Goal: Information Seeking & Learning: Learn about a topic

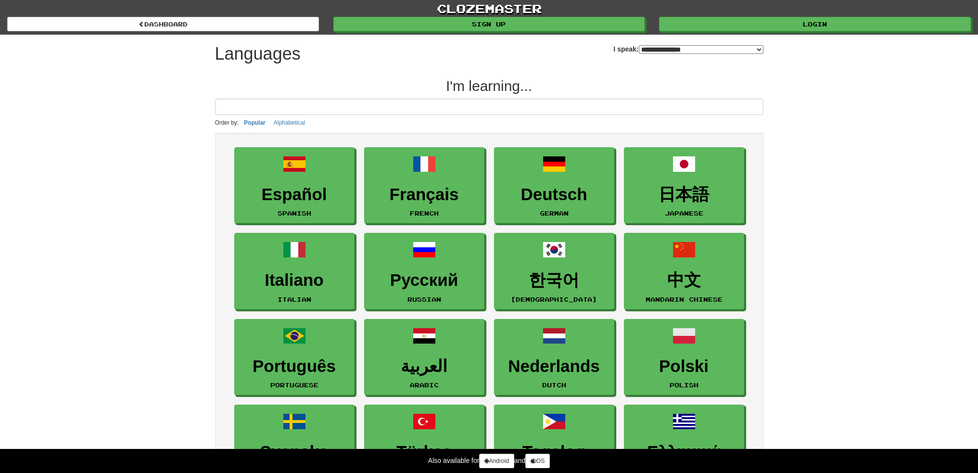
select select "*******"
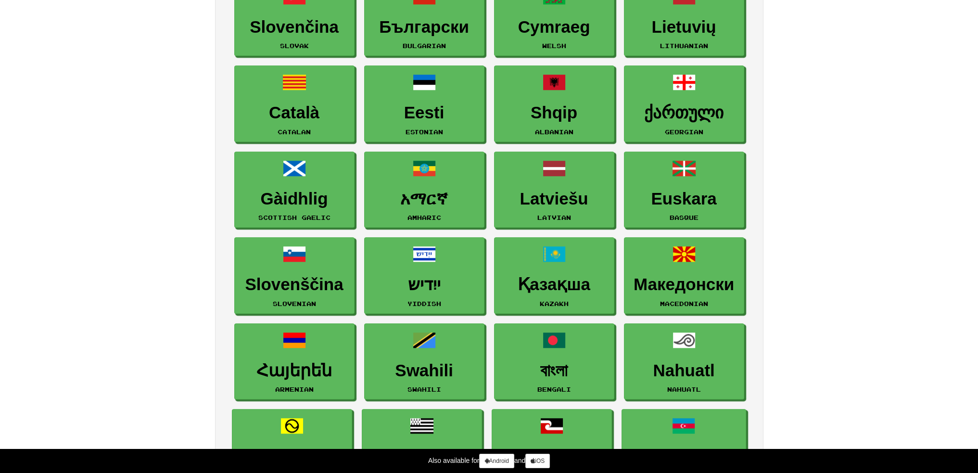
scroll to position [770, 0]
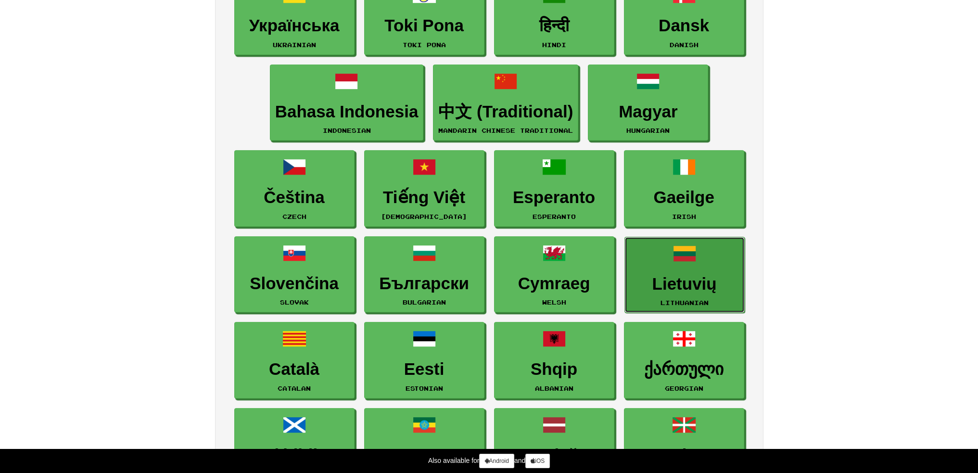
click at [674, 263] on link "Lietuvių Lithuanian" at bounding box center [684, 275] width 120 height 76
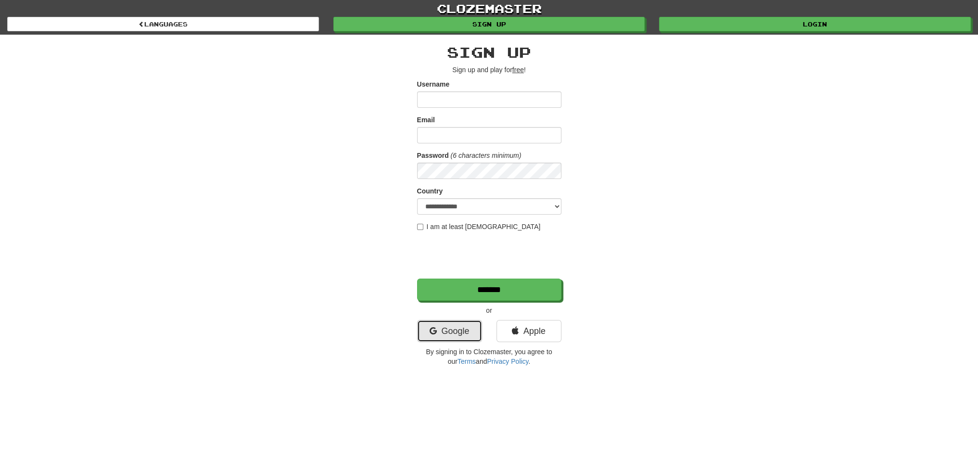
click at [452, 329] on link "Google" at bounding box center [449, 331] width 65 height 22
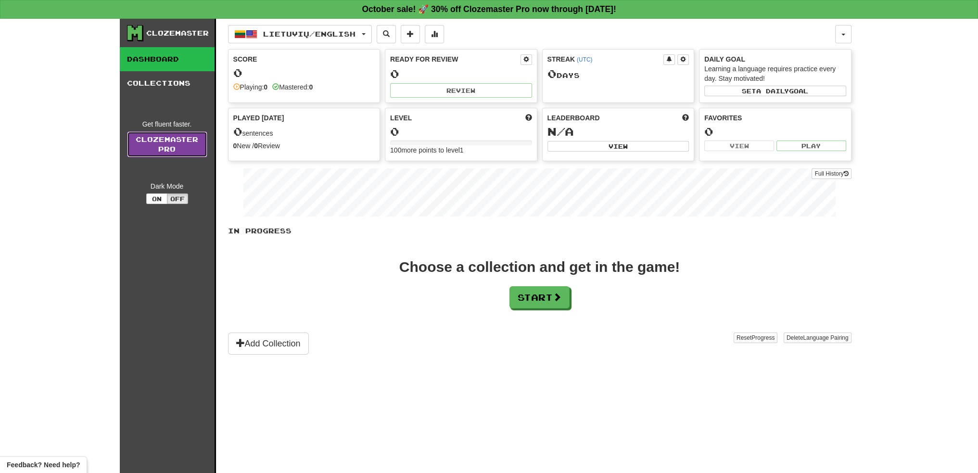
click at [161, 143] on link "Clozemaster Pro" at bounding box center [167, 144] width 80 height 26
click at [535, 300] on button "Start" at bounding box center [540, 298] width 60 height 22
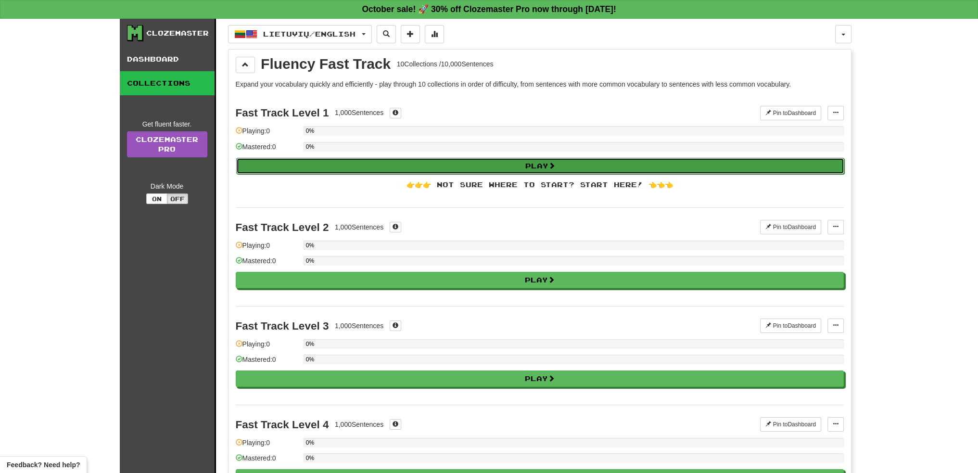
click at [559, 164] on button "Play" at bounding box center [540, 166] width 608 height 16
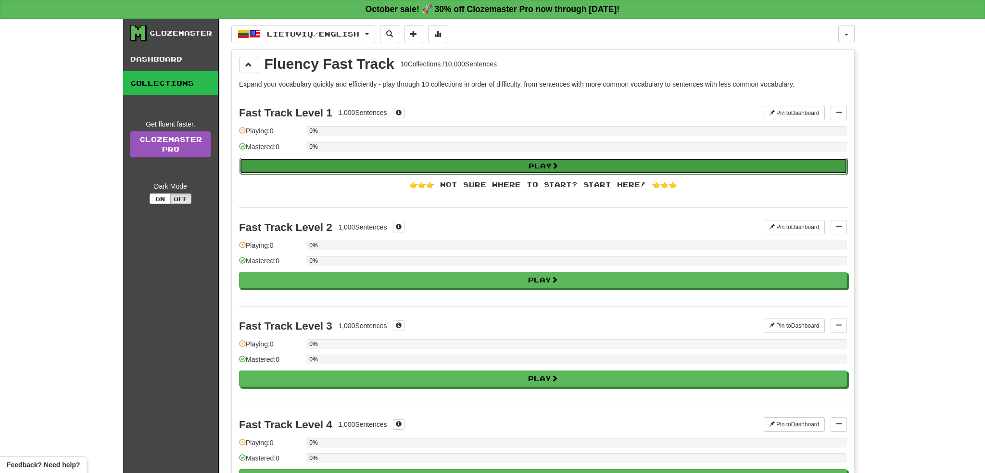
select select "**"
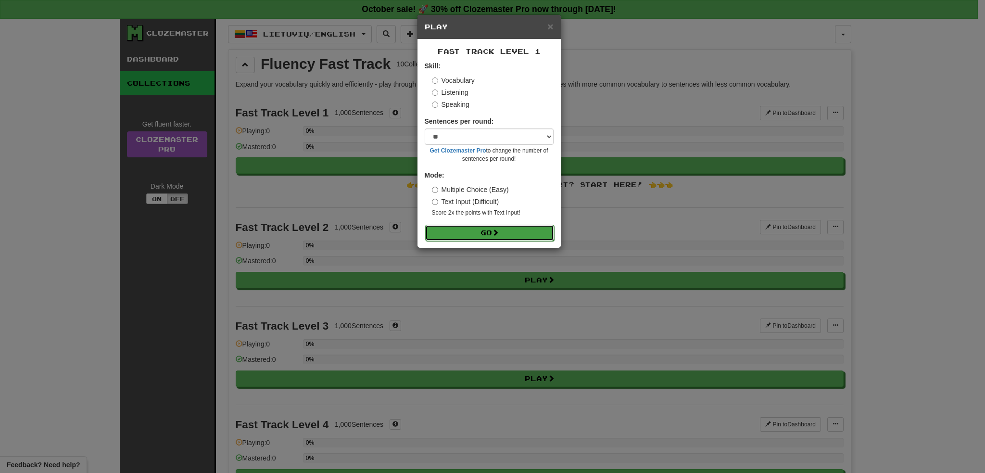
click at [495, 234] on span at bounding box center [495, 232] width 7 height 7
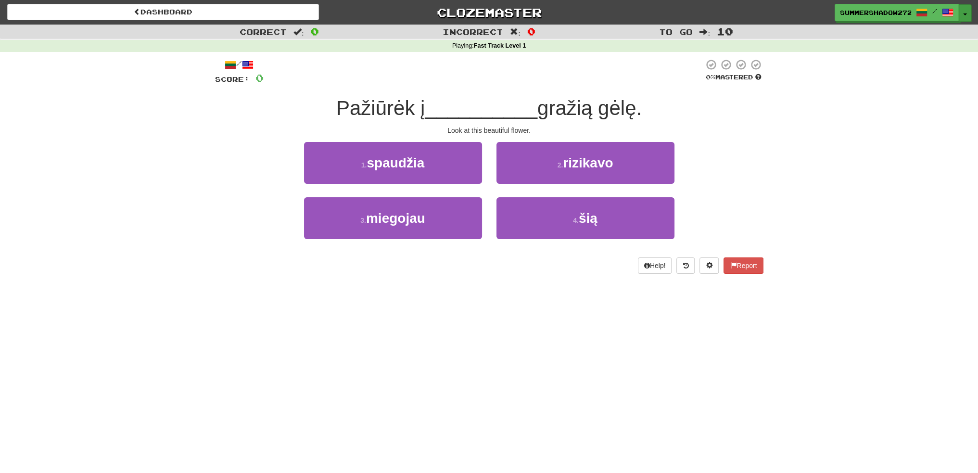
click at [965, 13] on button "Toggle Dropdown" at bounding box center [965, 12] width 13 height 17
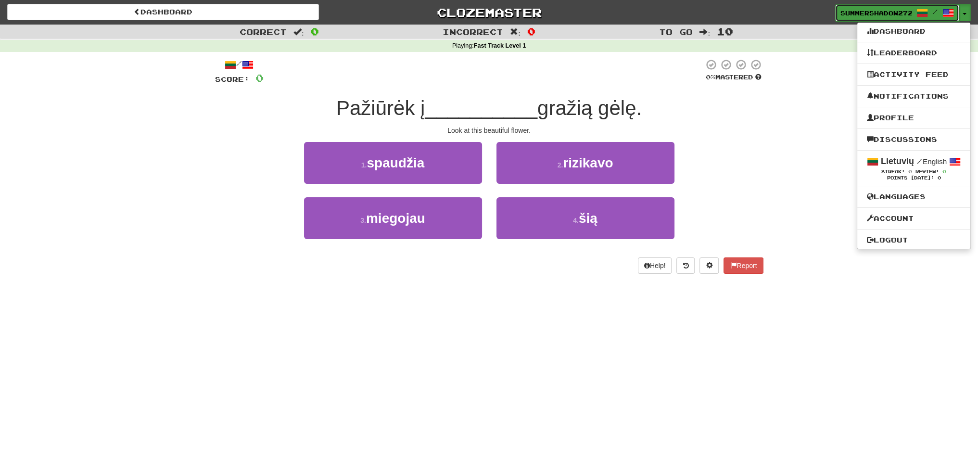
click at [936, 14] on span "/" at bounding box center [935, 11] width 5 height 7
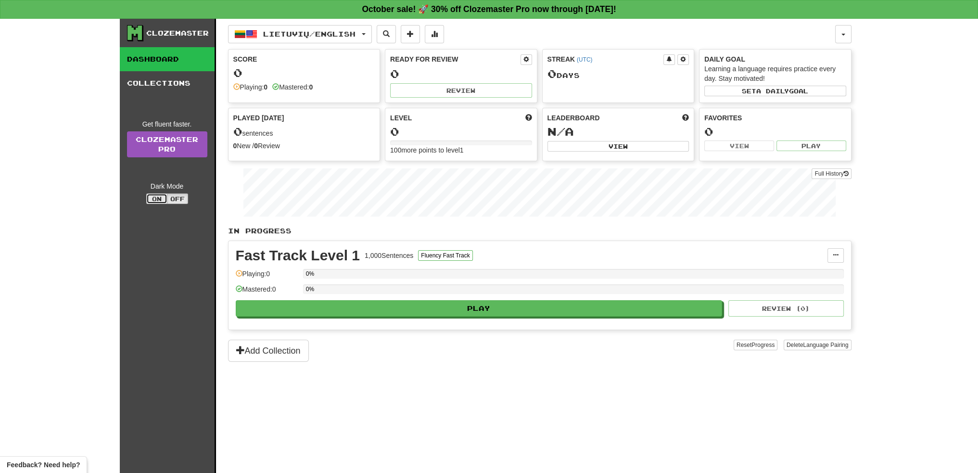
click at [160, 199] on button "On" at bounding box center [156, 198] width 21 height 11
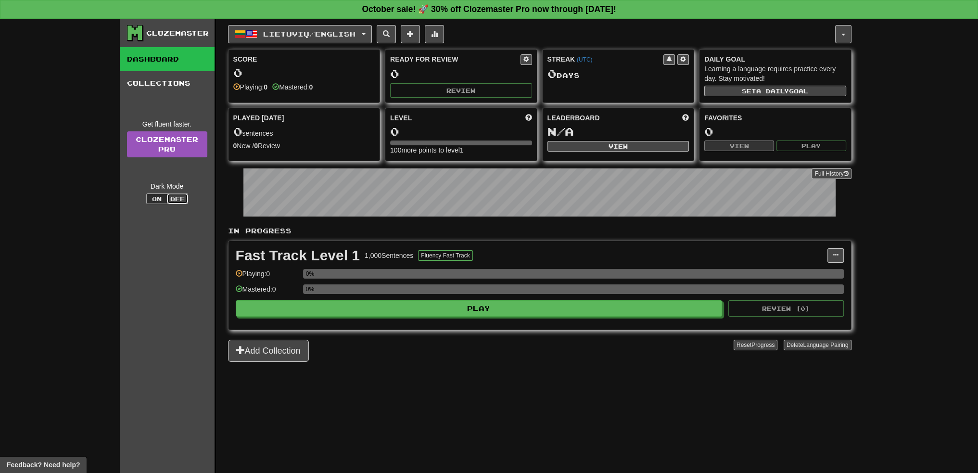
click at [173, 200] on button "Off" at bounding box center [177, 198] width 21 height 11
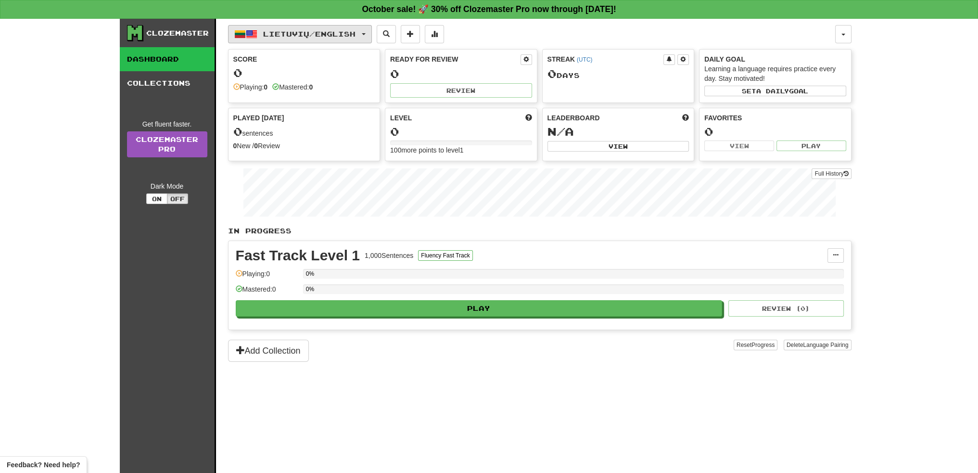
click at [356, 31] on span "Lietuvių / English" at bounding box center [309, 34] width 92 height 8
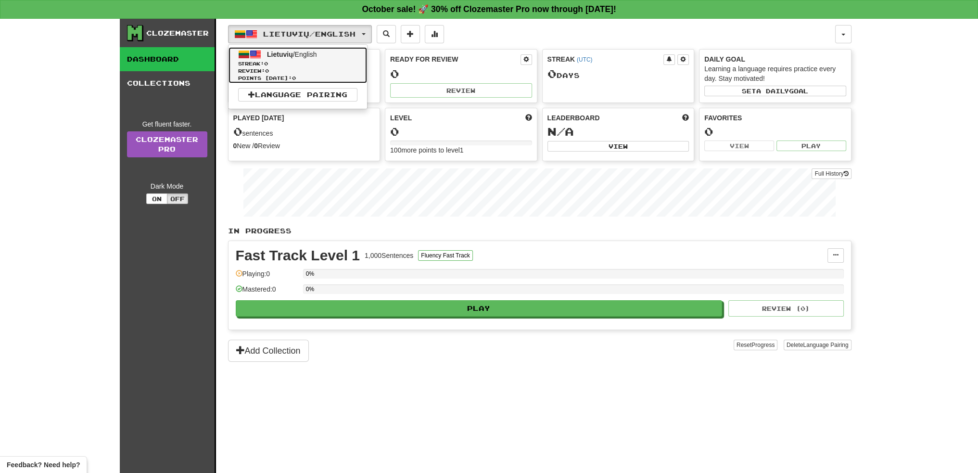
click at [309, 55] on span "Lietuvių / English" at bounding box center [292, 55] width 50 height 8
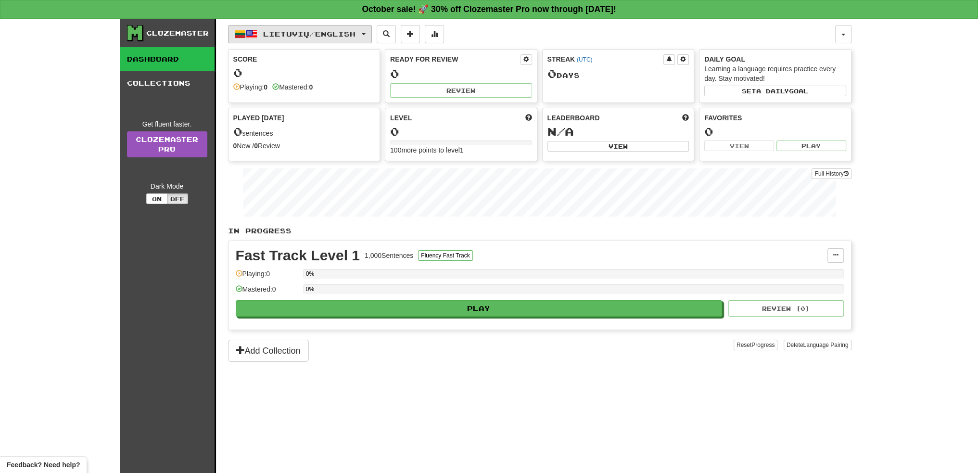
click at [327, 37] on span "Lietuvių / English" at bounding box center [309, 34] width 92 height 8
click at [309, 93] on link "Language Pairing" at bounding box center [297, 94] width 119 height 13
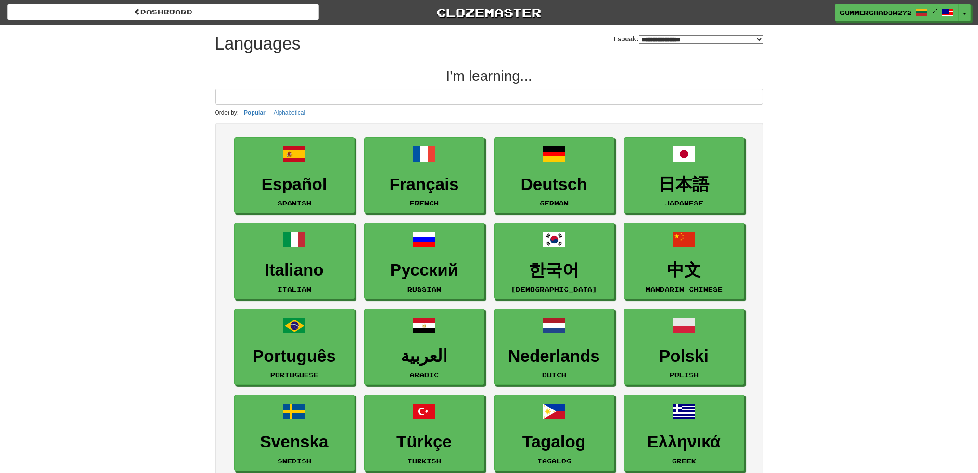
select select "*******"
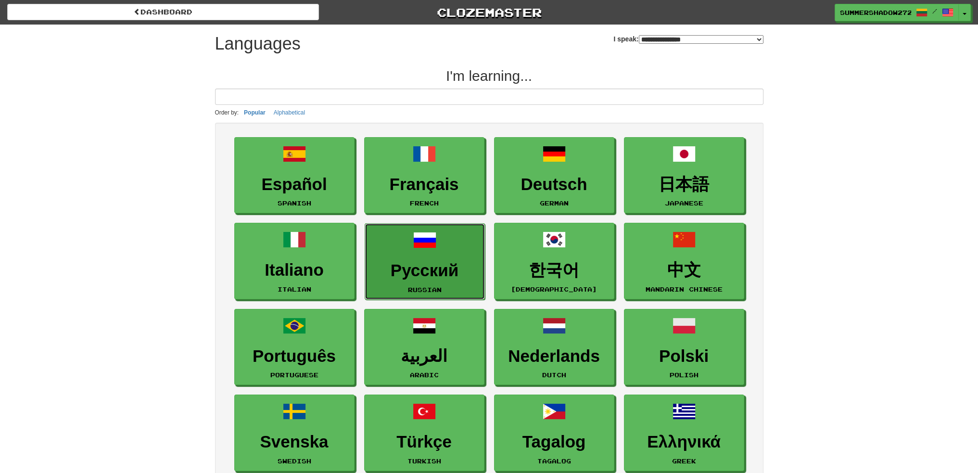
click at [446, 272] on h3 "Русский" at bounding box center [425, 270] width 110 height 19
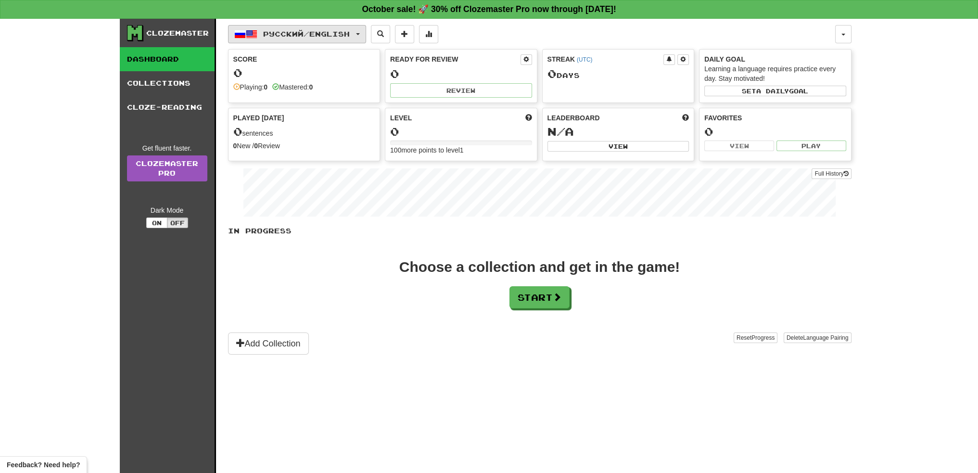
click at [331, 33] on span "Русский / English" at bounding box center [306, 34] width 87 height 8
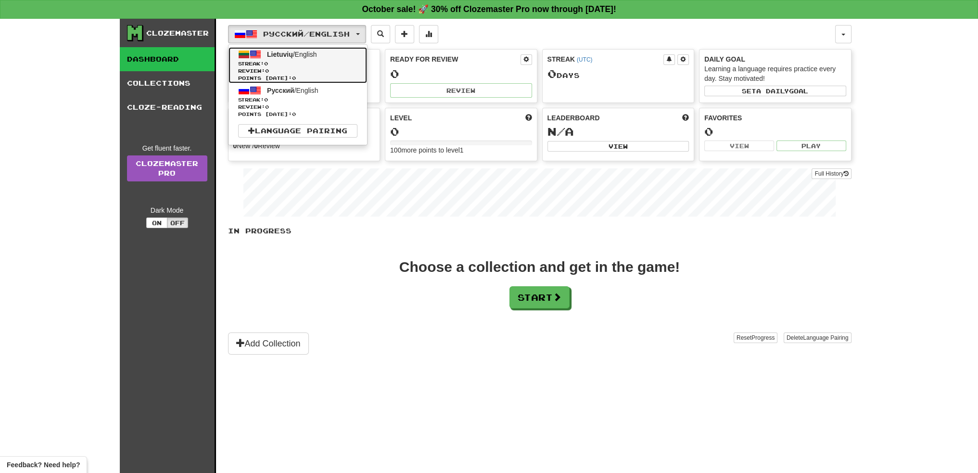
click at [310, 67] on span "Review: 0" at bounding box center [297, 70] width 119 height 7
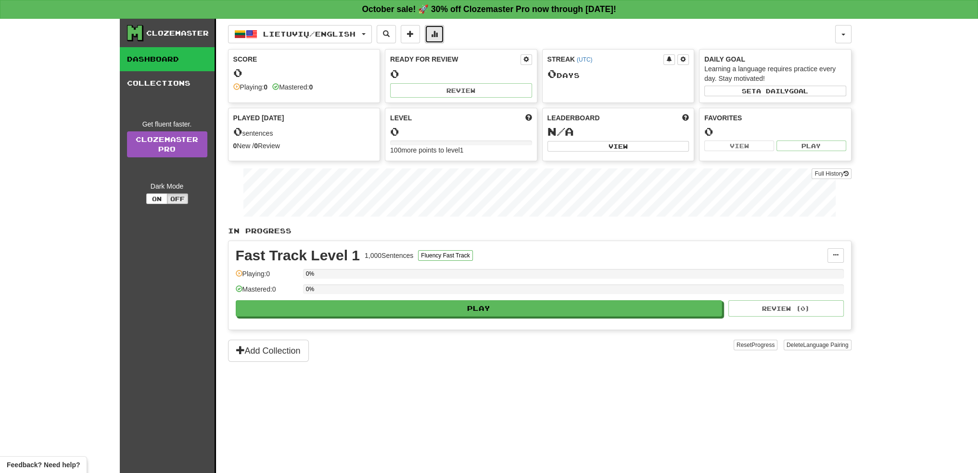
click at [438, 35] on span at bounding box center [434, 33] width 7 height 7
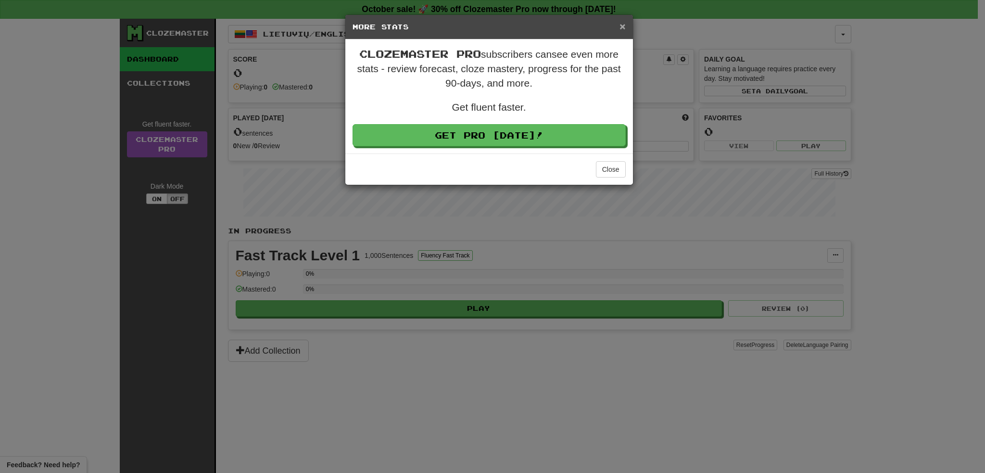
click at [623, 28] on span "×" at bounding box center [623, 26] width 6 height 11
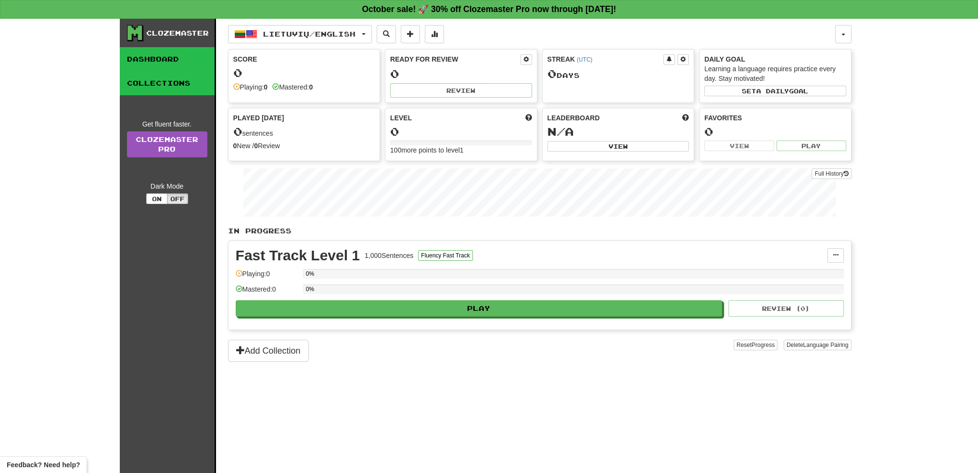
click at [178, 90] on link "Collections" at bounding box center [167, 83] width 95 height 24
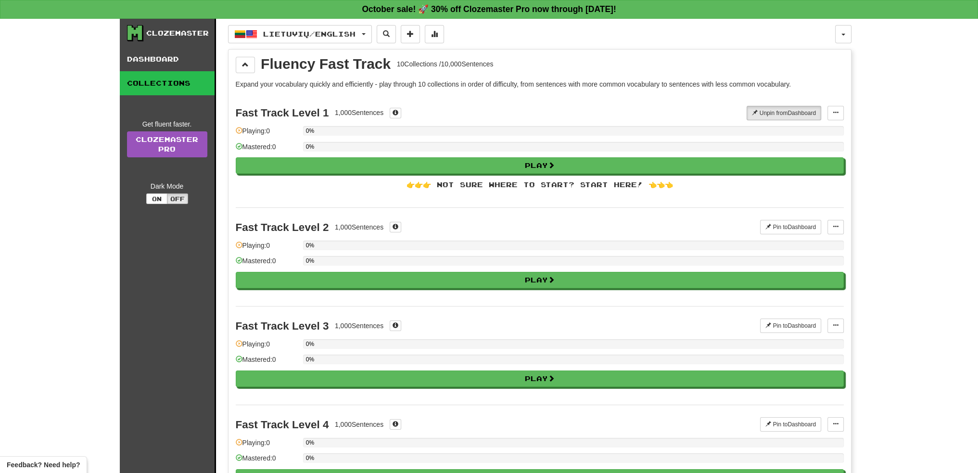
click at [170, 73] on link "Collections" at bounding box center [167, 83] width 95 height 24
click at [170, 60] on link "Dashboard" at bounding box center [167, 59] width 95 height 24
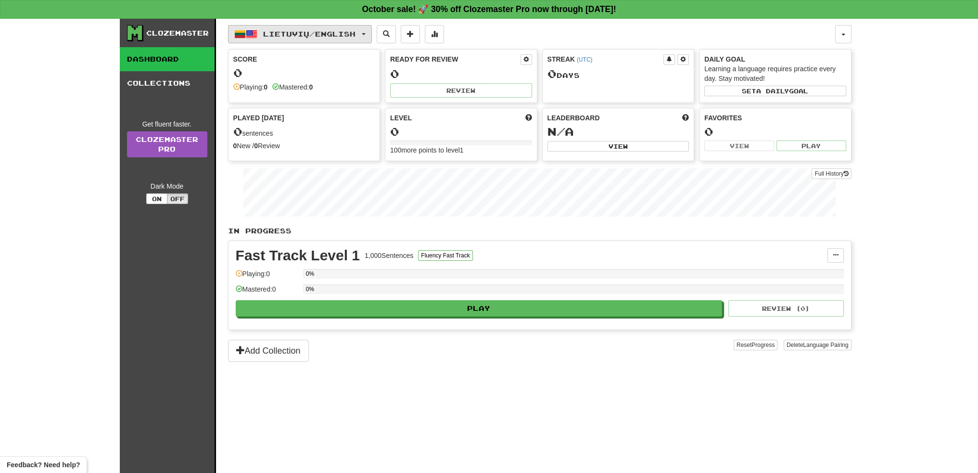
click at [337, 37] on span "Lietuvių / English" at bounding box center [309, 34] width 92 height 8
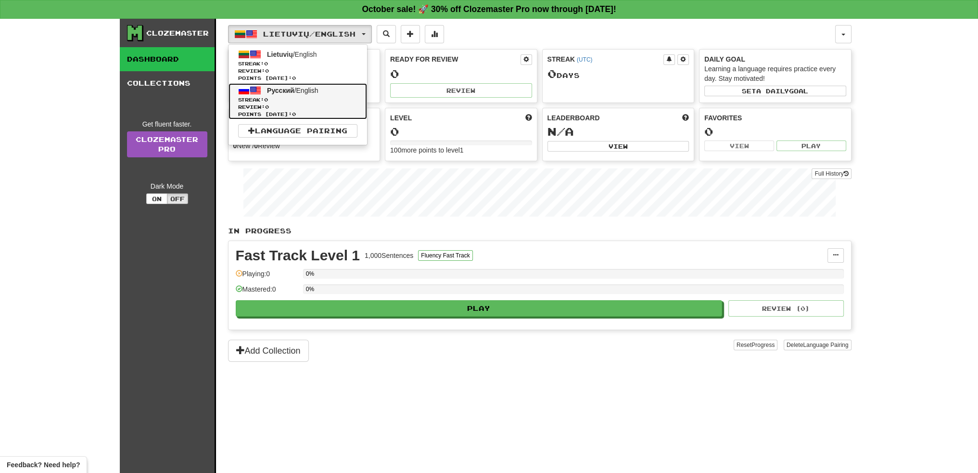
click at [317, 102] on span "Streak: 0" at bounding box center [297, 99] width 119 height 7
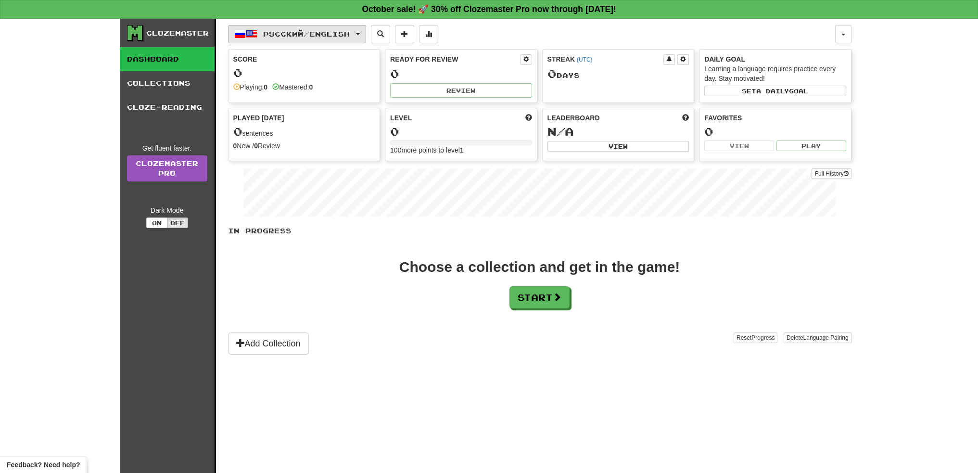
click at [325, 38] on span "Русский / English" at bounding box center [306, 34] width 87 height 8
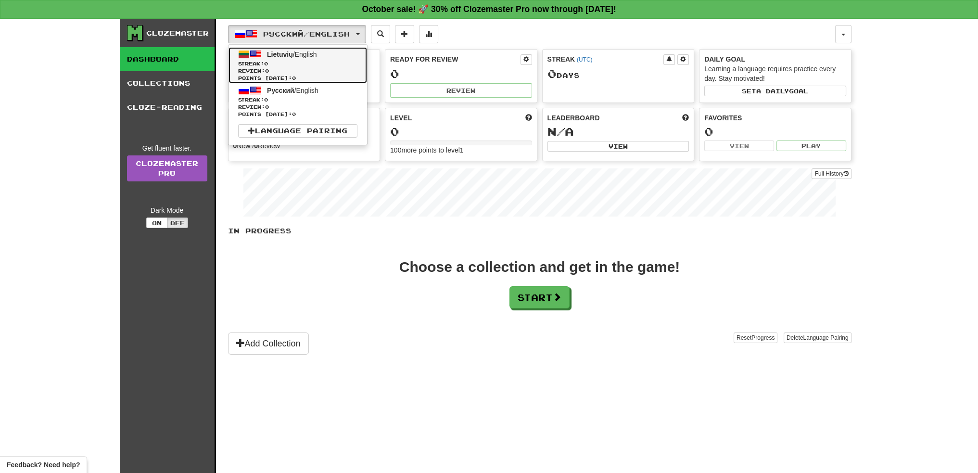
click at [316, 60] on span "Streak: 0" at bounding box center [297, 63] width 119 height 7
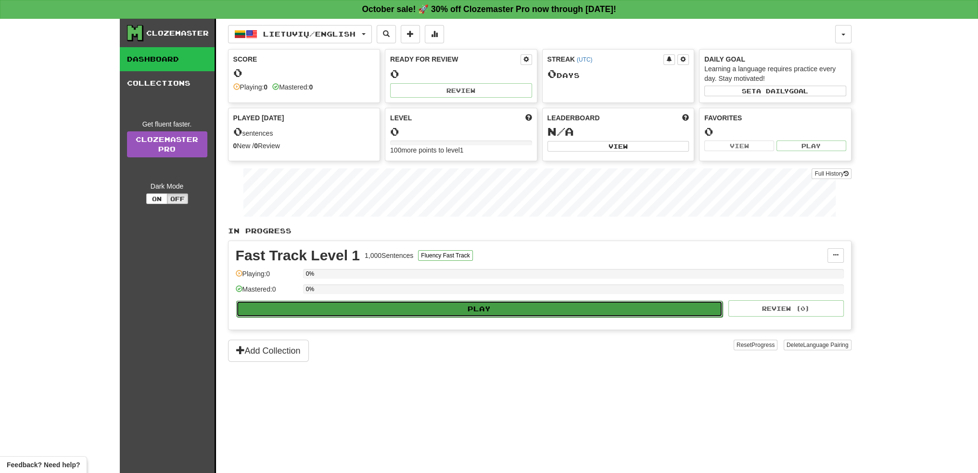
click at [482, 307] on button "Play" at bounding box center [479, 309] width 487 height 16
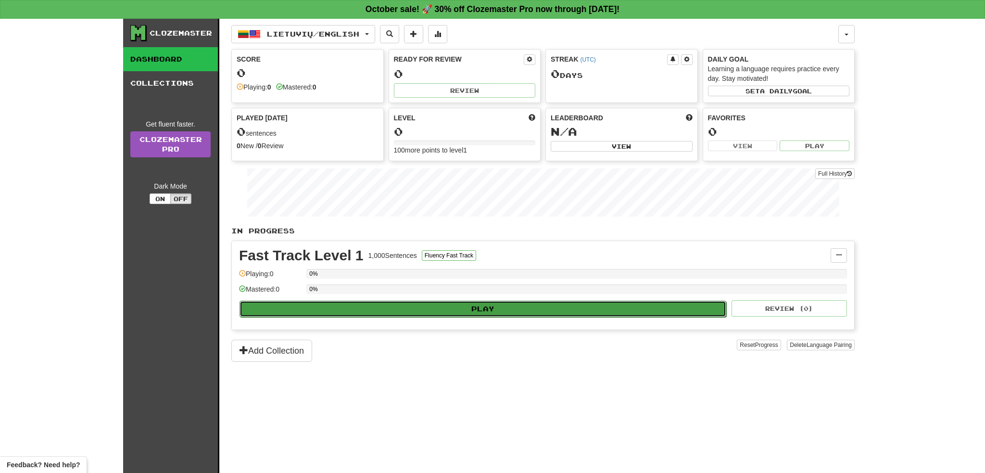
select select "**"
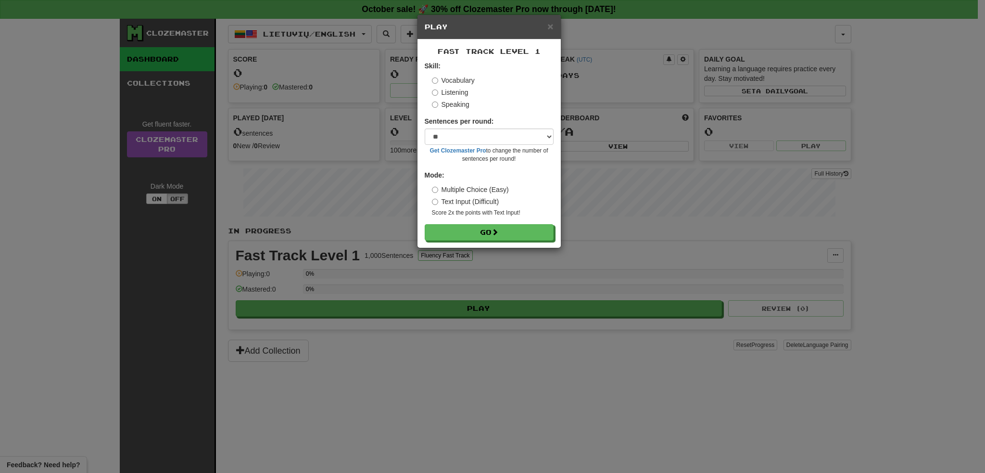
click at [453, 91] on label "Listening" at bounding box center [450, 93] width 37 height 10
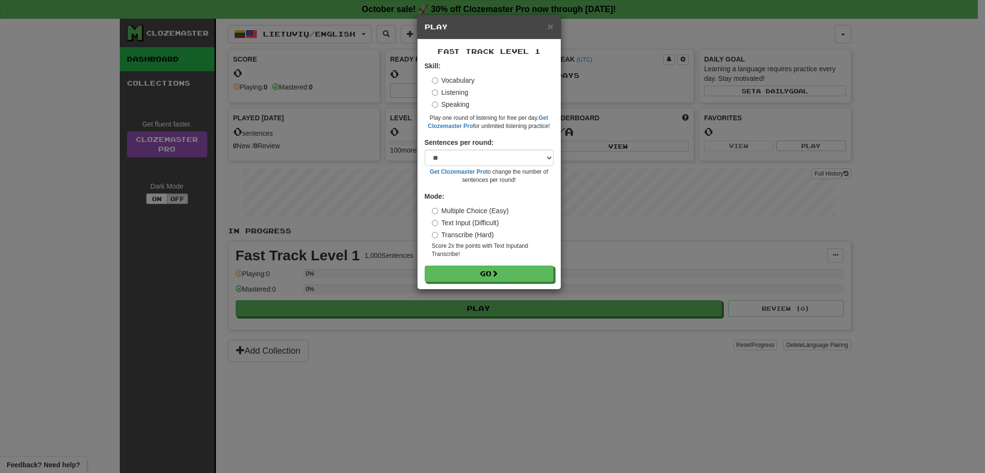
click at [458, 77] on label "Vocabulary" at bounding box center [453, 81] width 43 height 10
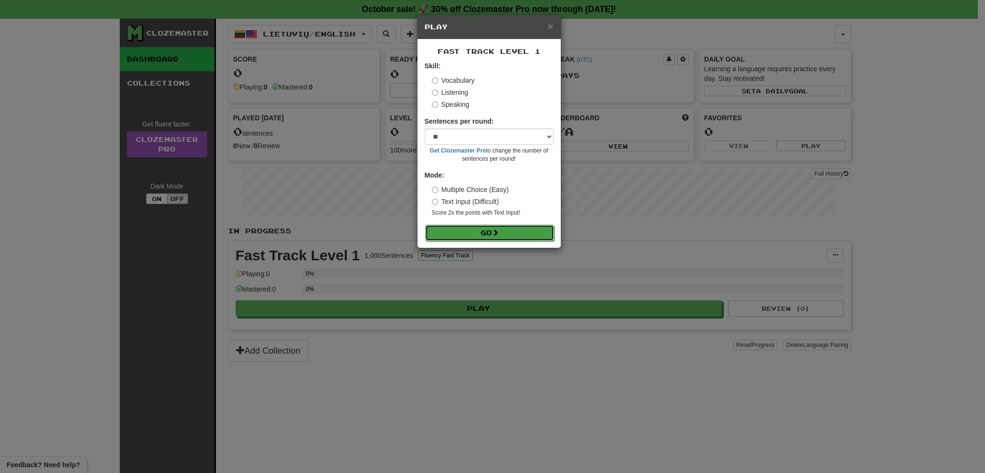
click at [499, 228] on button "Go" at bounding box center [489, 233] width 129 height 16
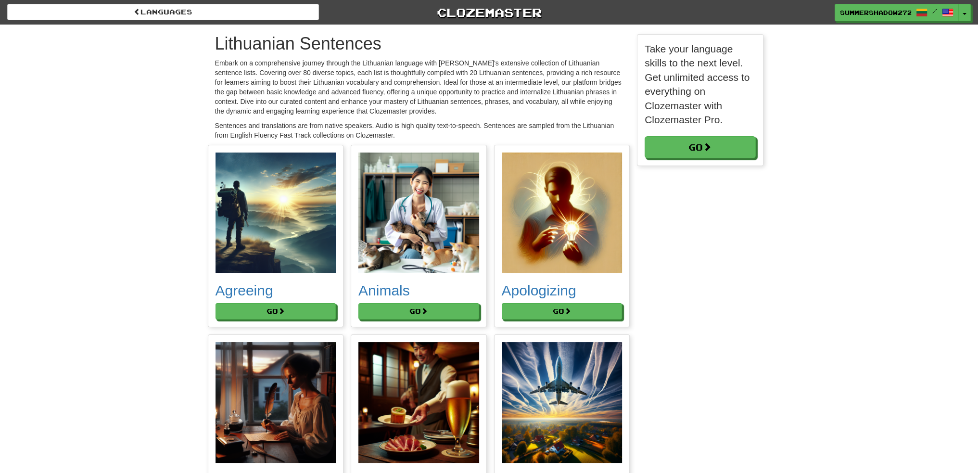
scroll to position [131, 126]
click at [280, 310] on button "Go" at bounding box center [276, 312] width 121 height 16
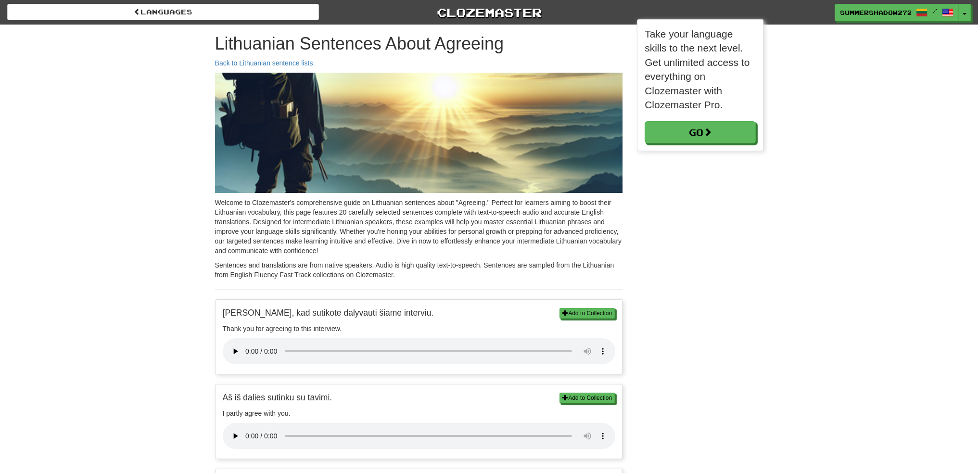
scroll to position [5, 5]
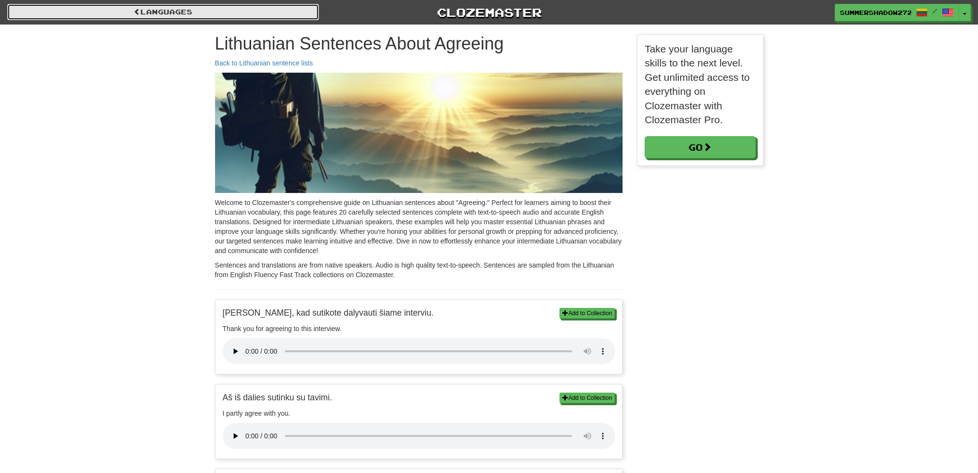
click at [165, 11] on link "Languages" at bounding box center [163, 12] width 312 height 16
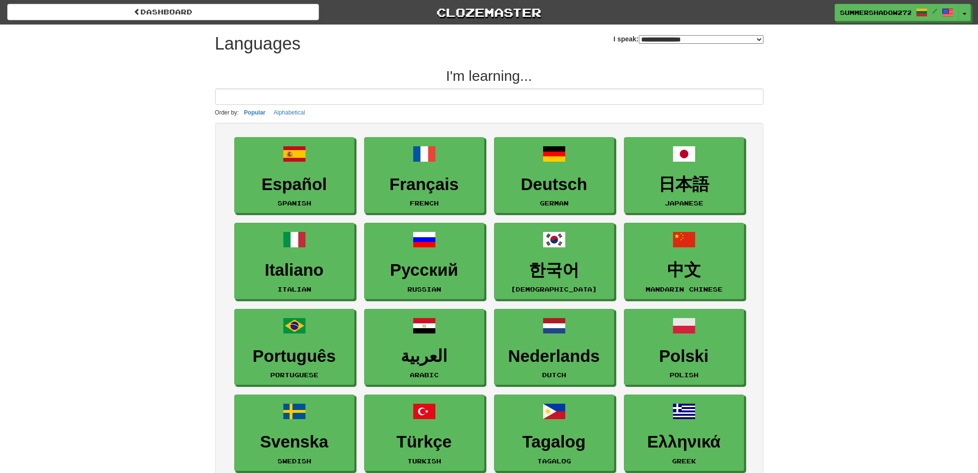
select select "*******"
drag, startPoint x: 0, startPoint y: 0, endPoint x: 165, endPoint y: 11, distance: 164.9
click at [165, 11] on link "dashboard" at bounding box center [163, 12] width 312 height 16
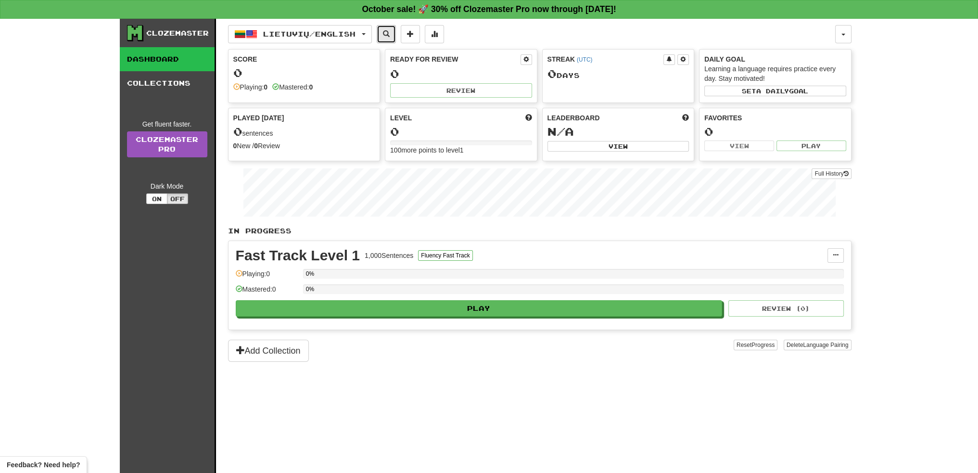
click at [390, 32] on span at bounding box center [386, 33] width 7 height 7
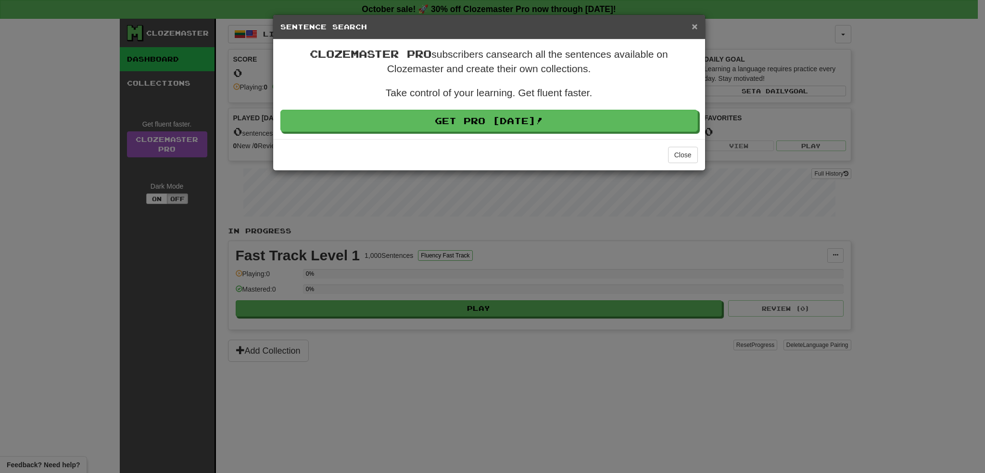
click at [692, 26] on span "×" at bounding box center [695, 26] width 6 height 11
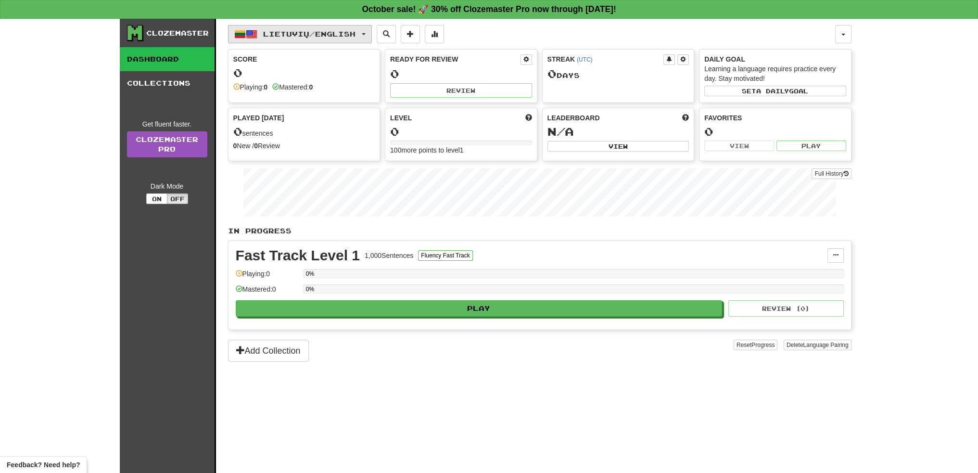
click at [350, 32] on span "Lietuvių / English" at bounding box center [309, 34] width 92 height 8
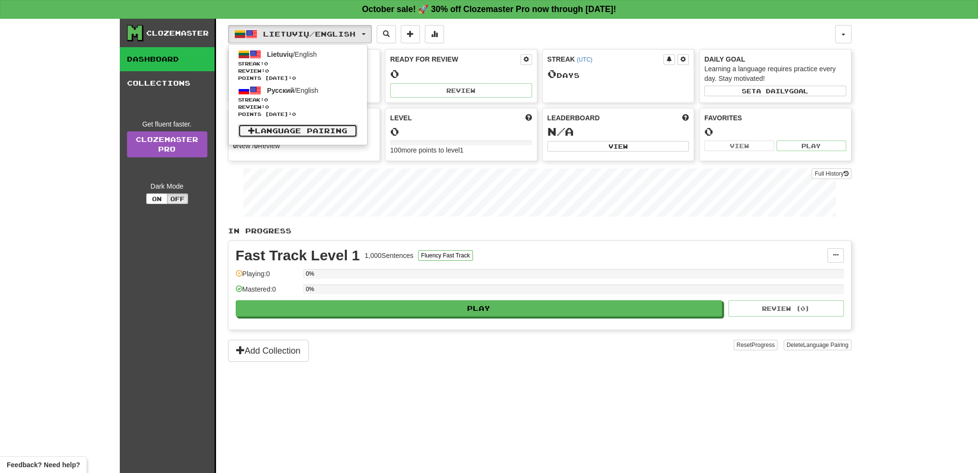
click at [316, 128] on link "Language Pairing" at bounding box center [297, 130] width 119 height 13
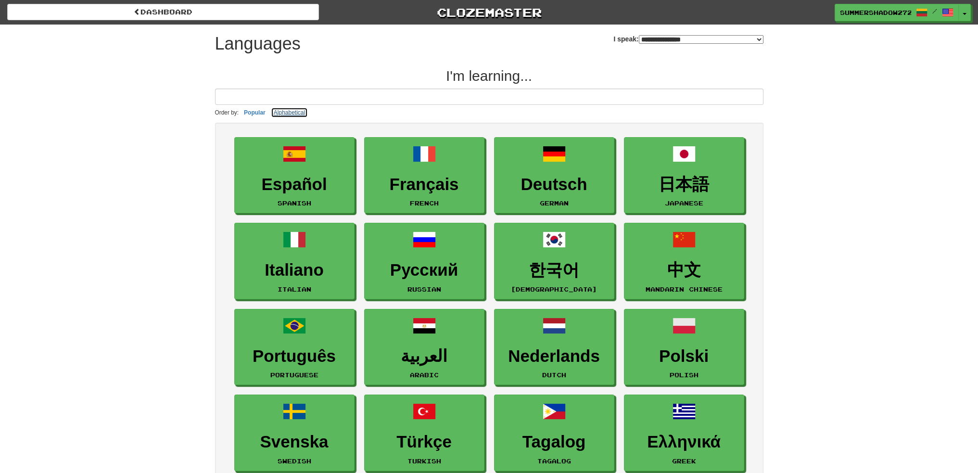
click at [300, 111] on button "Alphabetical" at bounding box center [289, 112] width 37 height 11
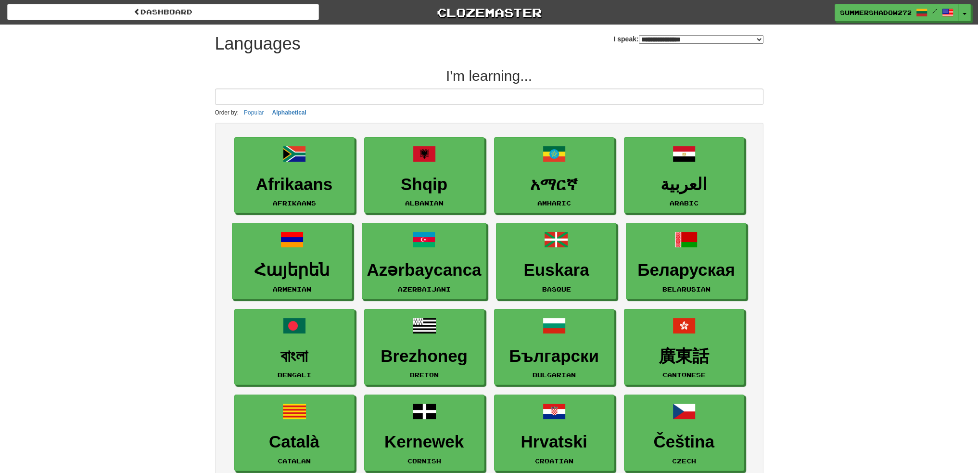
click at [639, 40] on select "**********" at bounding box center [701, 39] width 125 height 9
click at [639, 35] on select "**********" at bounding box center [701, 39] width 125 height 9
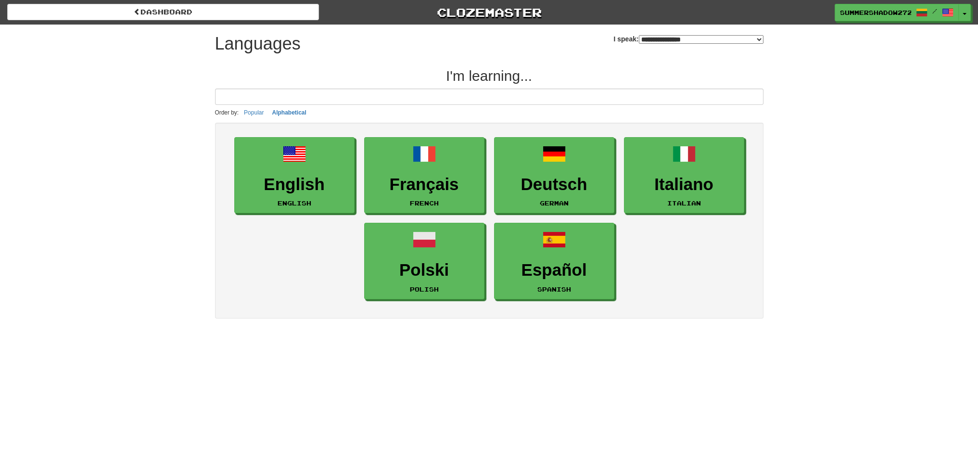
click at [639, 38] on select "**********" at bounding box center [701, 39] width 125 height 9
select select "*******"
click at [639, 35] on select "**********" at bounding box center [701, 39] width 125 height 9
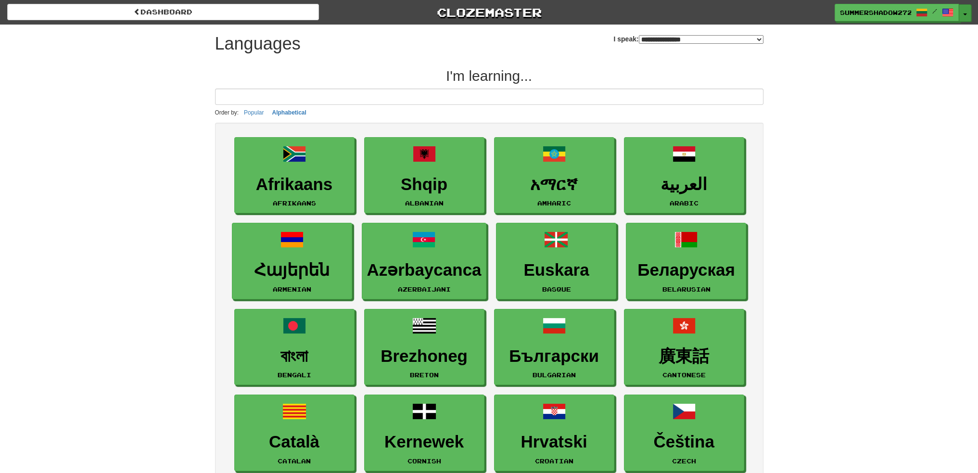
click at [966, 13] on span "button" at bounding box center [965, 14] width 4 height 2
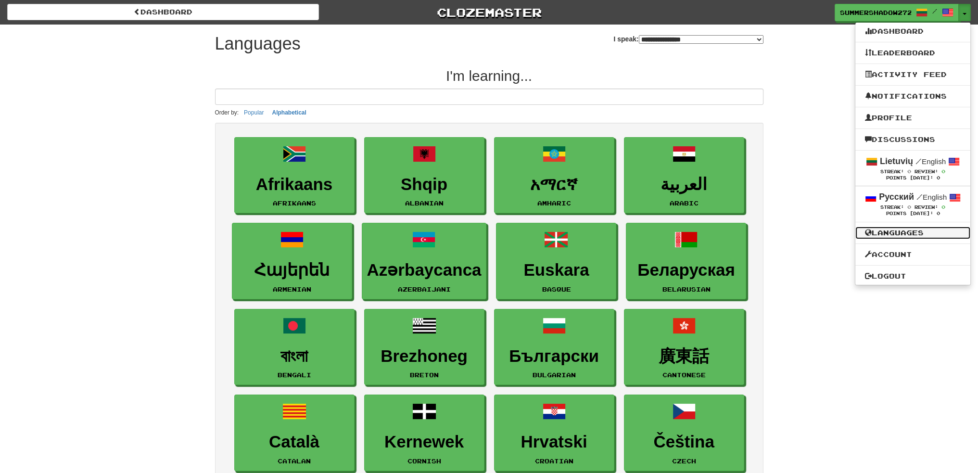
click at [915, 236] on link "Languages" at bounding box center [912, 233] width 115 height 13
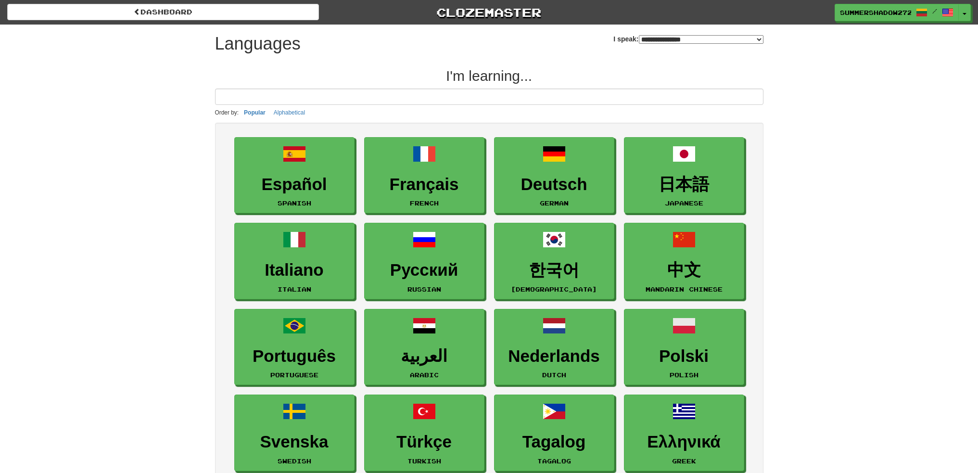
select select "*******"
click at [656, 38] on select "**********" at bounding box center [701, 39] width 125 height 9
click at [963, 15] on button "Toggle Dropdown" at bounding box center [965, 12] width 13 height 17
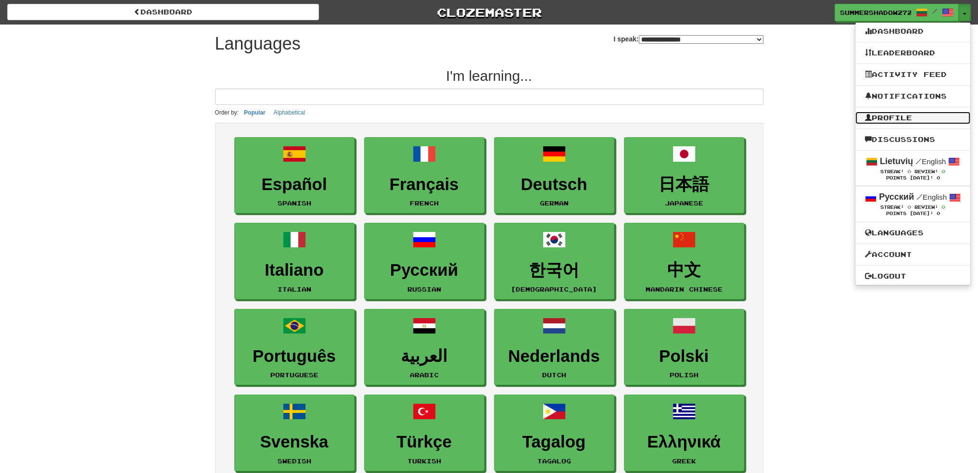
click at [909, 116] on link "Profile" at bounding box center [912, 118] width 115 height 13
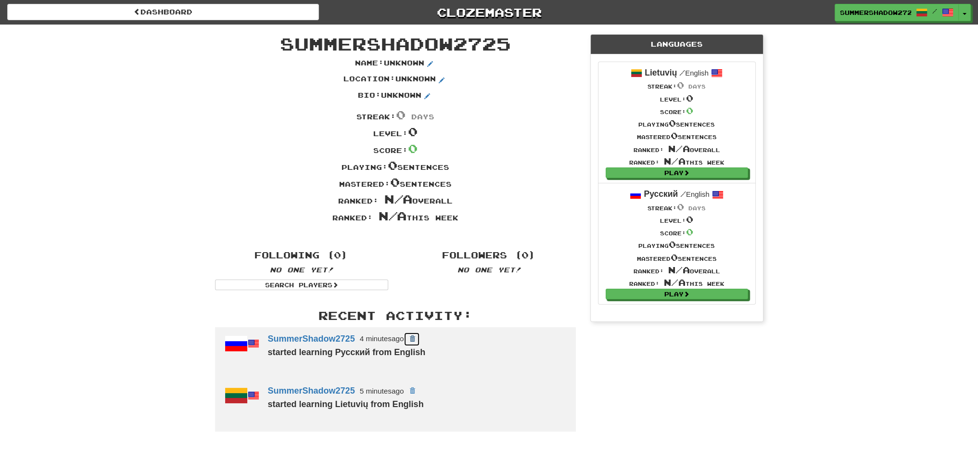
drag, startPoint x: 412, startPoint y: 340, endPoint x: 534, endPoint y: 46, distance: 318.3
click at [412, 340] on span at bounding box center [412, 339] width 6 height 6
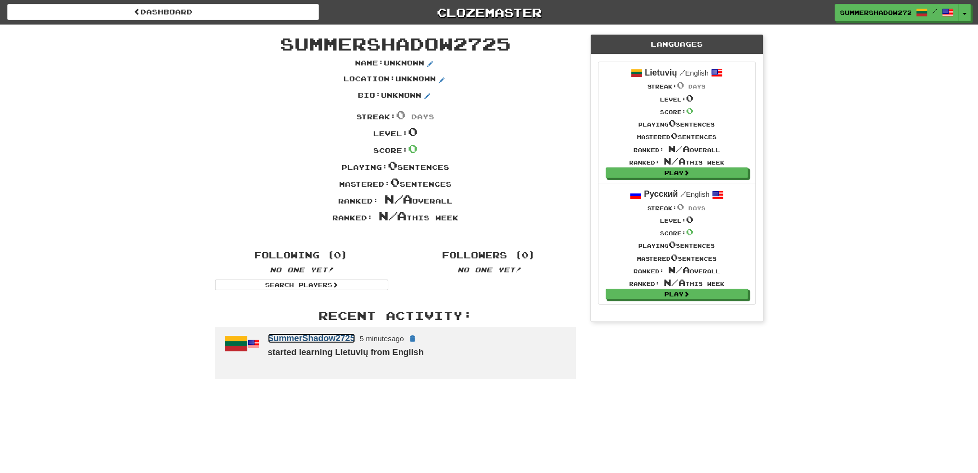
click at [302, 336] on link "SummerShadow2725" at bounding box center [311, 338] width 87 height 10
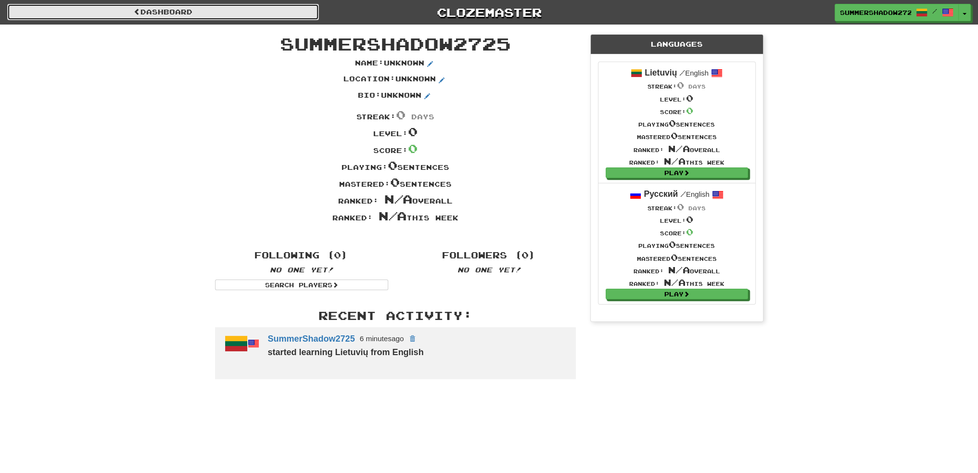
click at [168, 8] on link "Dashboard" at bounding box center [163, 12] width 312 height 16
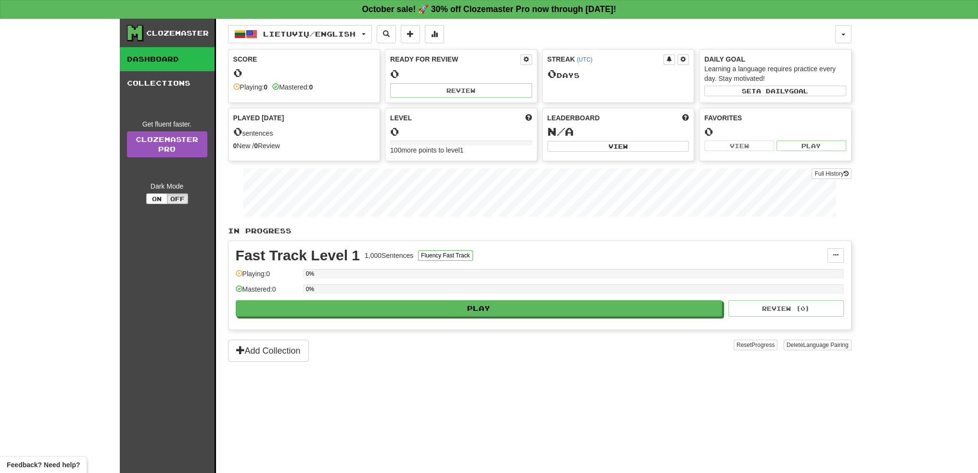
click at [272, 75] on div "0" at bounding box center [304, 73] width 142 height 12
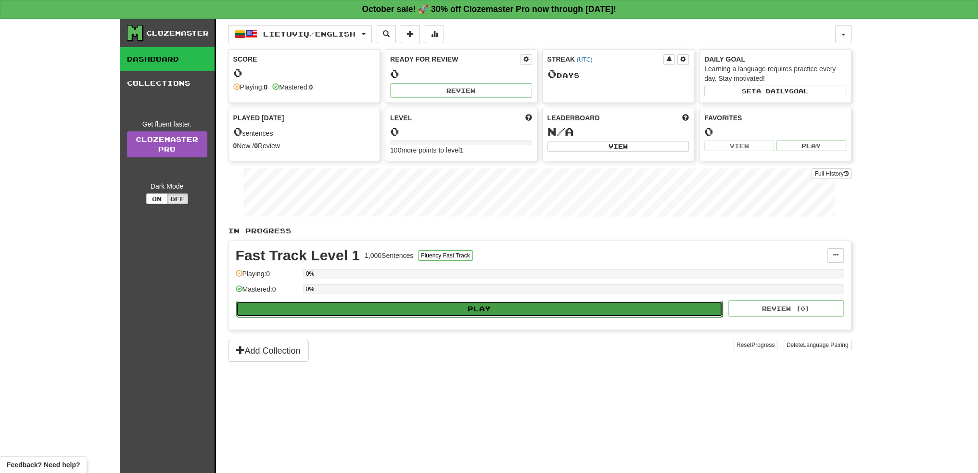
click at [449, 305] on button "Play" at bounding box center [479, 309] width 487 height 16
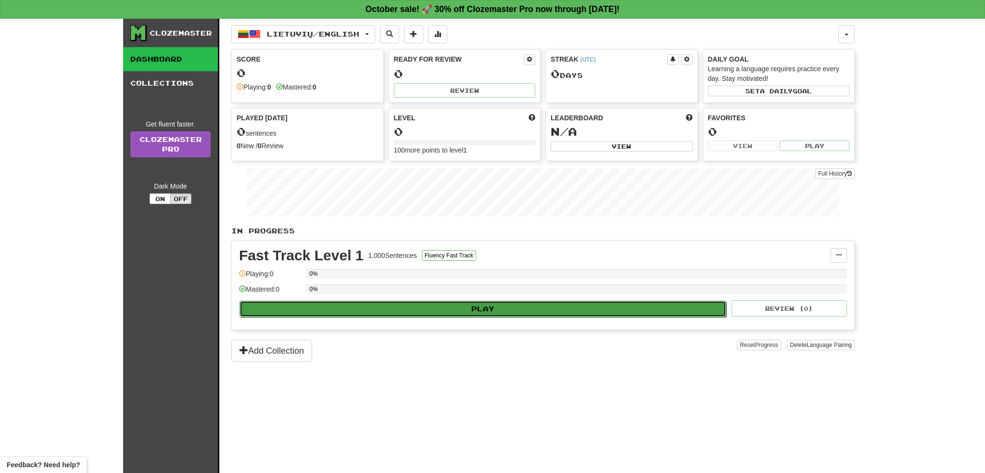
select select "**"
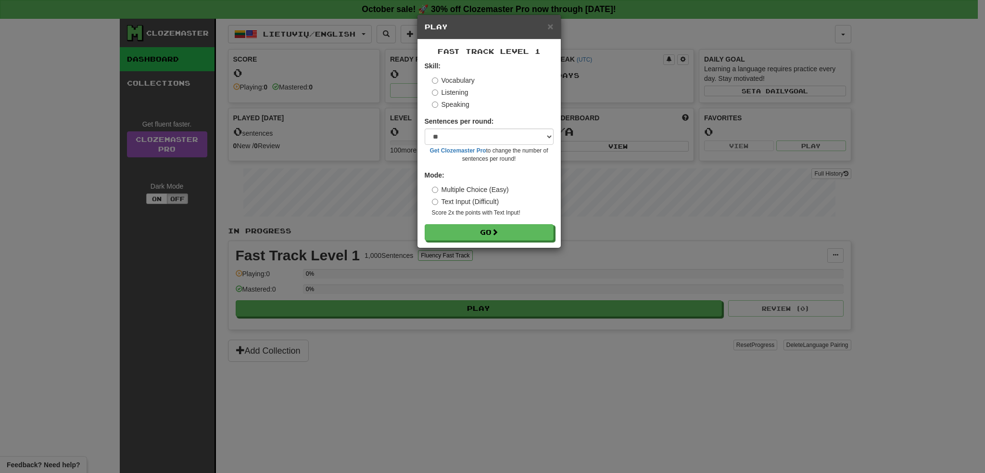
click at [463, 91] on label "Listening" at bounding box center [450, 93] width 37 height 10
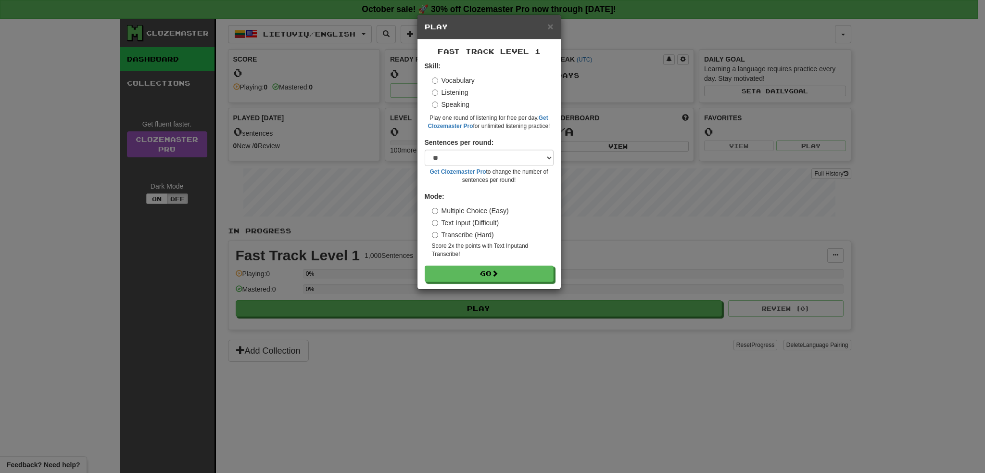
click at [456, 105] on label "Speaking" at bounding box center [451, 105] width 38 height 10
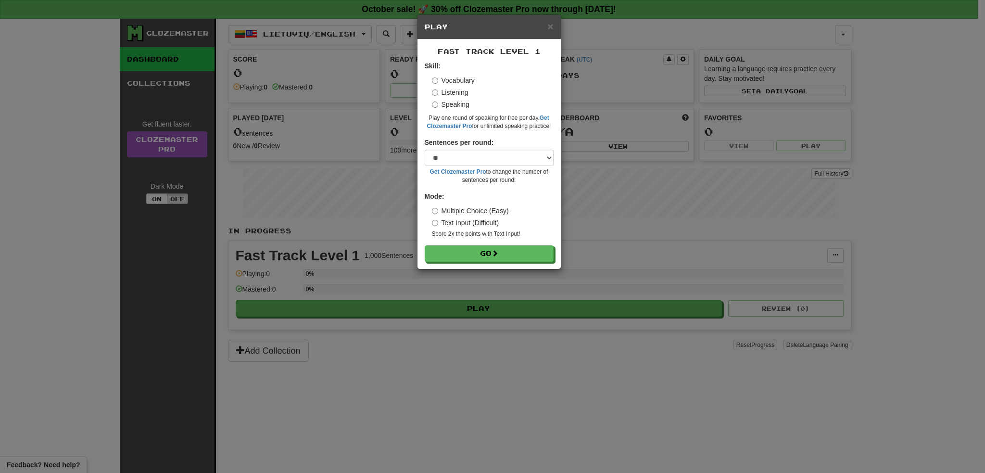
click at [458, 82] on label "Vocabulary" at bounding box center [453, 81] width 43 height 10
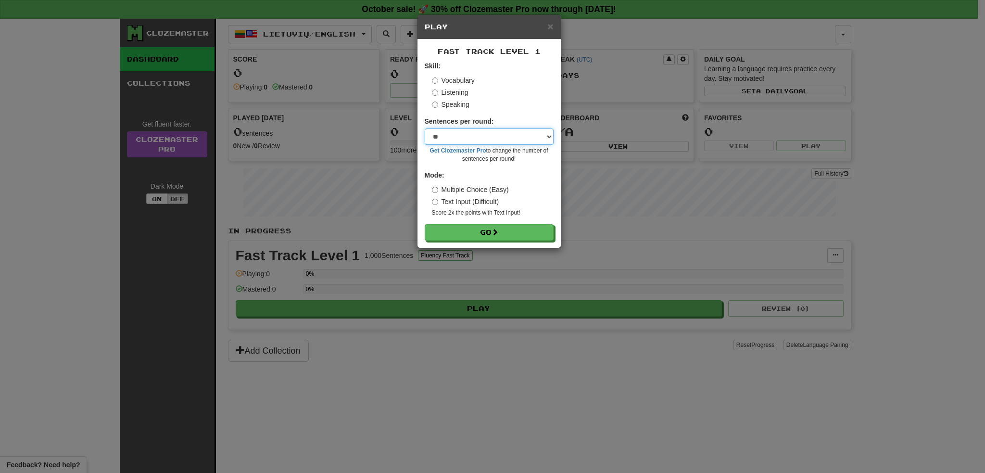
click at [470, 131] on select "* ** ** ** ** ** *** ********" at bounding box center [489, 136] width 129 height 16
click at [476, 236] on button "Go" at bounding box center [489, 233] width 129 height 16
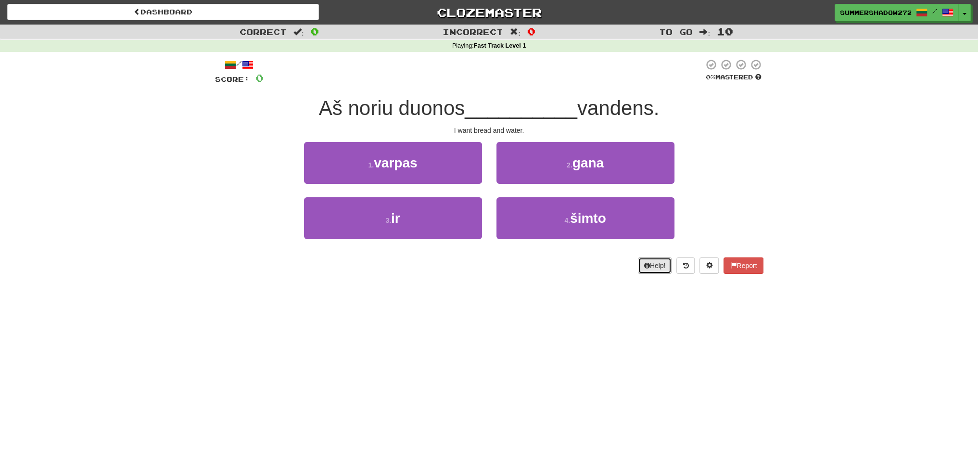
click at [646, 264] on icon at bounding box center [647, 265] width 6 height 7
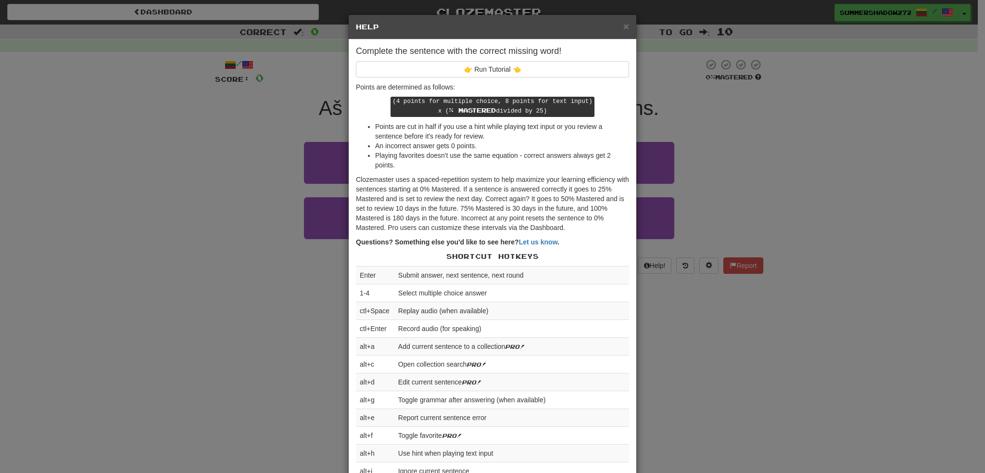
click at [754, 110] on div "× Help Complete the sentence with the correct missing word! 👉 Run Tutorial 👈 Po…" at bounding box center [492, 236] width 985 height 473
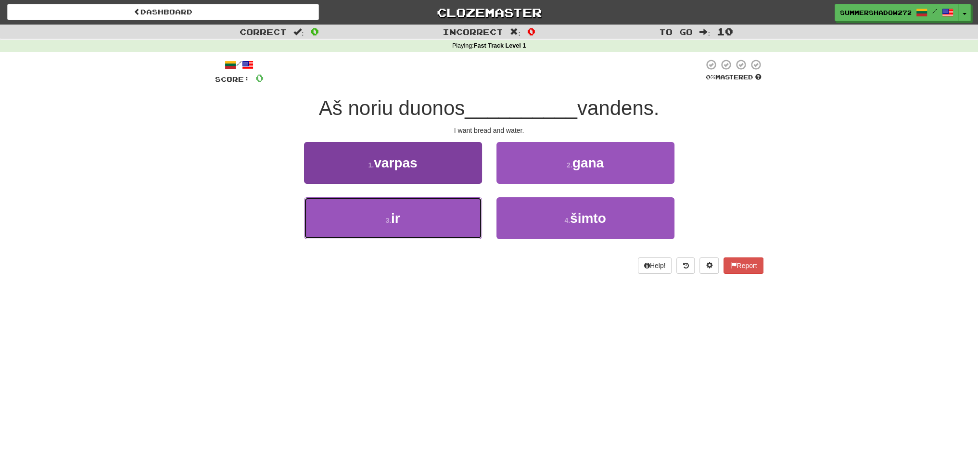
click at [373, 224] on button "3 . ir" at bounding box center [393, 218] width 178 height 42
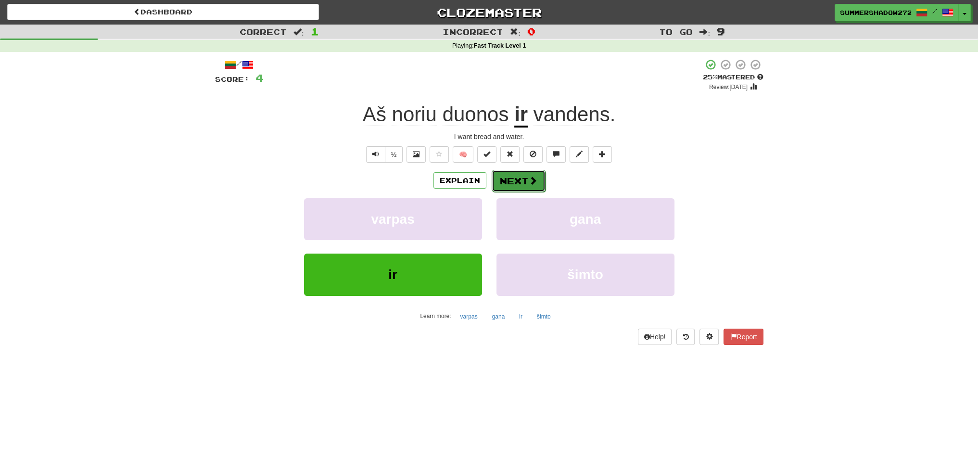
click at [530, 183] on span at bounding box center [533, 180] width 9 height 9
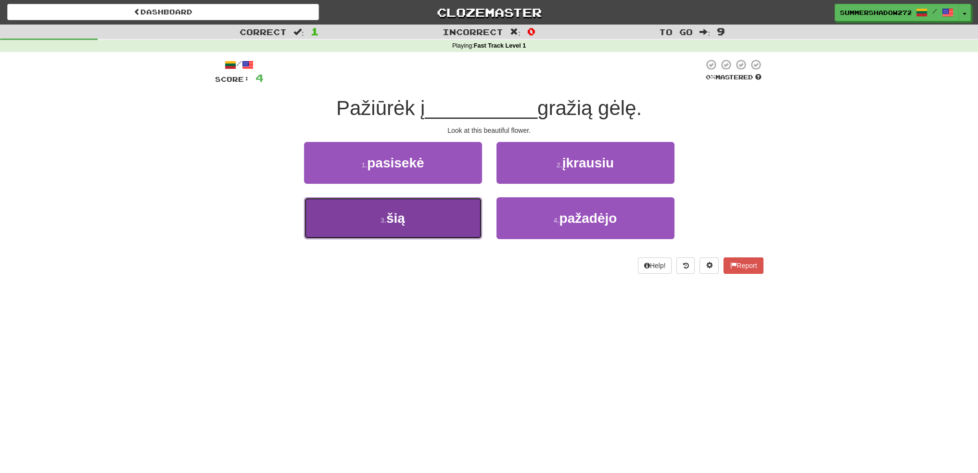
click at [418, 220] on button "3 . šią" at bounding box center [393, 218] width 178 height 42
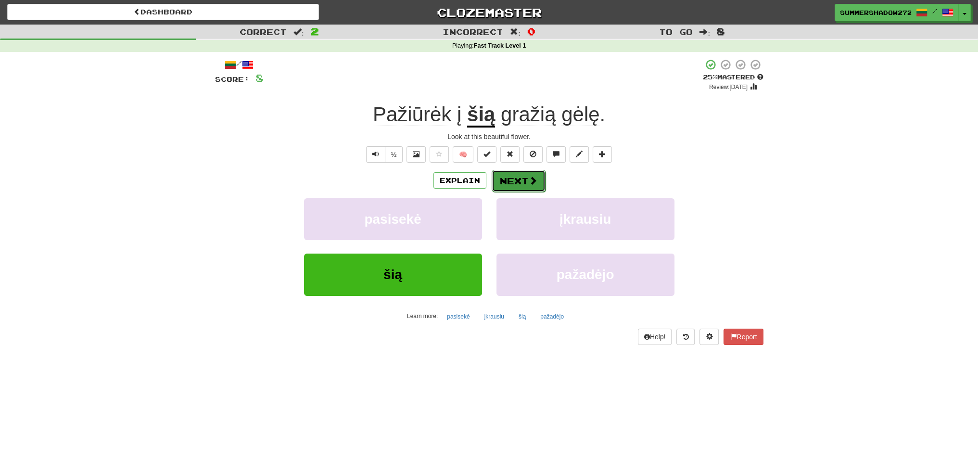
click at [521, 184] on button "Next" at bounding box center [519, 181] width 54 height 22
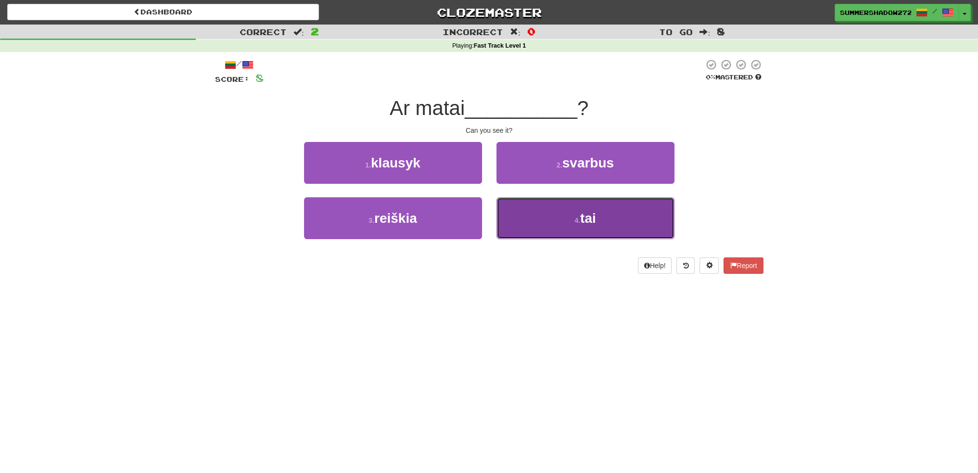
click at [548, 224] on button "4 . tai" at bounding box center [585, 218] width 178 height 42
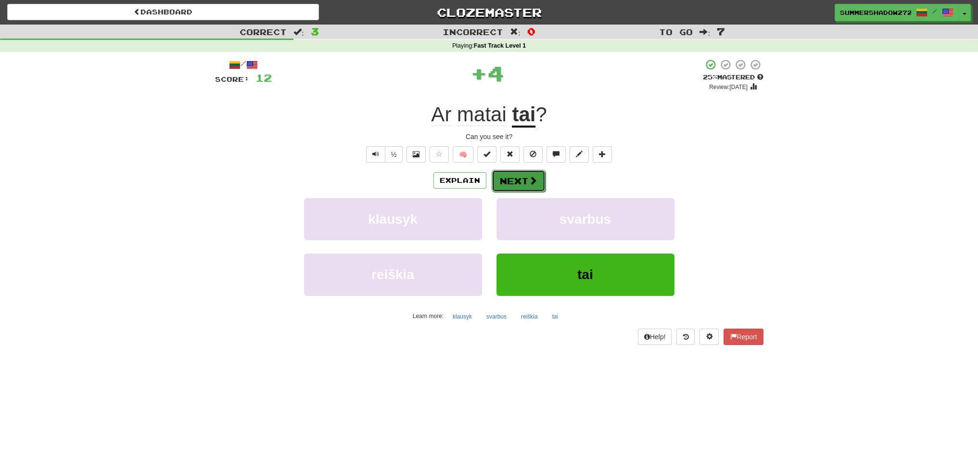
click at [531, 182] on span at bounding box center [533, 180] width 9 height 9
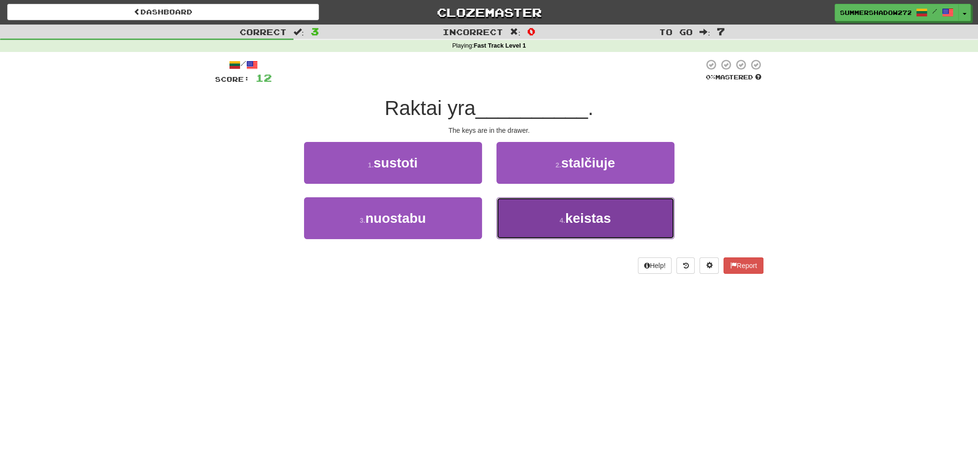
click at [604, 222] on span "keistas" at bounding box center [588, 218] width 46 height 15
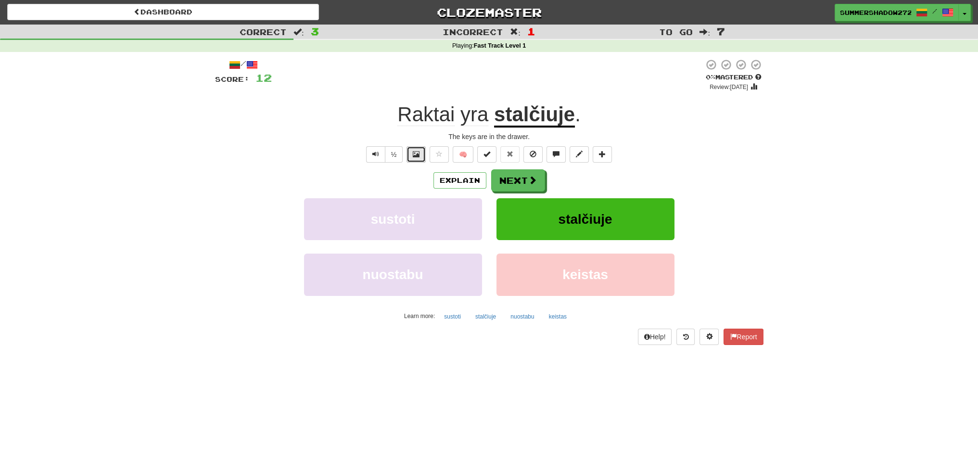
click at [417, 155] on span at bounding box center [416, 154] width 7 height 7
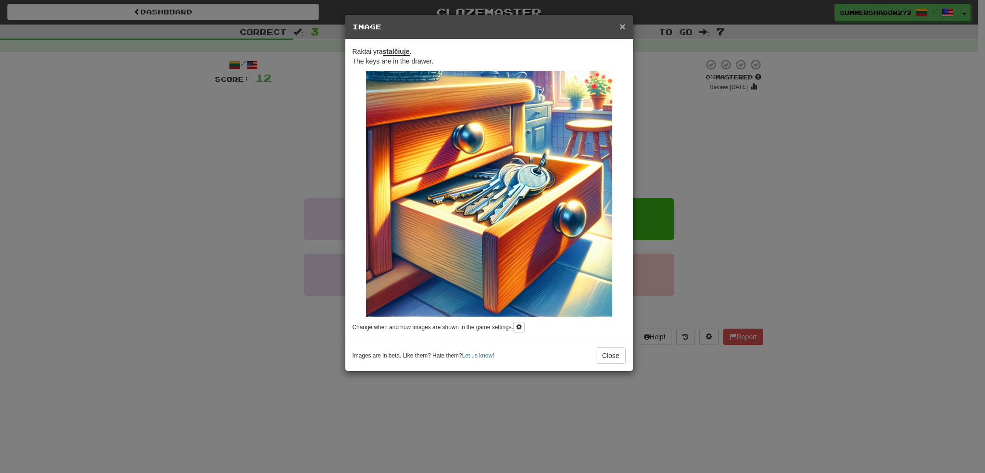
click at [623, 27] on span "×" at bounding box center [623, 26] width 6 height 11
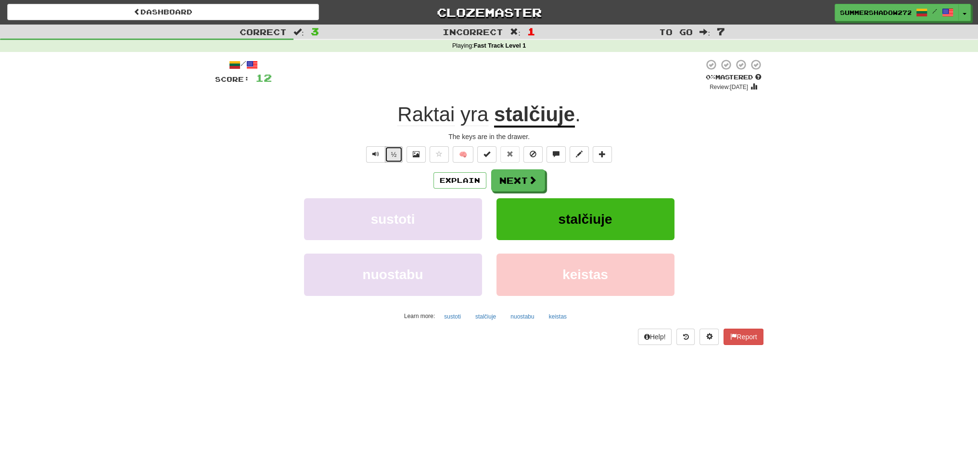
click at [398, 153] on button "½" at bounding box center [394, 154] width 18 height 16
click at [461, 154] on button "🧠" at bounding box center [463, 154] width 21 height 16
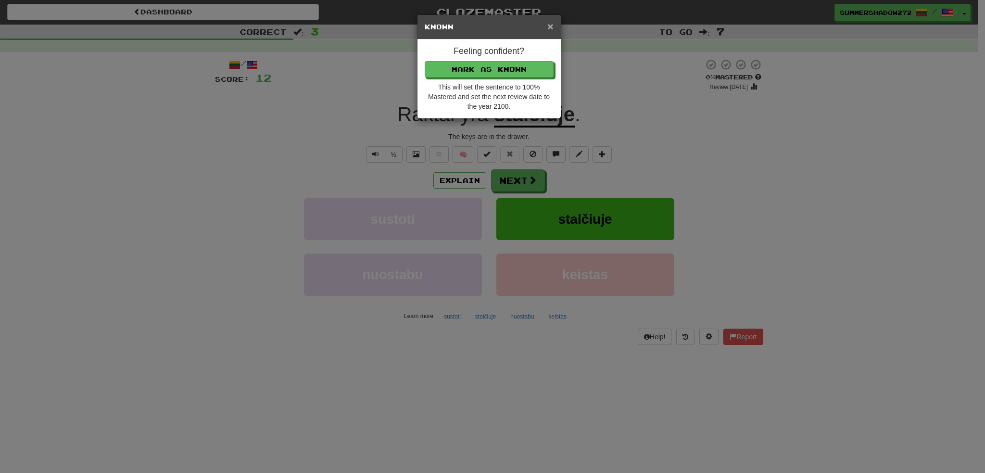
click at [551, 29] on span "×" at bounding box center [550, 26] width 6 height 11
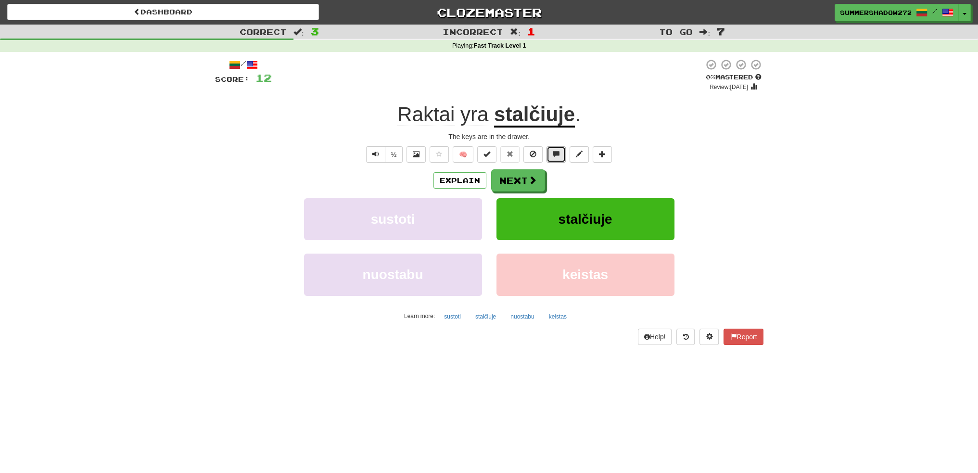
click at [555, 153] on span at bounding box center [556, 154] width 7 height 7
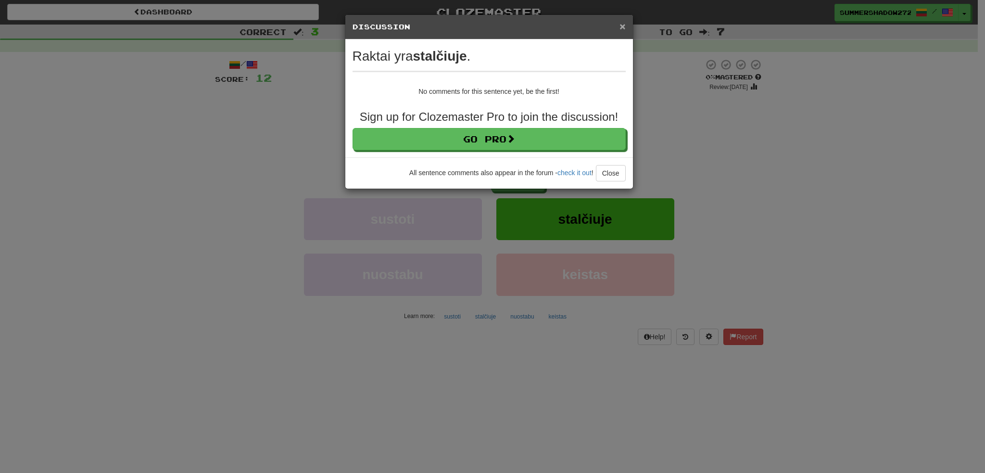
click at [623, 24] on span "×" at bounding box center [623, 26] width 6 height 11
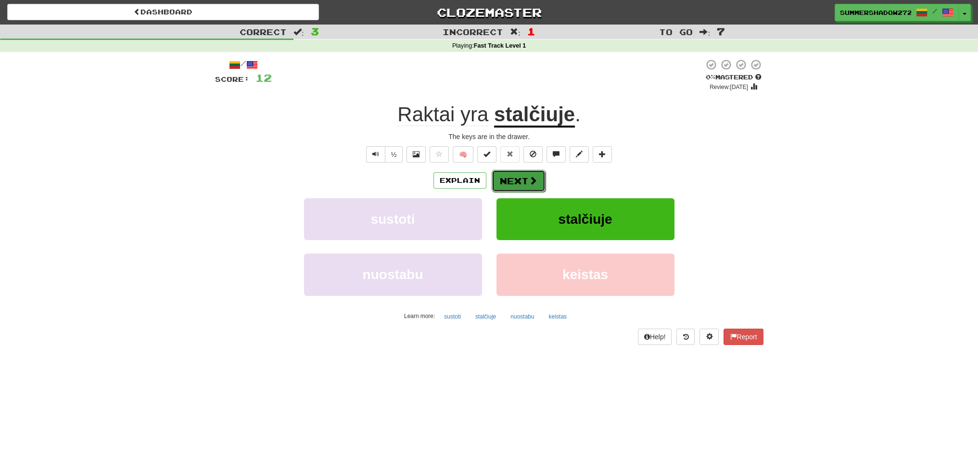
click at [530, 175] on button "Next" at bounding box center [519, 181] width 54 height 22
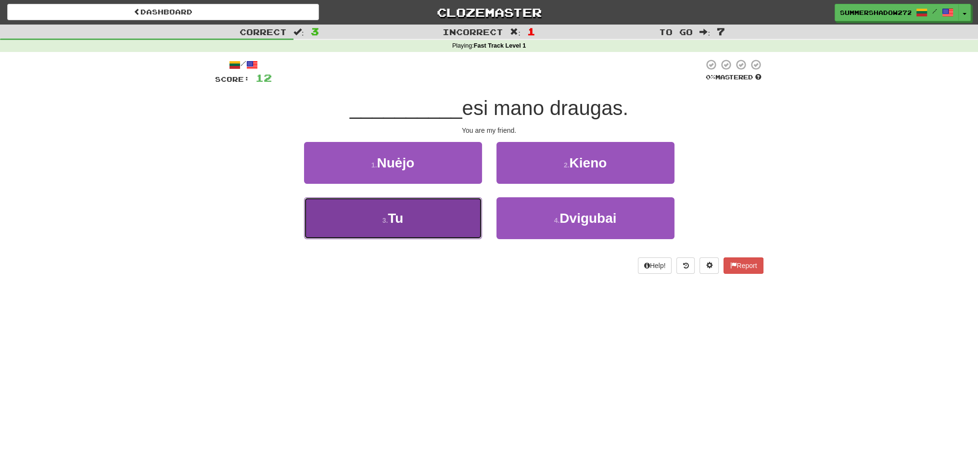
click at [428, 227] on button "3 . Tu" at bounding box center [393, 218] width 178 height 42
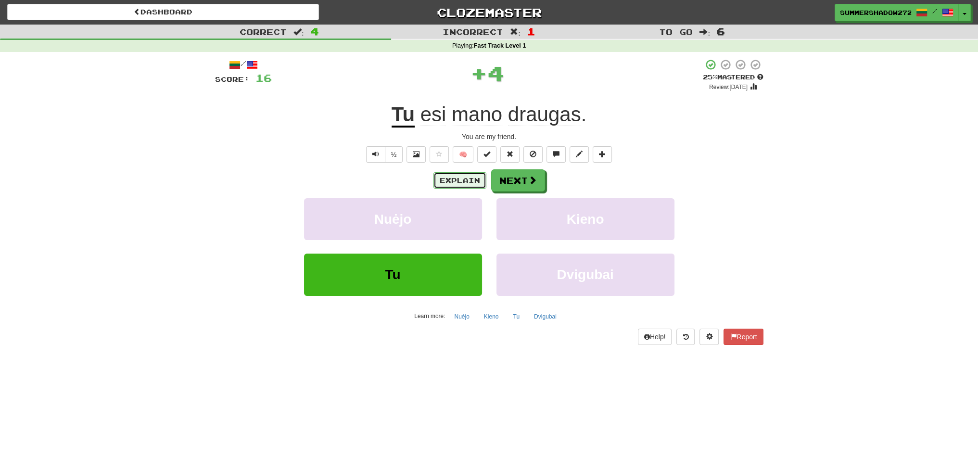
click at [467, 184] on button "Explain" at bounding box center [459, 180] width 53 height 16
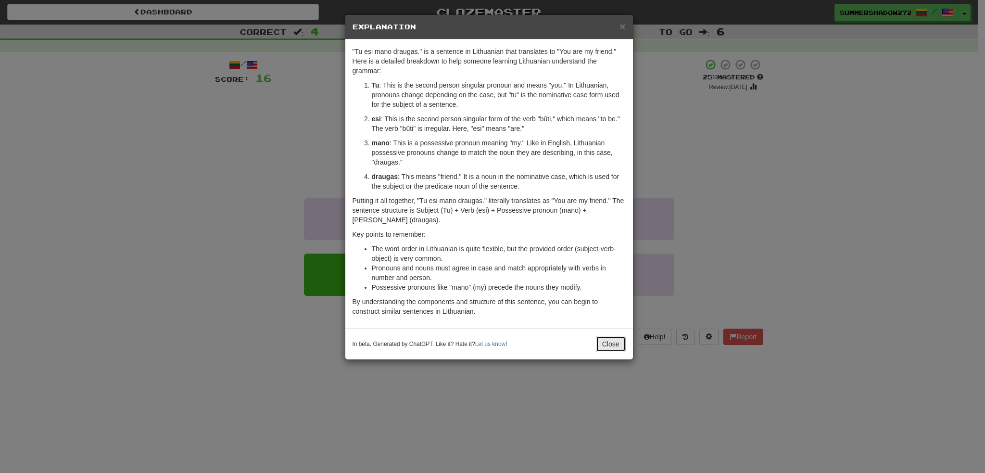
click at [610, 343] on button "Close" at bounding box center [611, 344] width 30 height 16
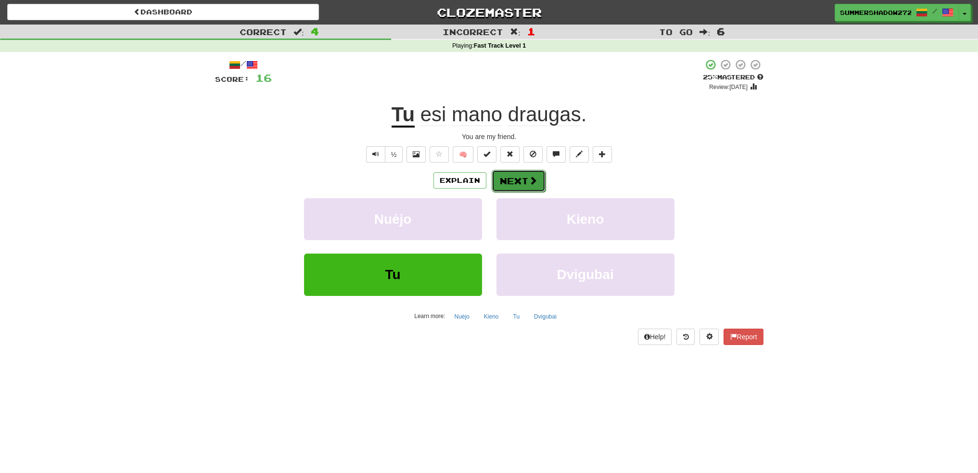
click at [528, 187] on button "Next" at bounding box center [519, 181] width 54 height 22
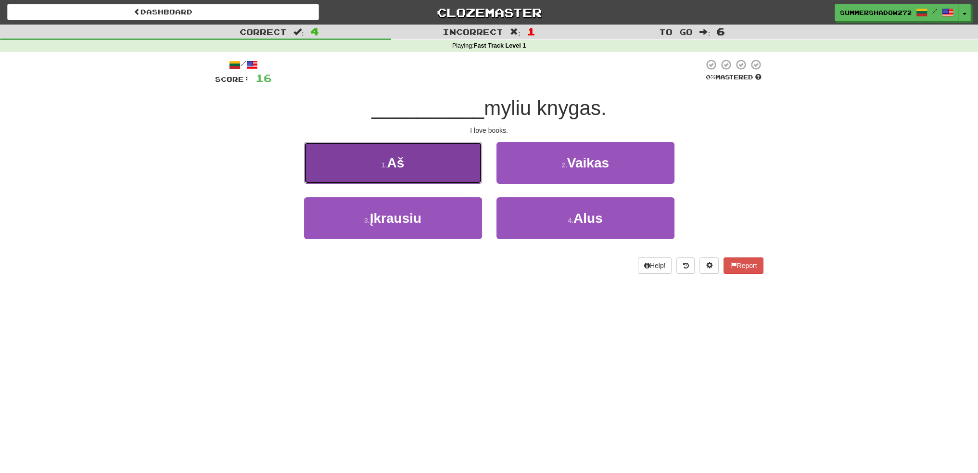
click at [446, 173] on button "1 . Aš" at bounding box center [393, 163] width 178 height 42
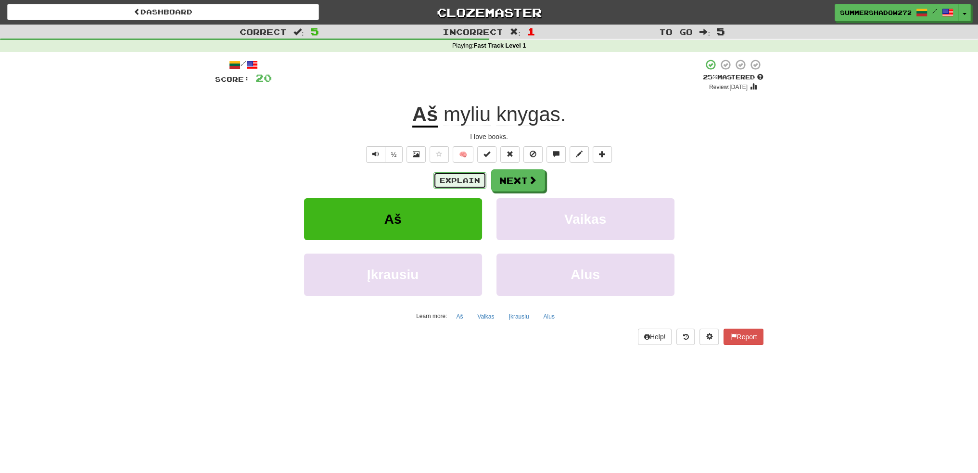
click at [472, 175] on button "Explain" at bounding box center [459, 180] width 53 height 16
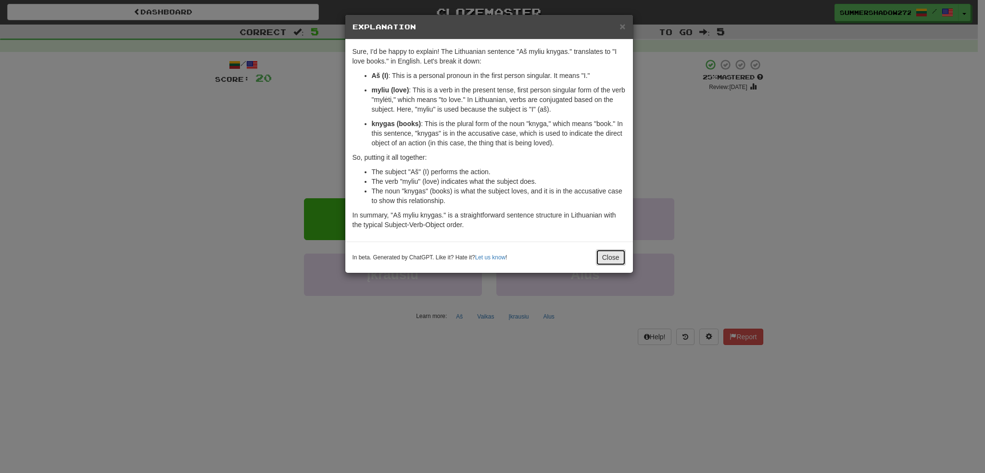
click at [610, 259] on button "Close" at bounding box center [611, 257] width 30 height 16
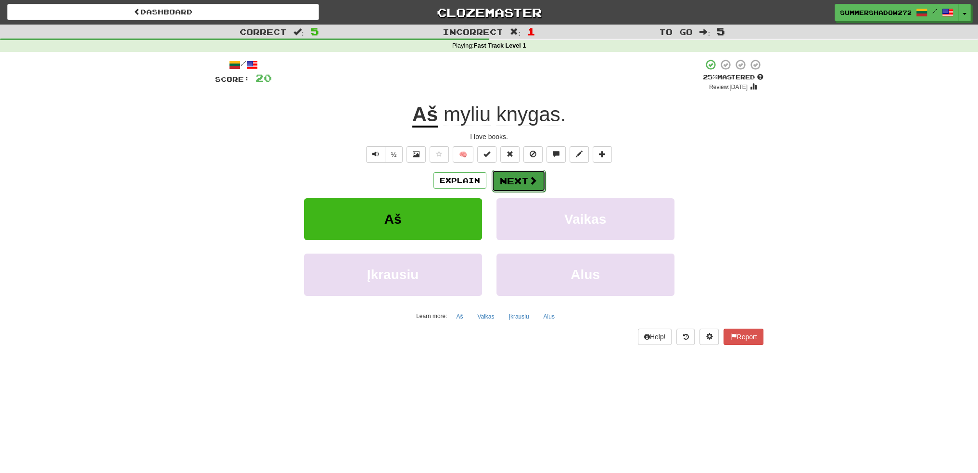
click at [514, 178] on button "Next" at bounding box center [519, 181] width 54 height 22
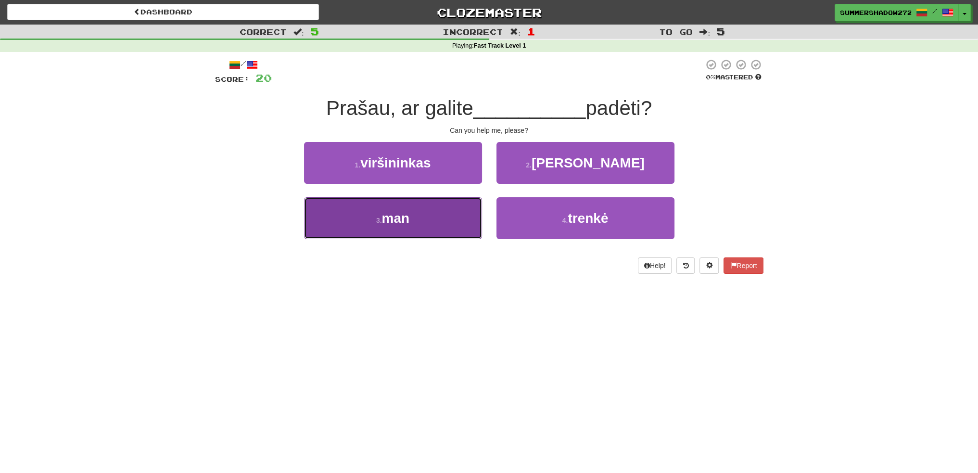
click at [433, 221] on button "3 . man" at bounding box center [393, 218] width 178 height 42
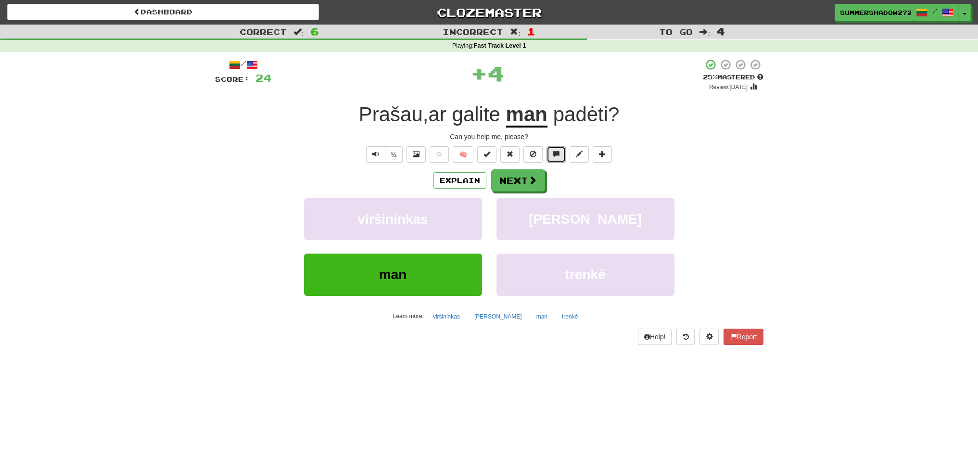
click at [556, 157] on span at bounding box center [556, 154] width 7 height 7
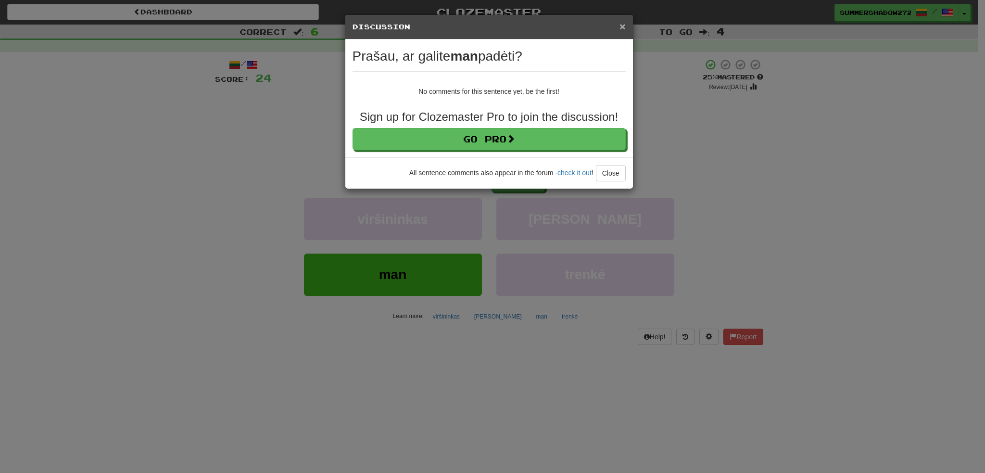
click at [623, 26] on span "×" at bounding box center [623, 26] width 6 height 11
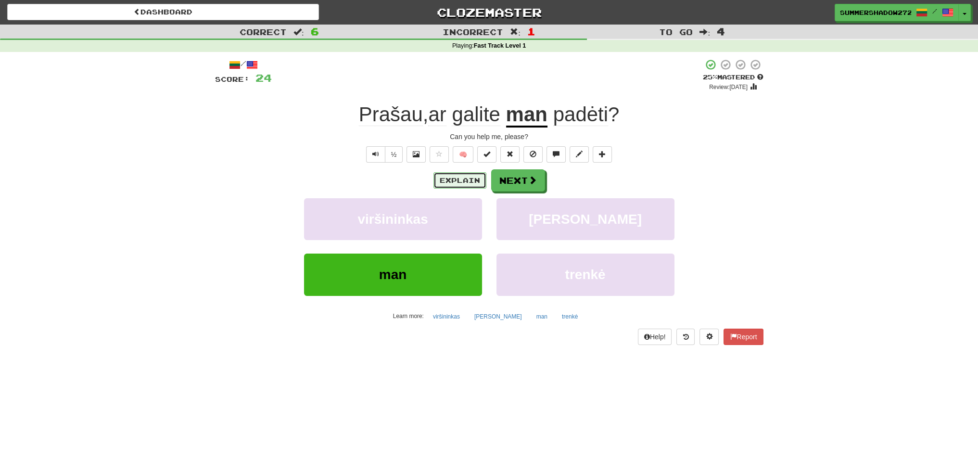
click at [466, 177] on button "Explain" at bounding box center [459, 180] width 53 height 16
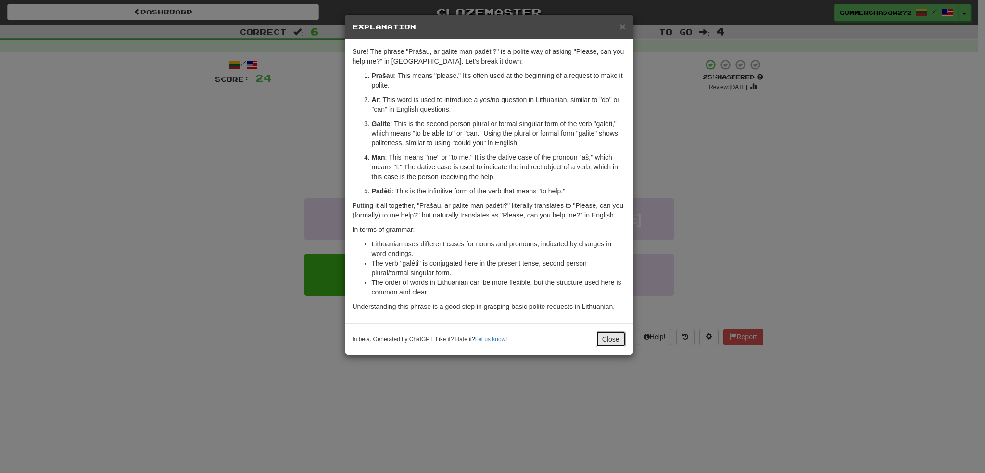
click at [609, 340] on button "Close" at bounding box center [611, 339] width 30 height 16
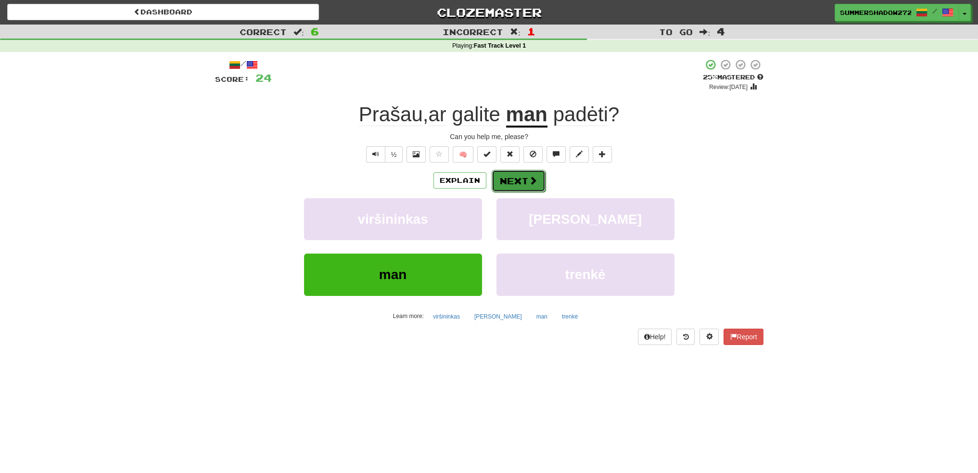
click at [523, 178] on button "Next" at bounding box center [519, 181] width 54 height 22
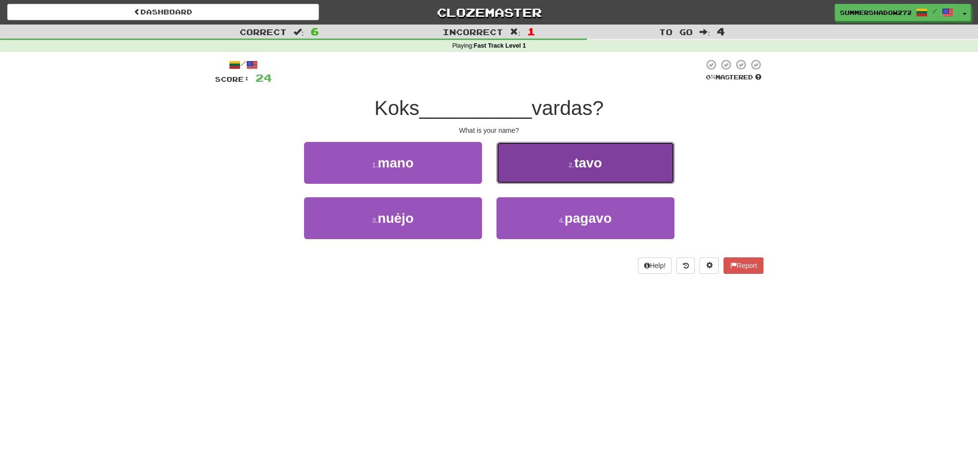
click at [559, 175] on button "2 . tavo" at bounding box center [585, 163] width 178 height 42
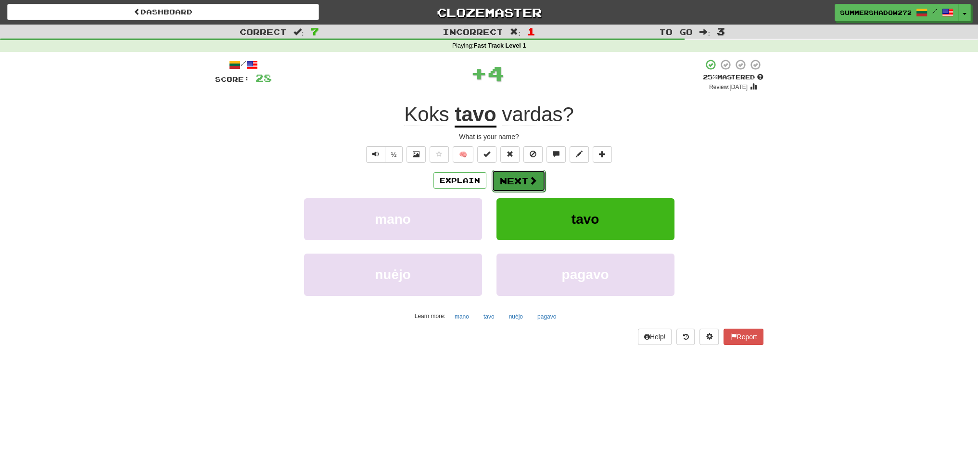
click at [540, 180] on button "Next" at bounding box center [519, 181] width 54 height 22
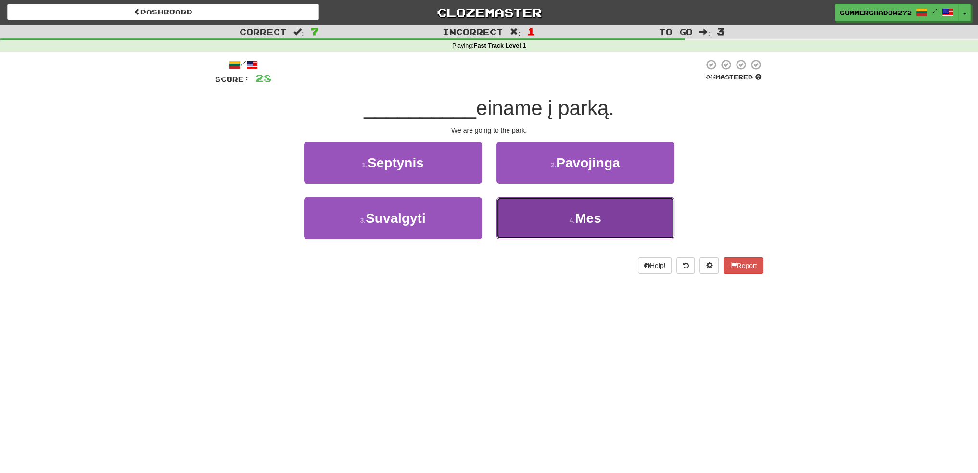
click at [552, 220] on button "4 . Mes" at bounding box center [585, 218] width 178 height 42
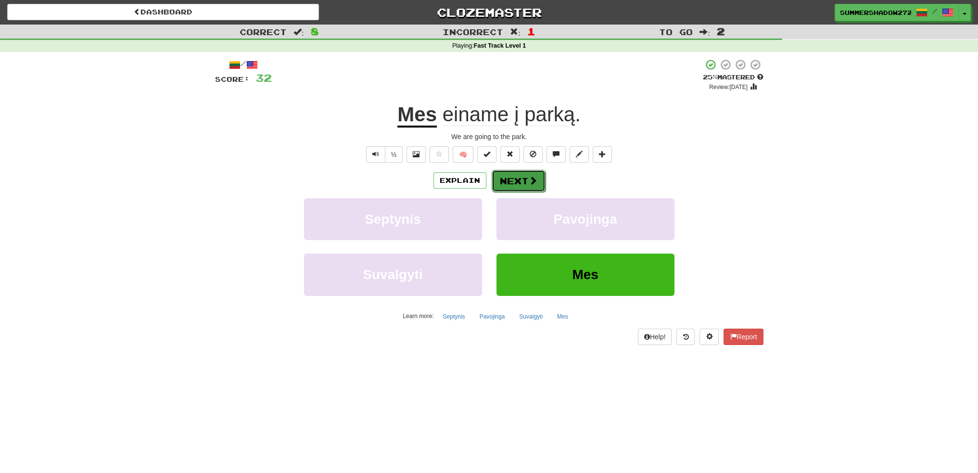
click at [525, 181] on button "Next" at bounding box center [519, 181] width 54 height 22
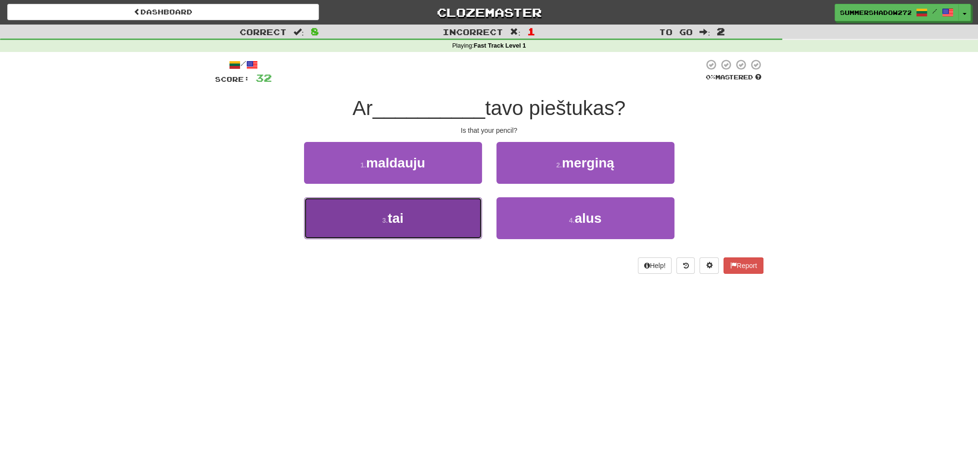
click at [443, 211] on button "3 . tai" at bounding box center [393, 218] width 178 height 42
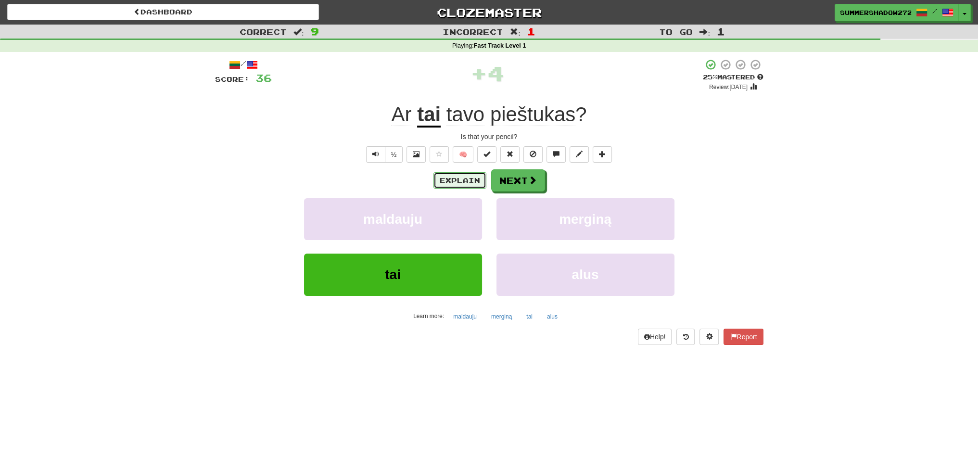
click at [462, 176] on button "Explain" at bounding box center [459, 180] width 53 height 16
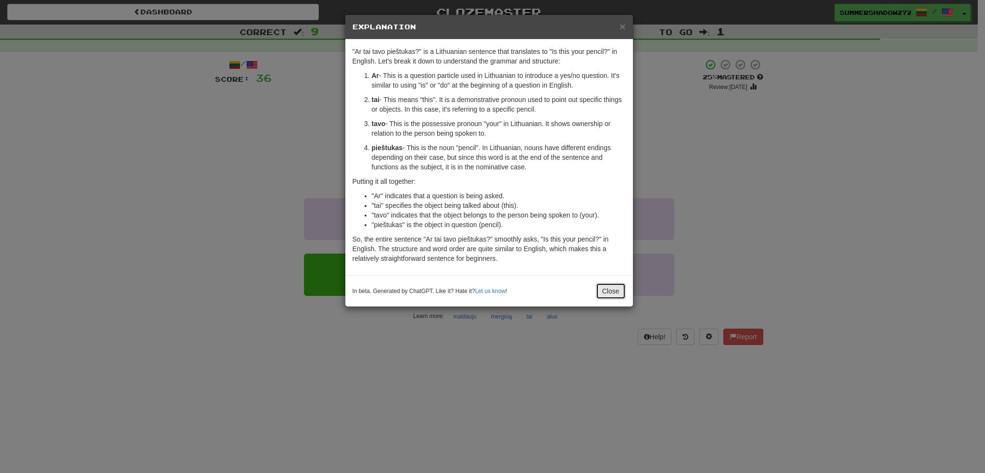
click at [610, 292] on button "Close" at bounding box center [611, 291] width 30 height 16
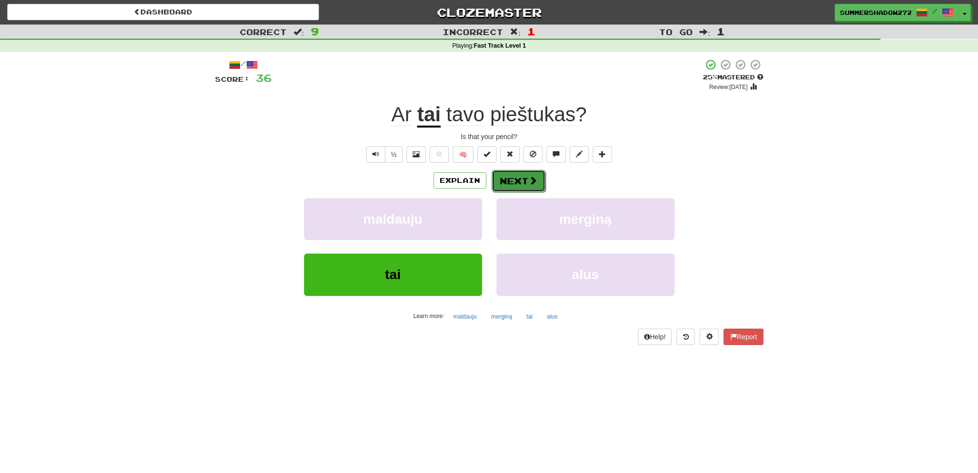
click at [528, 186] on button "Next" at bounding box center [519, 181] width 54 height 22
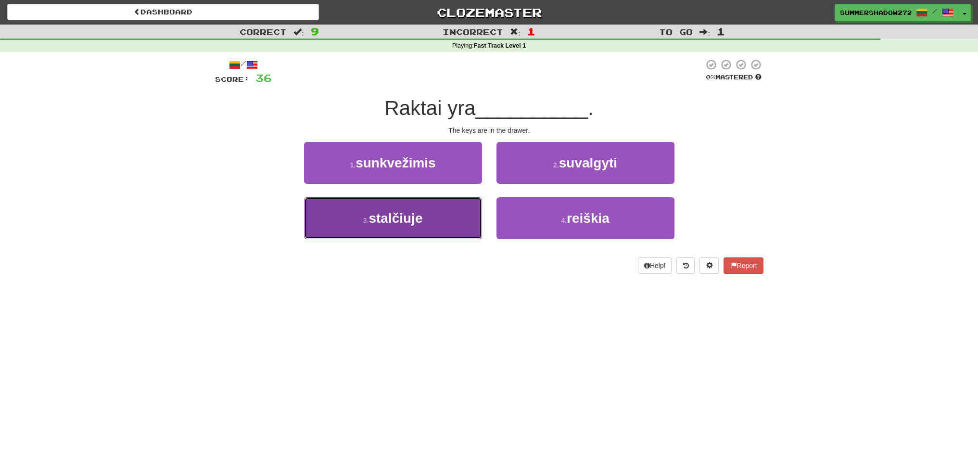
click at [426, 222] on button "3 . stalčiuje" at bounding box center [393, 218] width 178 height 42
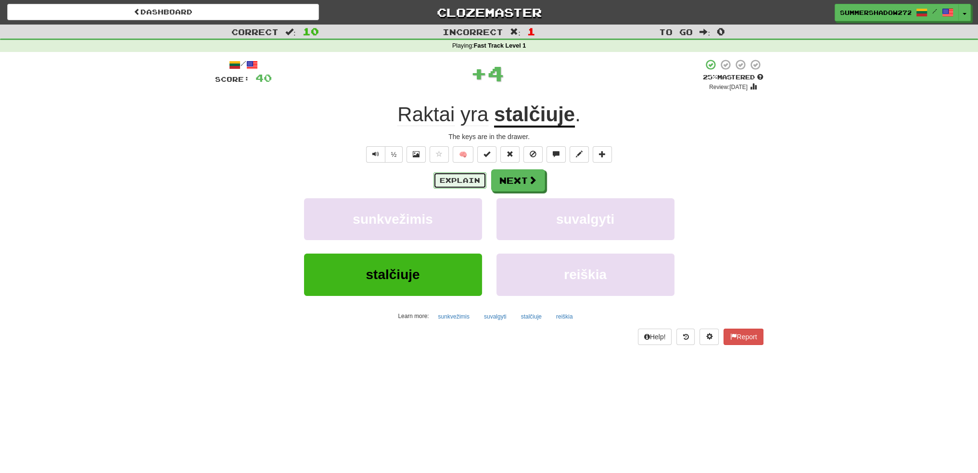
click at [457, 183] on button "Explain" at bounding box center [459, 180] width 53 height 16
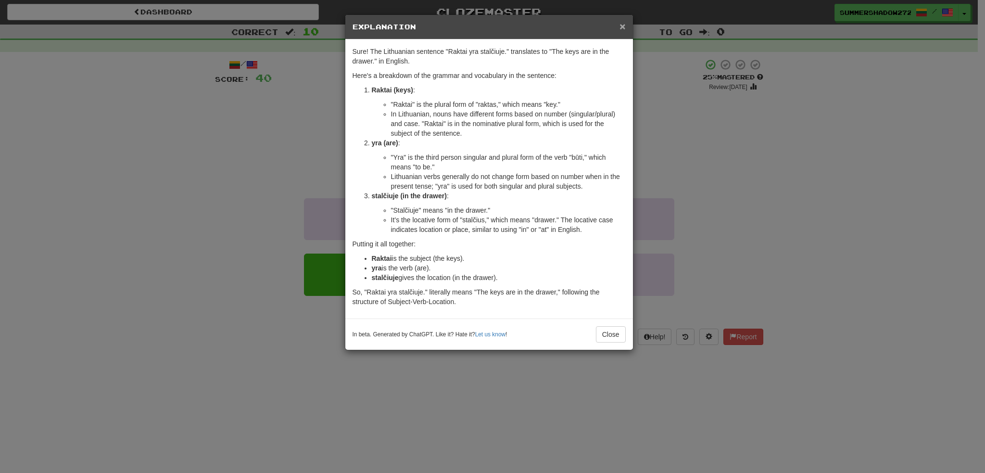
click at [620, 27] on span "×" at bounding box center [623, 26] width 6 height 11
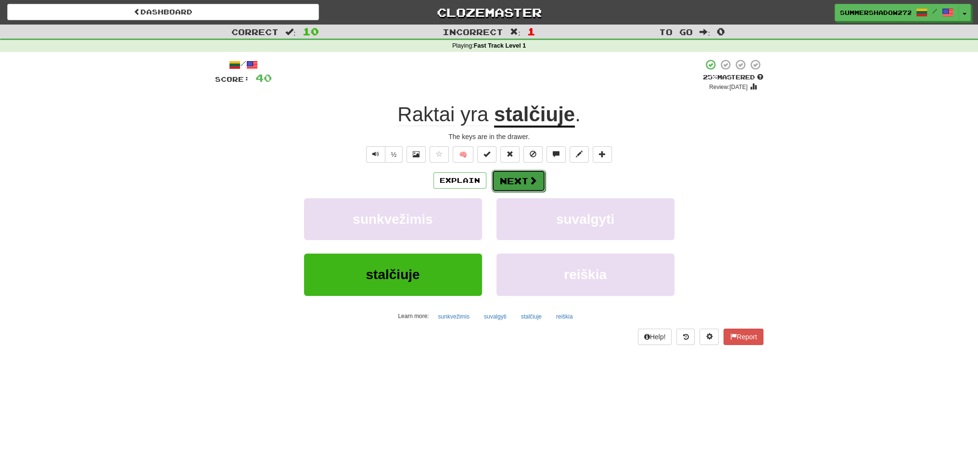
click at [529, 187] on button "Next" at bounding box center [519, 181] width 54 height 22
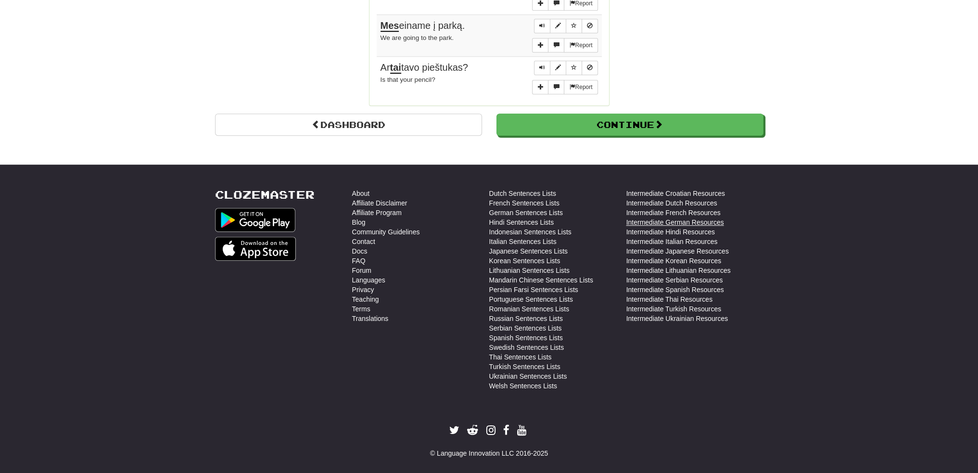
scroll to position [896, 0]
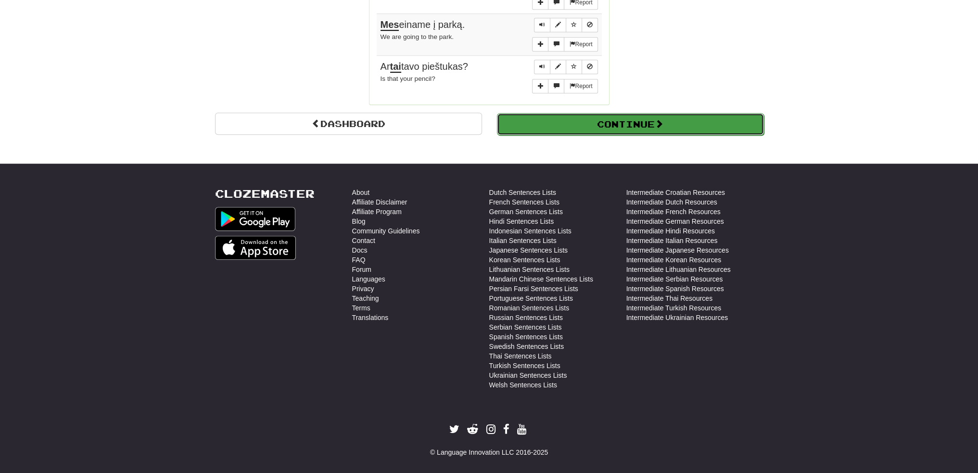
click at [661, 121] on button "Continue" at bounding box center [630, 124] width 267 height 22
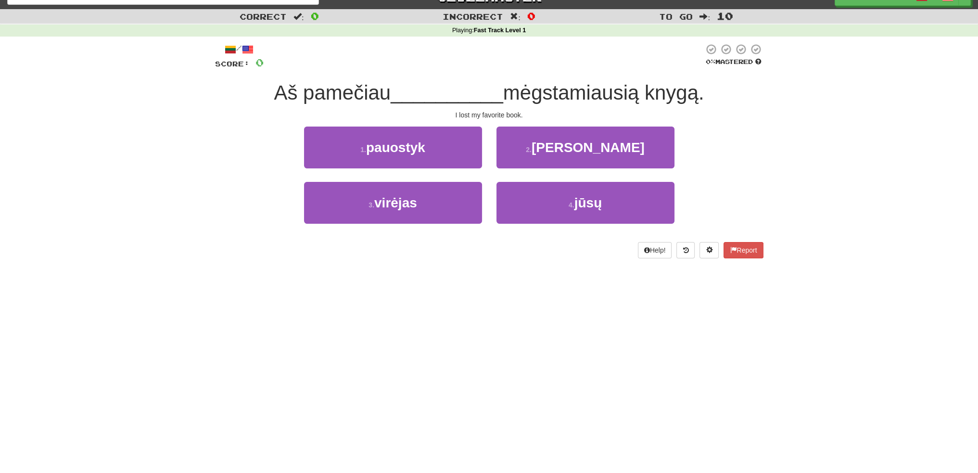
scroll to position [0, 0]
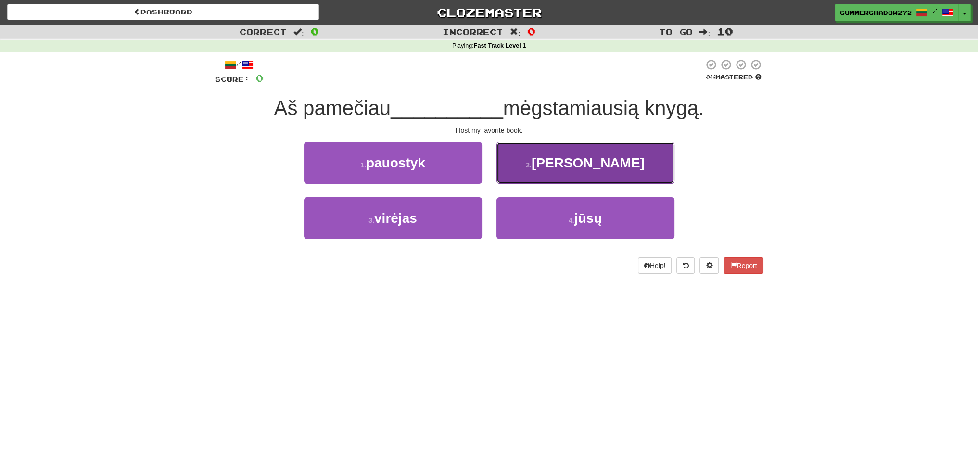
click at [577, 171] on button "2 . savo" at bounding box center [585, 163] width 178 height 42
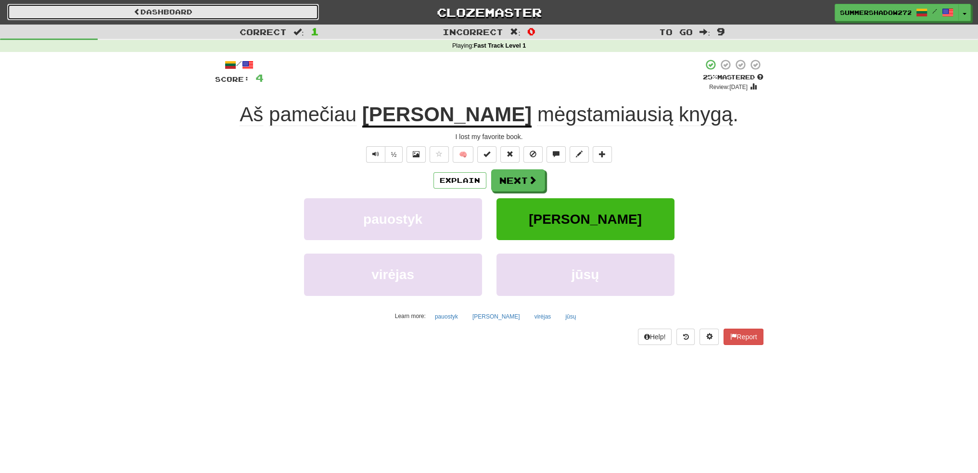
click at [184, 13] on link "Dashboard" at bounding box center [163, 12] width 312 height 16
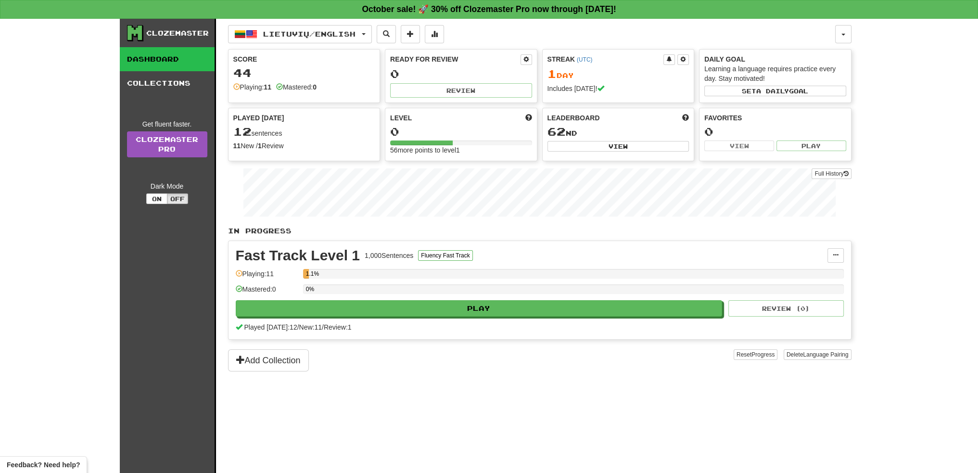
click at [887, 111] on div "Clozemaster Dashboard Collections Get fluent faster. Clozemaster Pro Dark Mode …" at bounding box center [489, 246] width 978 height 454
click at [611, 148] on button "View" at bounding box center [618, 146] width 142 height 11
select select "**********"
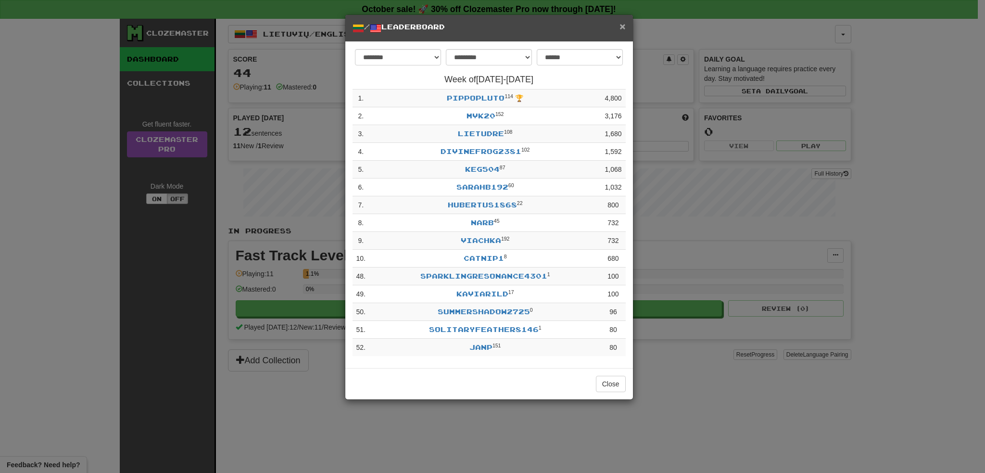
click at [622, 28] on span "×" at bounding box center [623, 26] width 6 height 11
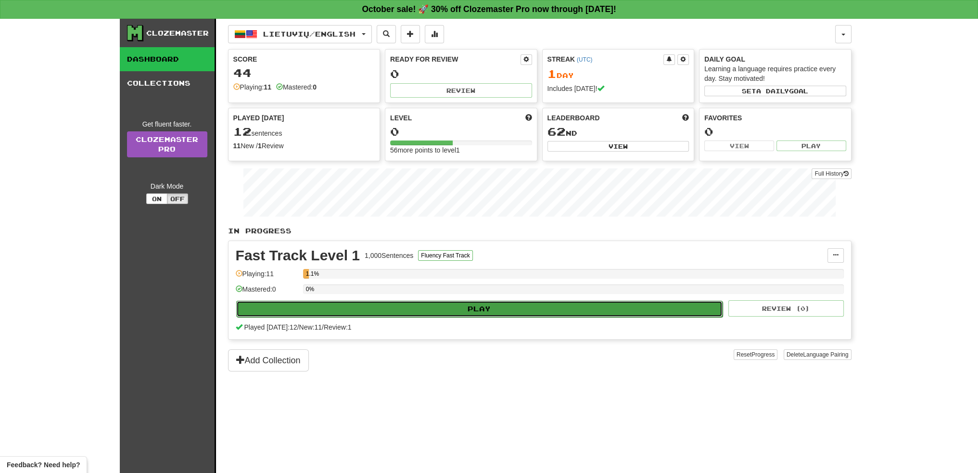
click at [498, 309] on button "Play" at bounding box center [479, 309] width 487 height 16
select select "**"
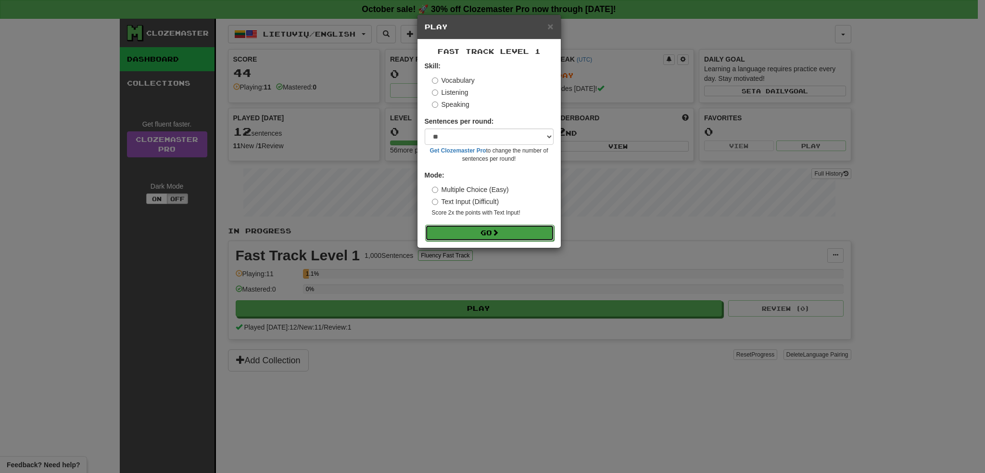
click at [494, 230] on button "Go" at bounding box center [489, 233] width 129 height 16
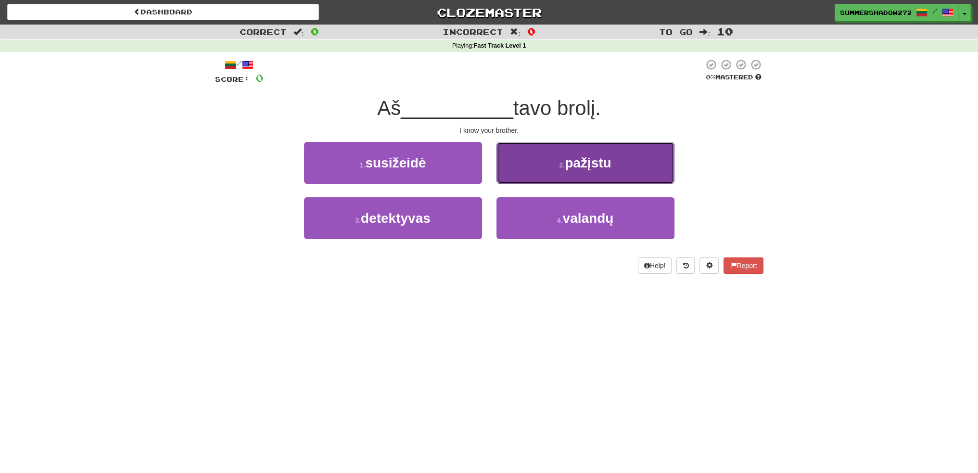
click at [589, 170] on span "pažįstu" at bounding box center [588, 162] width 46 height 15
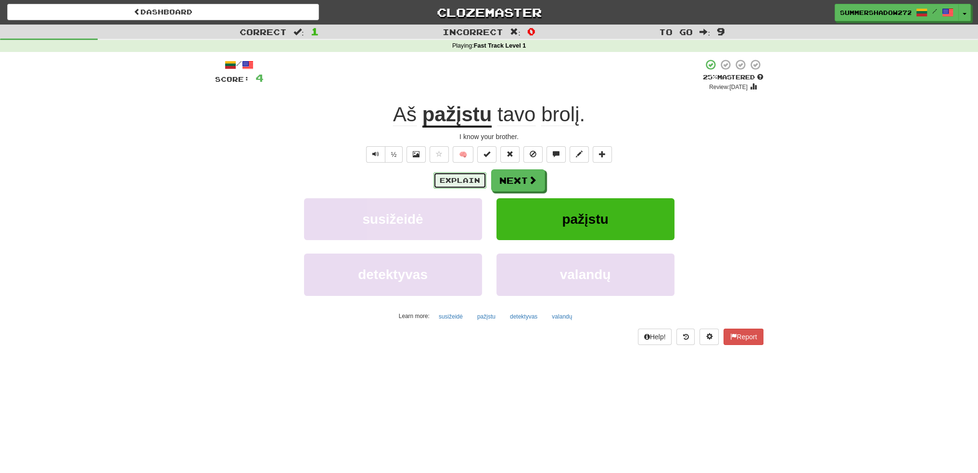
click at [453, 184] on button "Explain" at bounding box center [459, 180] width 53 height 16
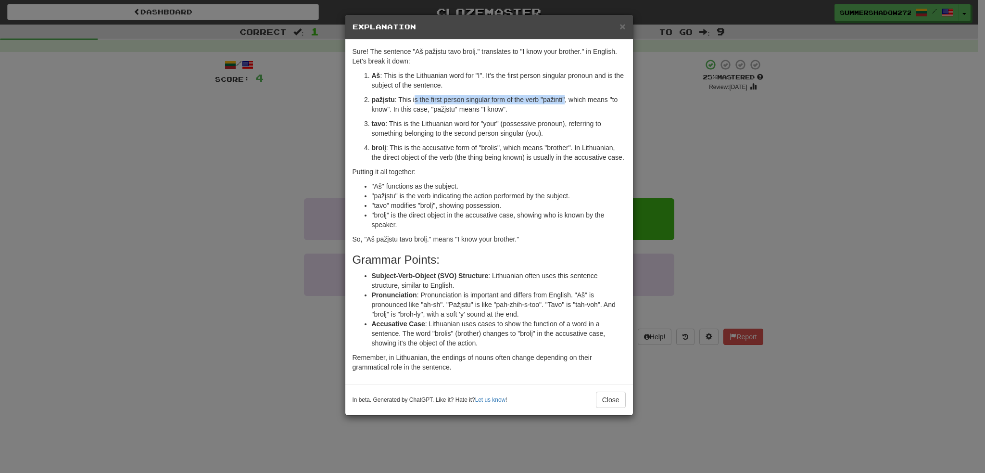
drag, startPoint x: 415, startPoint y: 100, endPoint x: 566, endPoint y: 96, distance: 150.6
click at [566, 96] on p "pažįstu : This is the first person singular form of the verb "pažinti", which m…" at bounding box center [499, 104] width 254 height 19
click at [566, 104] on p "pažįstu : This is the first person singular form of the verb "pažinti", which m…" at bounding box center [499, 104] width 254 height 19
click at [622, 26] on span "×" at bounding box center [623, 26] width 6 height 11
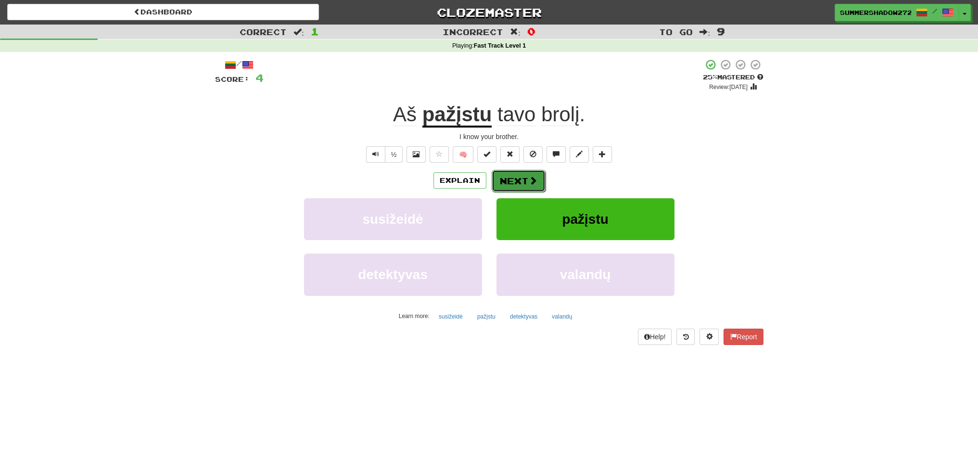
click at [526, 185] on button "Next" at bounding box center [519, 181] width 54 height 22
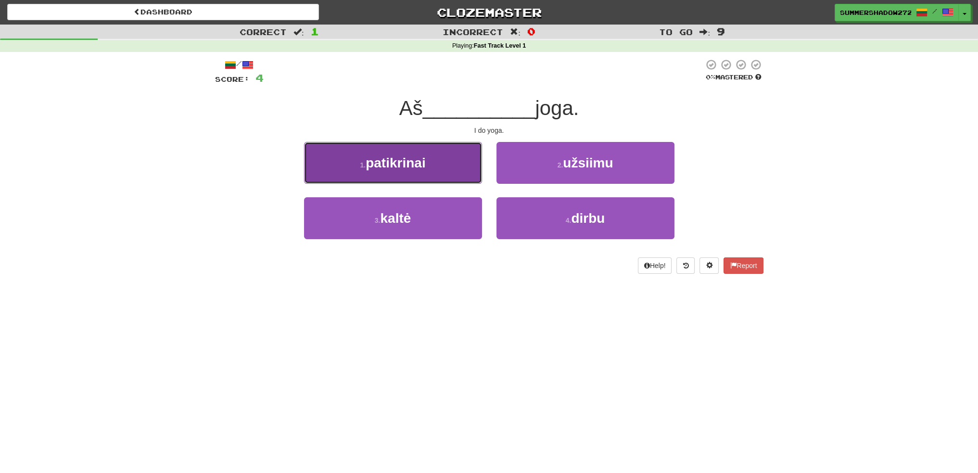
click at [404, 169] on span "patikrinai" at bounding box center [396, 162] width 60 height 15
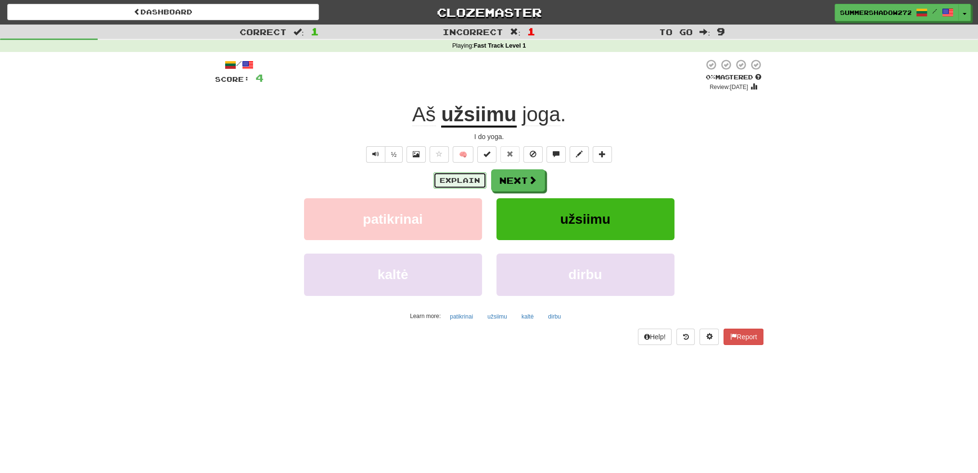
click at [460, 176] on button "Explain" at bounding box center [459, 180] width 53 height 16
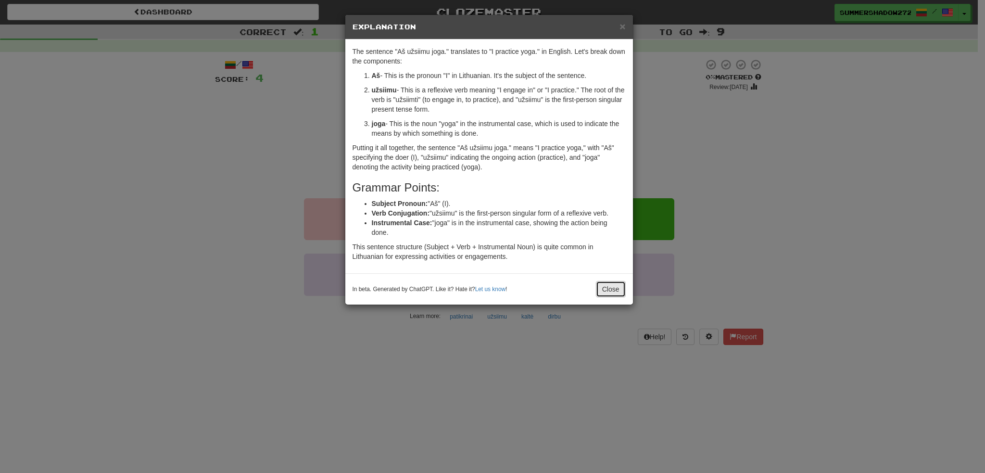
click at [608, 293] on button "Close" at bounding box center [611, 289] width 30 height 16
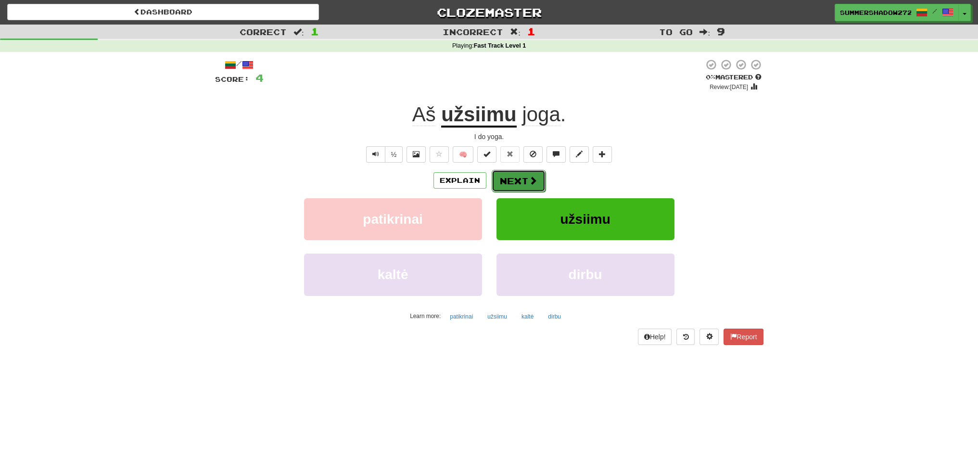
click at [512, 181] on button "Next" at bounding box center [519, 181] width 54 height 22
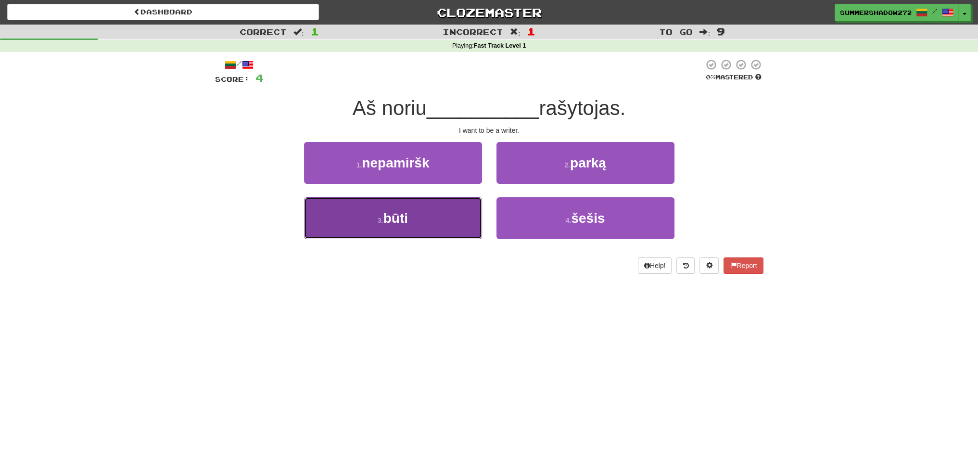
click at [386, 239] on button "3 . būti" at bounding box center [393, 218] width 178 height 42
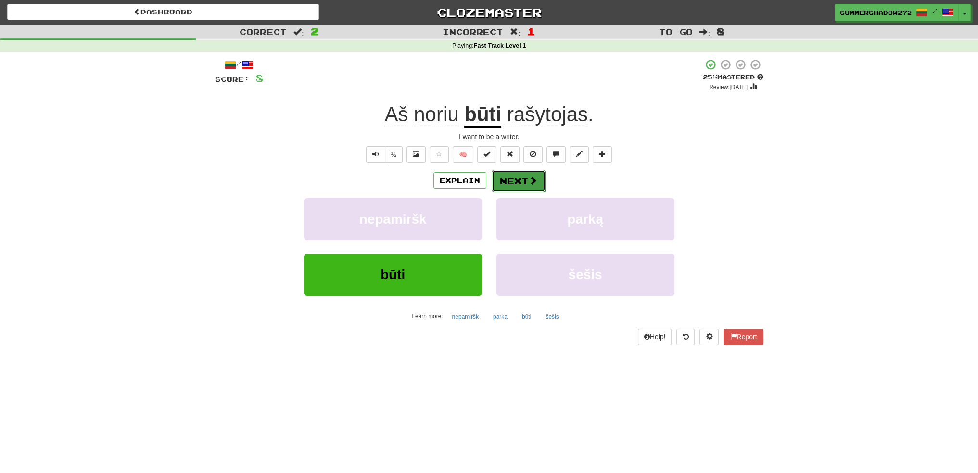
click at [515, 184] on button "Next" at bounding box center [519, 181] width 54 height 22
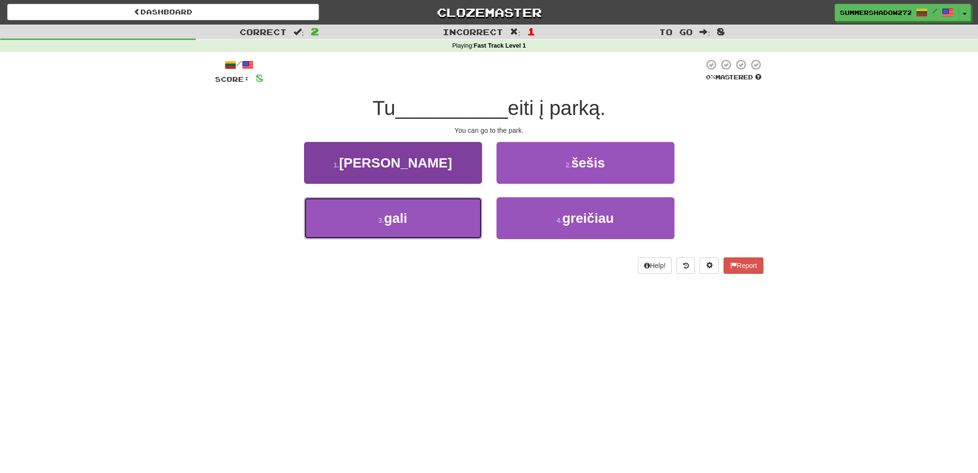
drag, startPoint x: 435, startPoint y: 224, endPoint x: 429, endPoint y: 223, distance: 5.9
click at [435, 224] on button "3 . gali" at bounding box center [393, 218] width 178 height 42
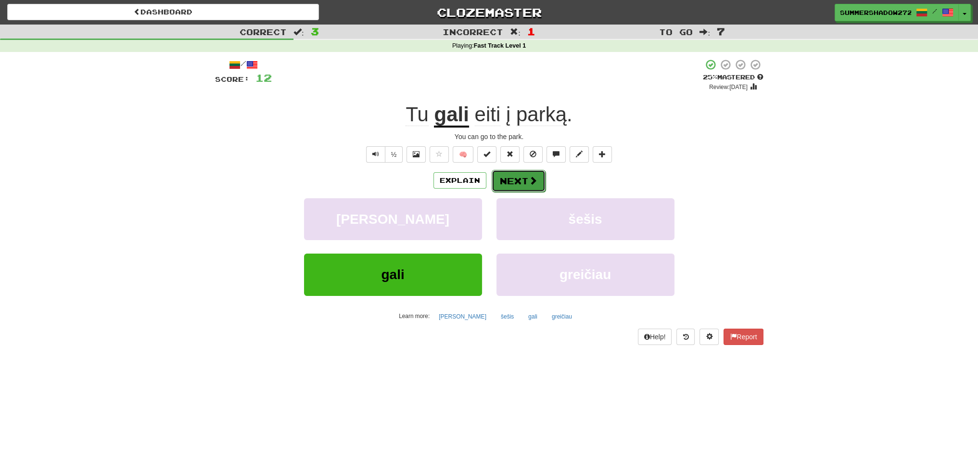
click at [508, 185] on button "Next" at bounding box center [519, 181] width 54 height 22
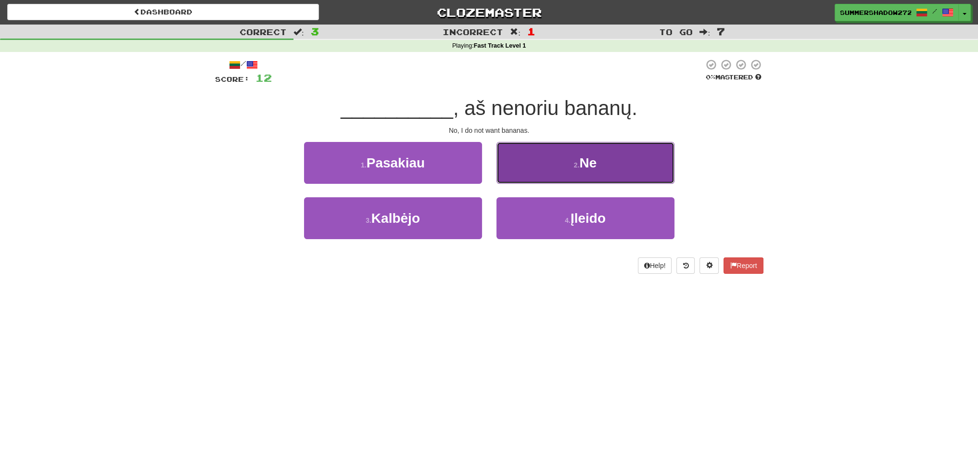
click at [638, 170] on button "2 . Ne" at bounding box center [585, 163] width 178 height 42
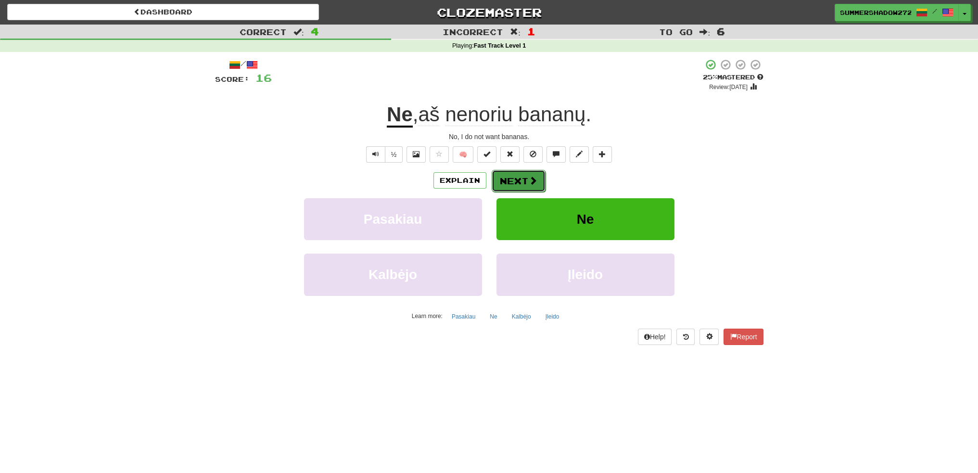
click at [523, 179] on button "Next" at bounding box center [519, 181] width 54 height 22
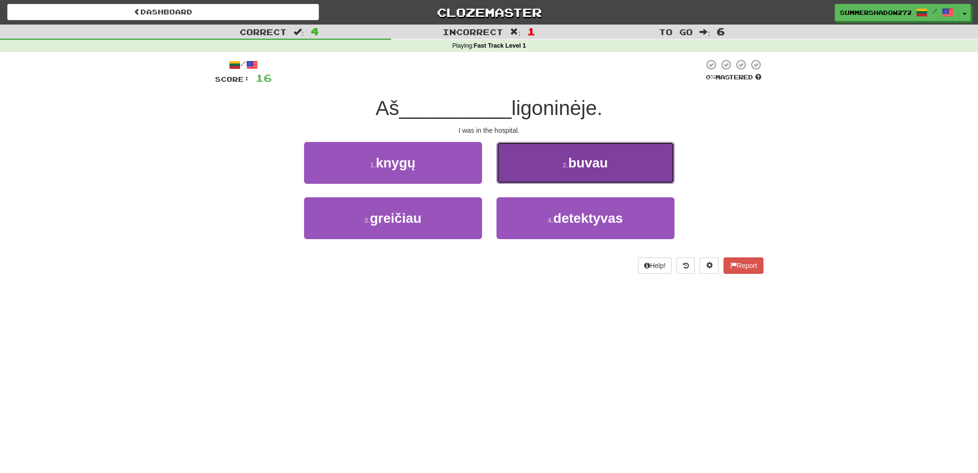
click at [608, 175] on button "2 . buvau" at bounding box center [585, 163] width 178 height 42
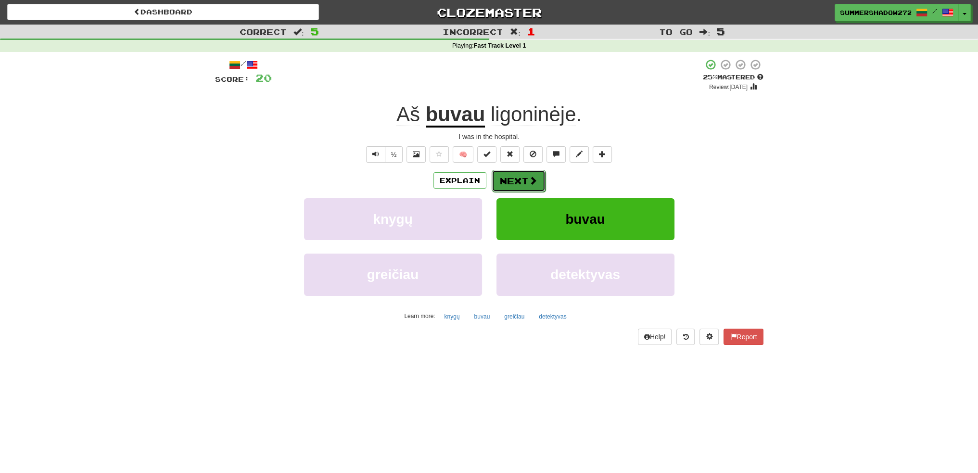
click at [518, 176] on button "Next" at bounding box center [519, 181] width 54 height 22
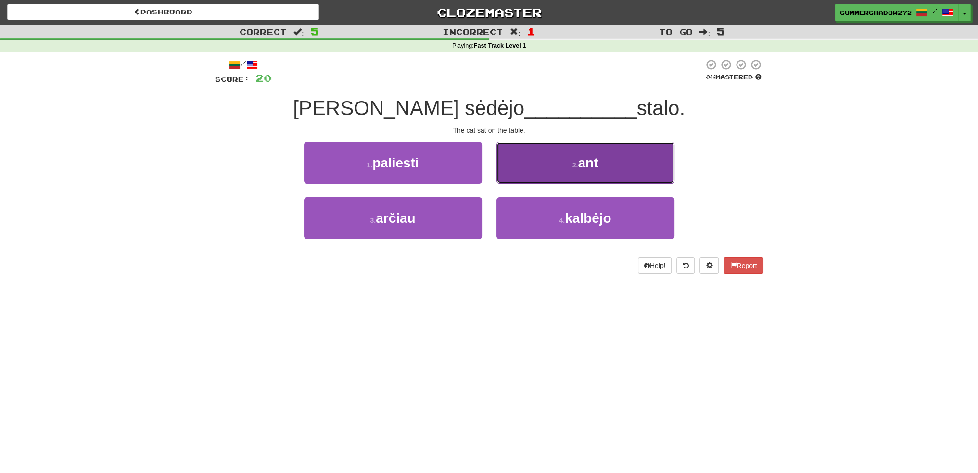
click at [613, 167] on button "2 . ant" at bounding box center [585, 163] width 178 height 42
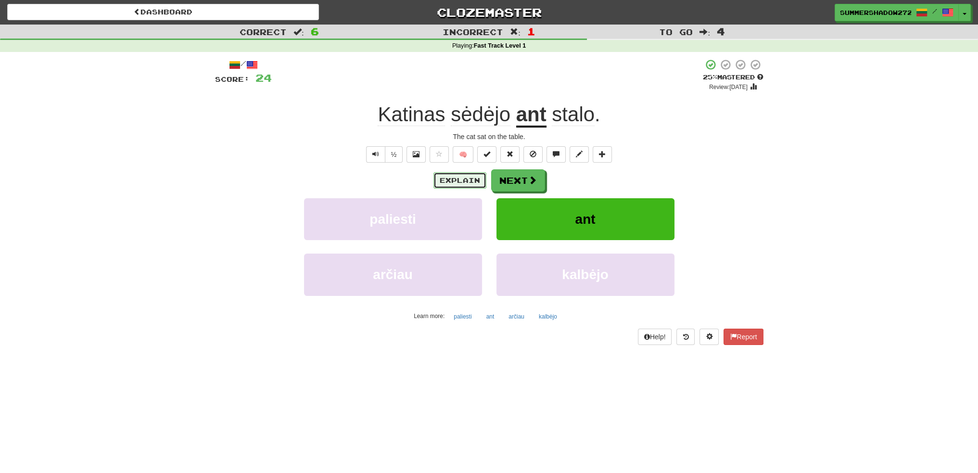
click at [466, 175] on button "Explain" at bounding box center [459, 180] width 53 height 16
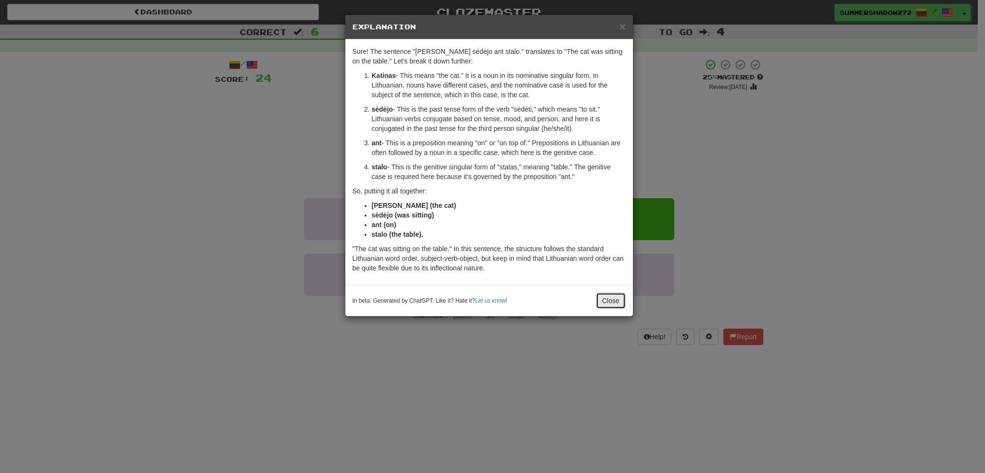
click at [609, 300] on button "Close" at bounding box center [611, 300] width 30 height 16
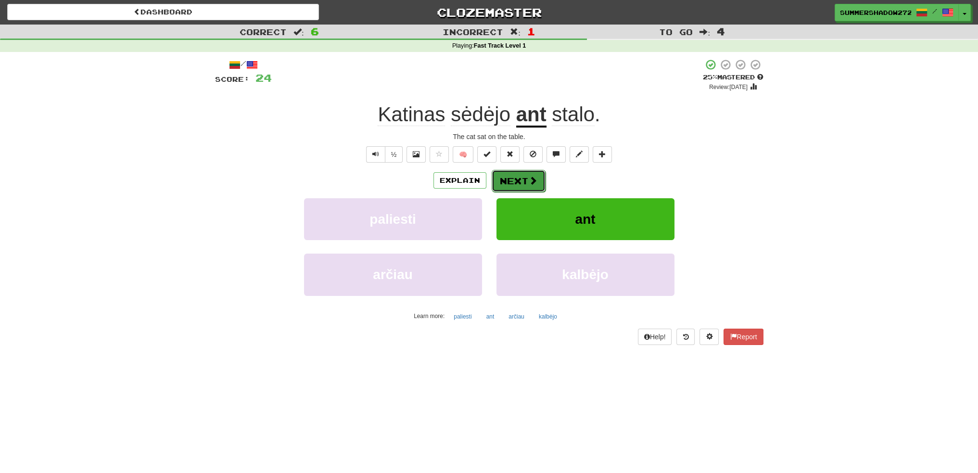
click at [520, 184] on button "Next" at bounding box center [519, 181] width 54 height 22
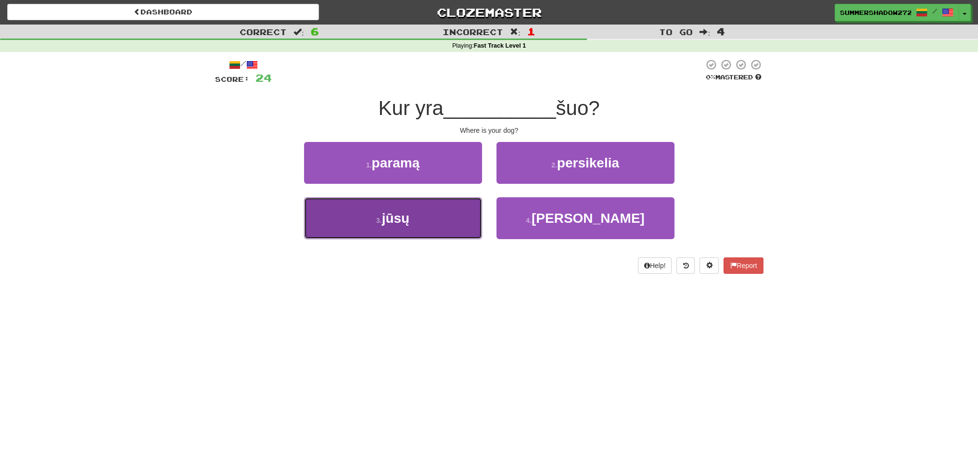
click at [432, 216] on button "3 . jūsų" at bounding box center [393, 218] width 178 height 42
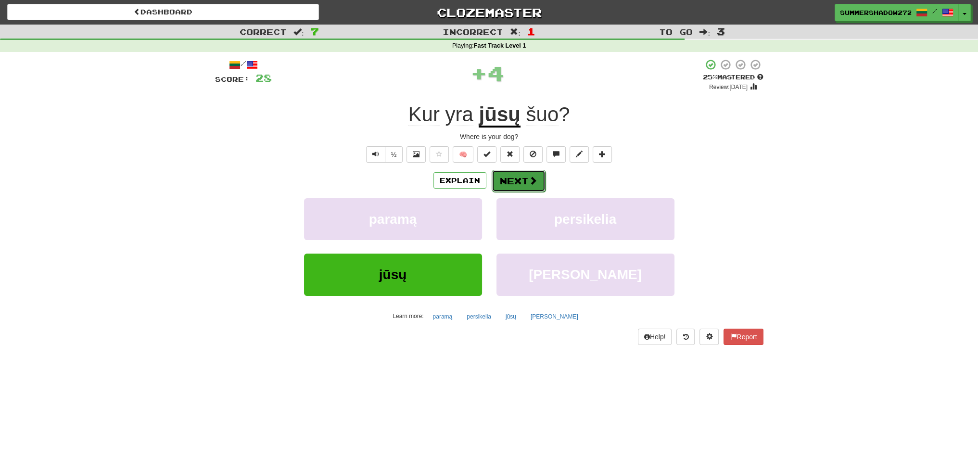
click at [529, 184] on span at bounding box center [533, 180] width 9 height 9
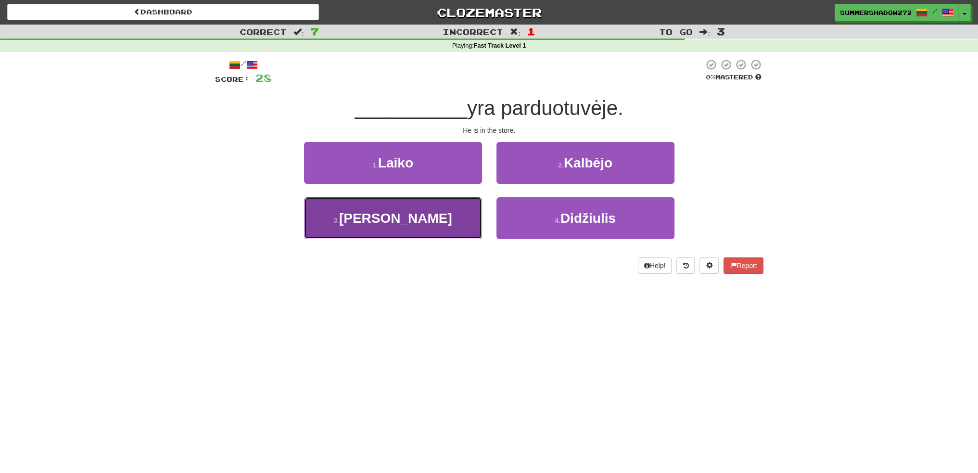
click at [402, 226] on button "3 . Jis" at bounding box center [393, 218] width 178 height 42
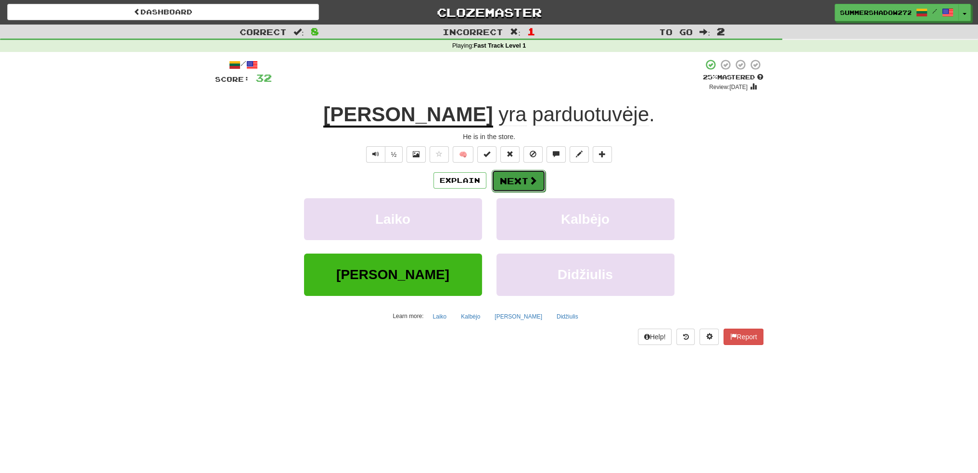
click at [510, 184] on button "Next" at bounding box center [519, 181] width 54 height 22
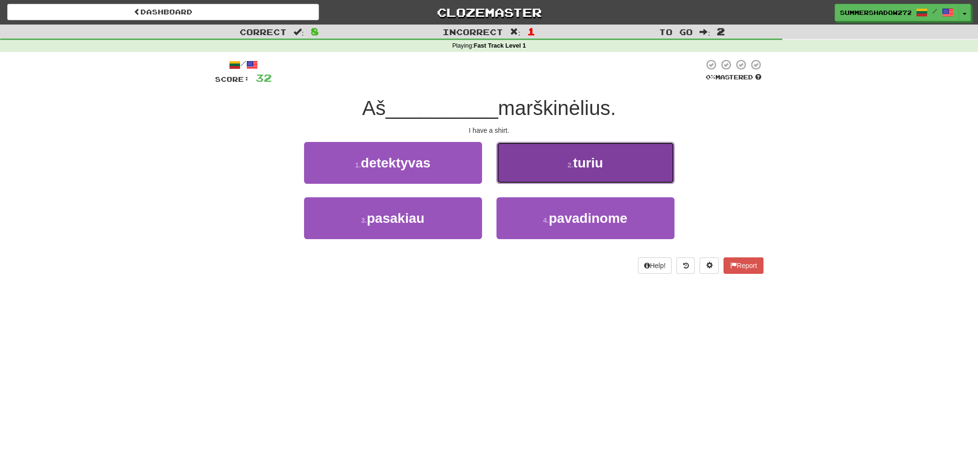
click at [652, 168] on button "2 . turiu" at bounding box center [585, 163] width 178 height 42
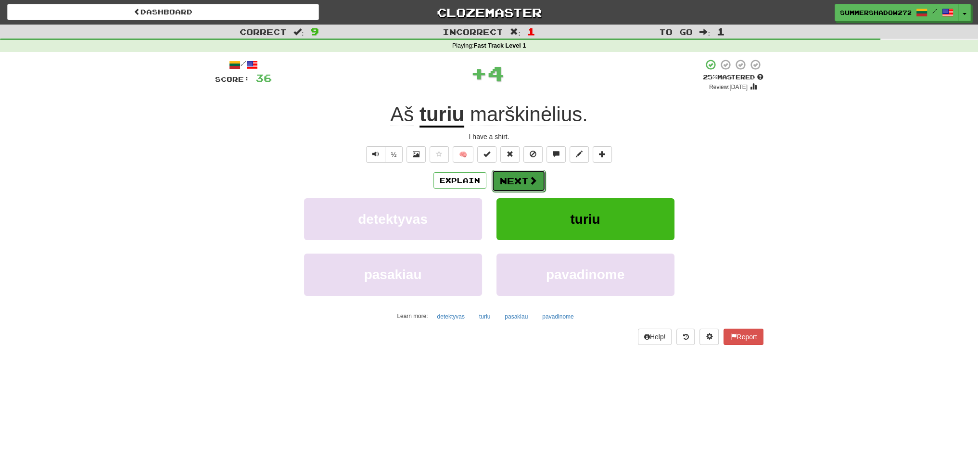
click at [520, 179] on button "Next" at bounding box center [519, 181] width 54 height 22
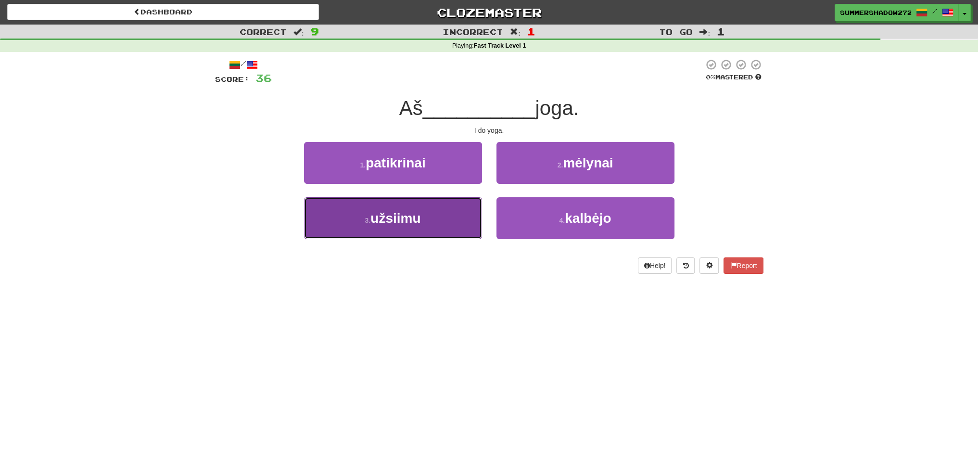
click at [440, 221] on button "3 . užsiimu" at bounding box center [393, 218] width 178 height 42
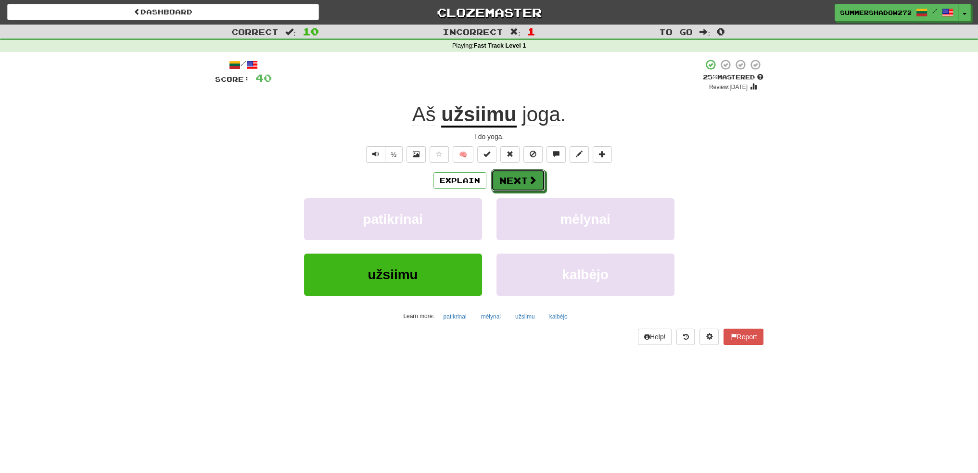
click at [514, 180] on button "Next" at bounding box center [518, 180] width 54 height 22
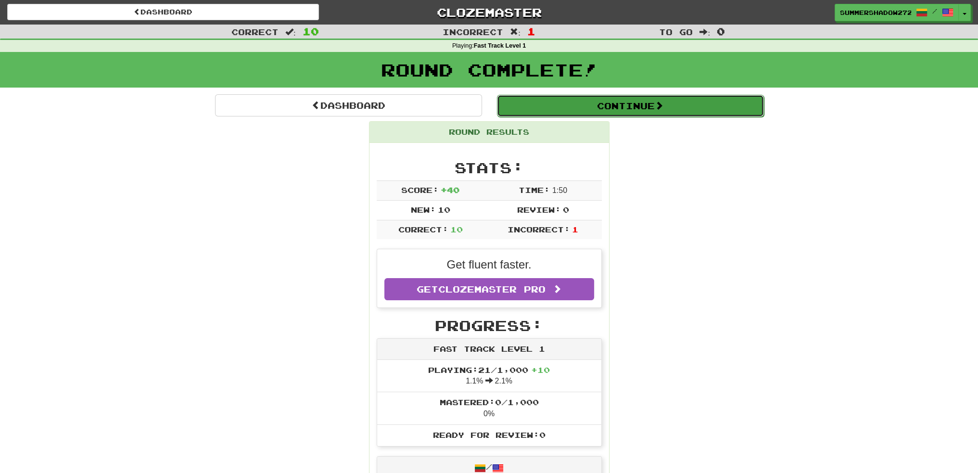
click at [643, 108] on button "Continue" at bounding box center [630, 106] width 267 height 22
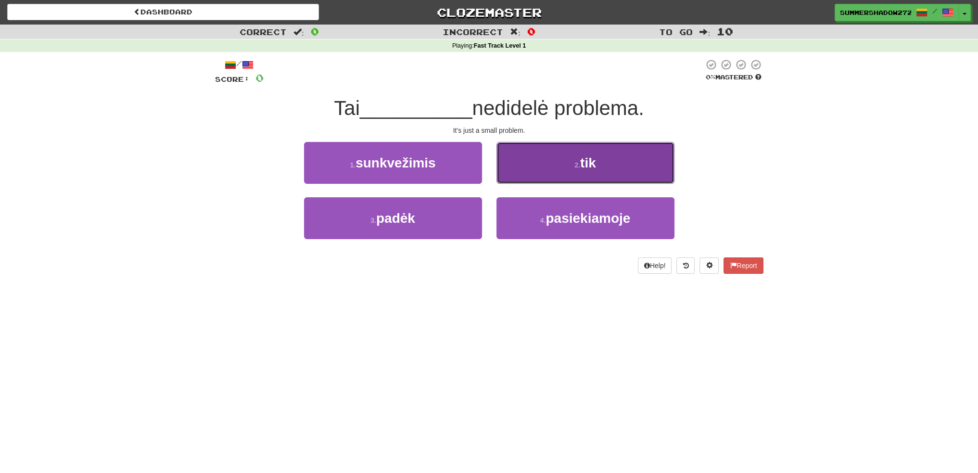
click at [620, 178] on button "2 . tik" at bounding box center [585, 163] width 178 height 42
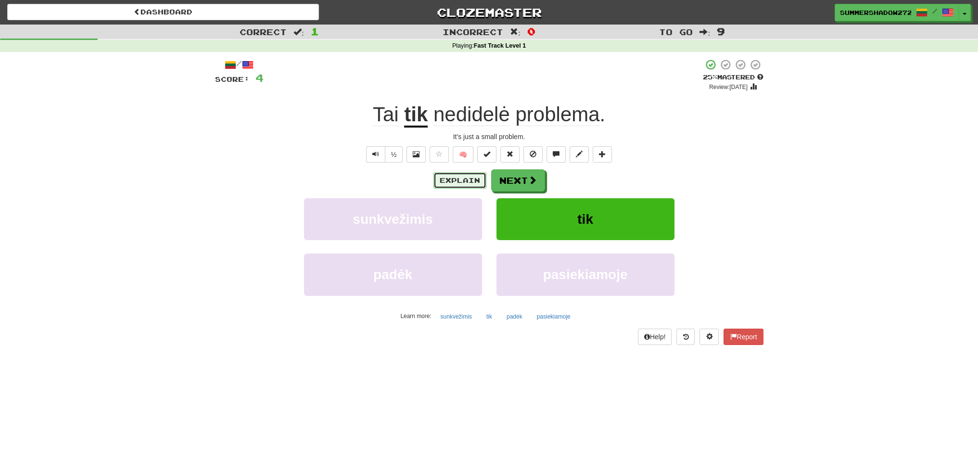
click at [466, 176] on button "Explain" at bounding box center [459, 180] width 53 height 16
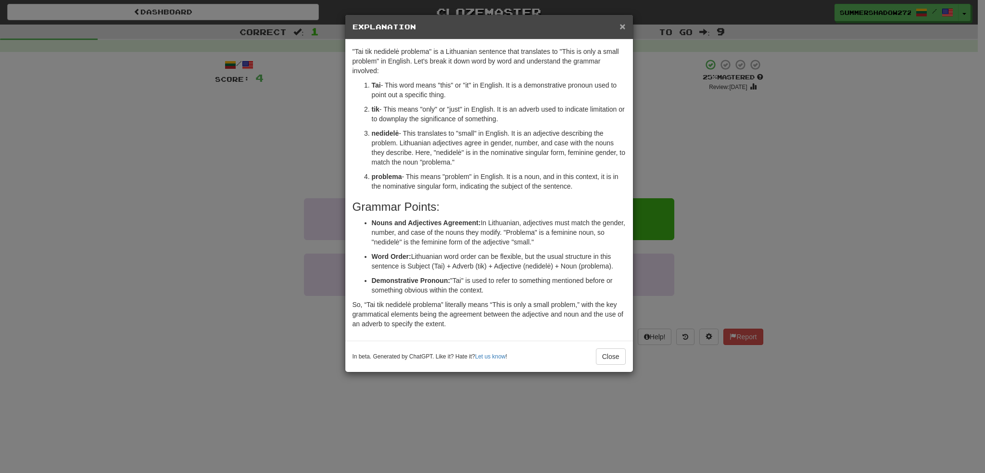
click at [622, 25] on span "×" at bounding box center [623, 26] width 6 height 11
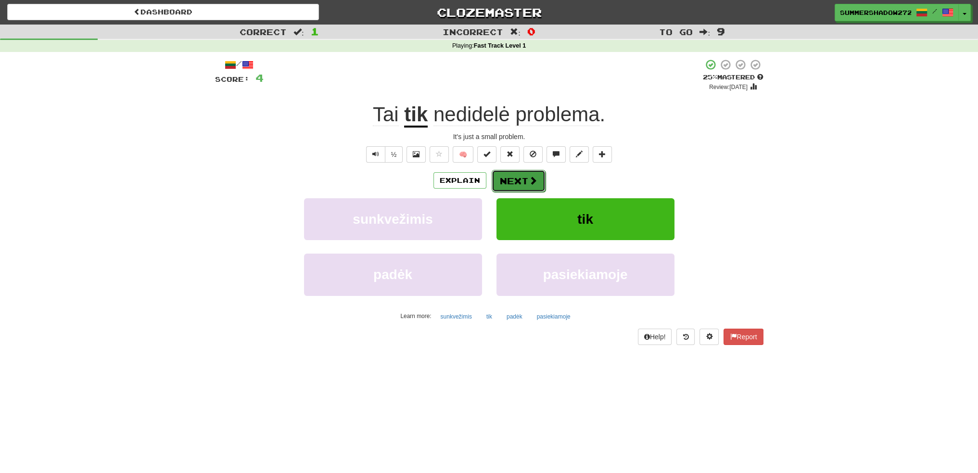
click at [531, 178] on span at bounding box center [533, 180] width 9 height 9
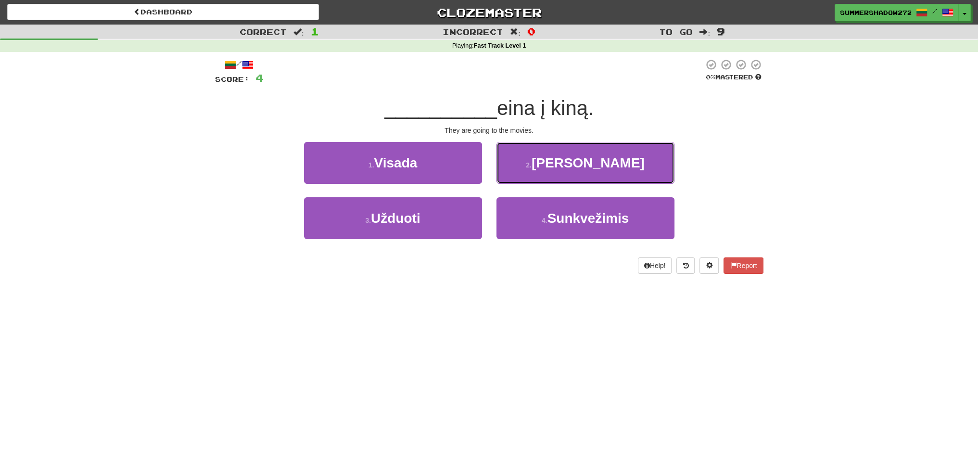
click at [644, 162] on button "2 . Jie" at bounding box center [585, 163] width 178 height 42
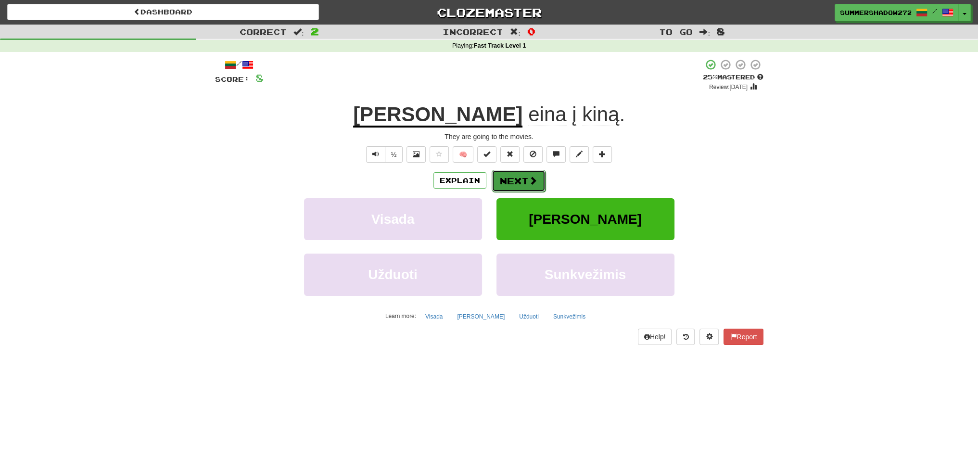
click at [524, 178] on button "Next" at bounding box center [519, 181] width 54 height 22
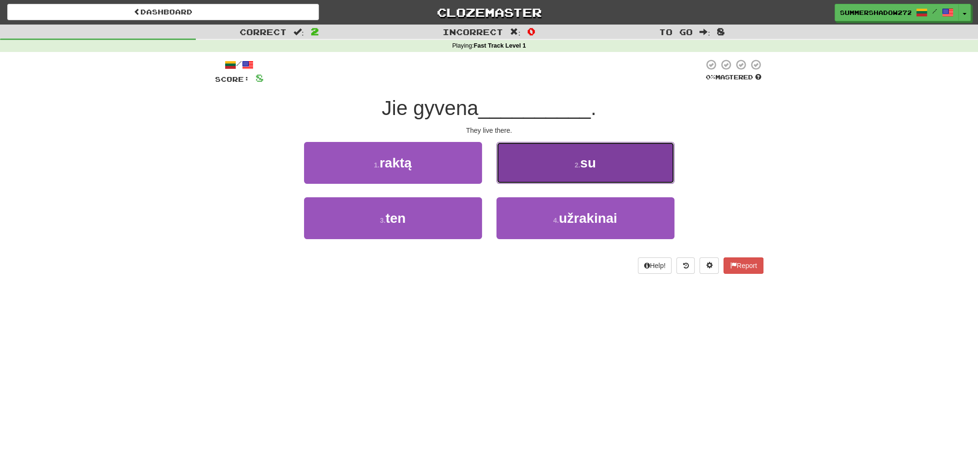
click at [585, 173] on button "2 . su" at bounding box center [585, 163] width 178 height 42
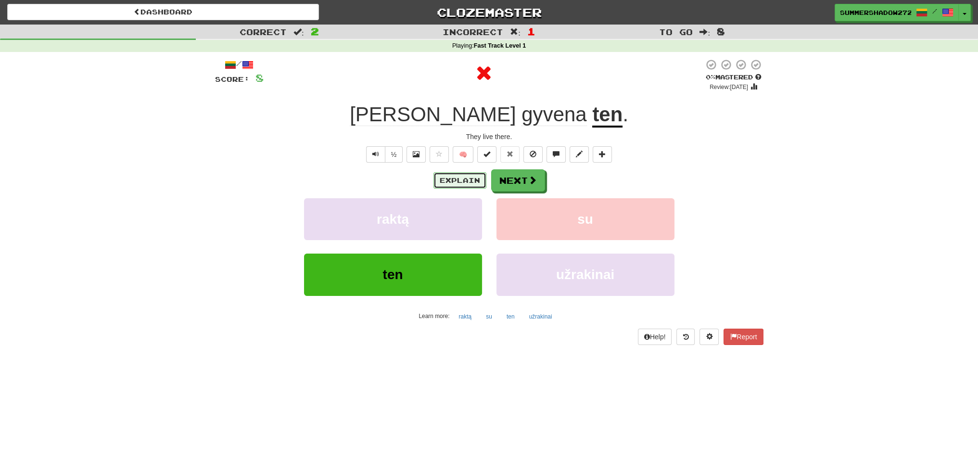
click at [447, 184] on button "Explain" at bounding box center [459, 180] width 53 height 16
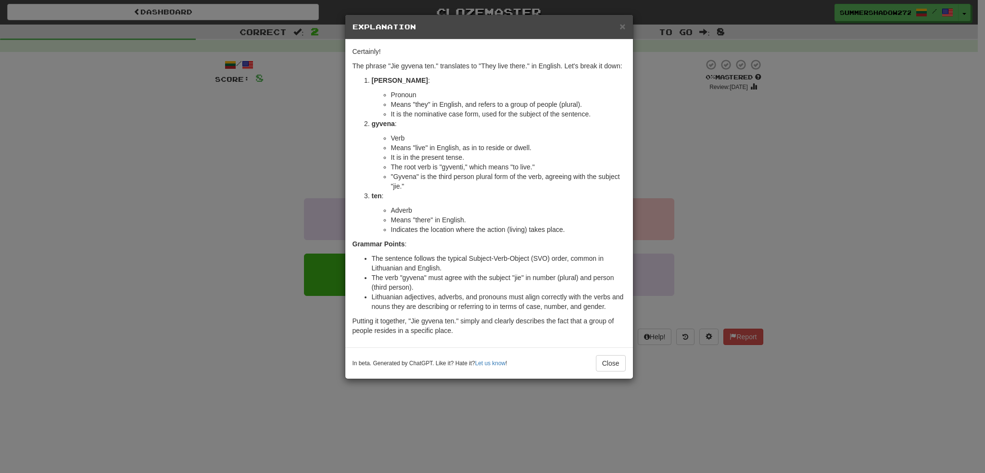
click at [627, 26] on div "× Explanation" at bounding box center [489, 27] width 288 height 25
click at [626, 28] on div "× Explanation" at bounding box center [489, 27] width 288 height 25
click at [622, 27] on span "×" at bounding box center [623, 26] width 6 height 11
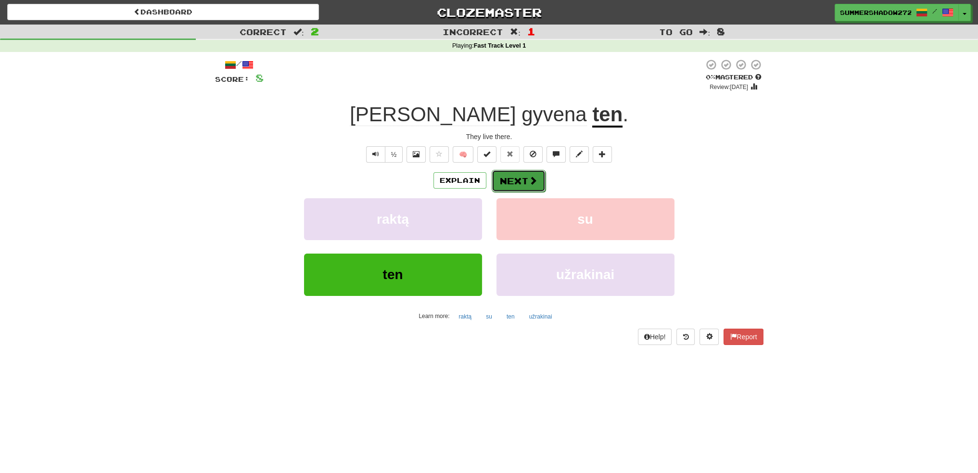
click at [529, 180] on span at bounding box center [533, 180] width 9 height 9
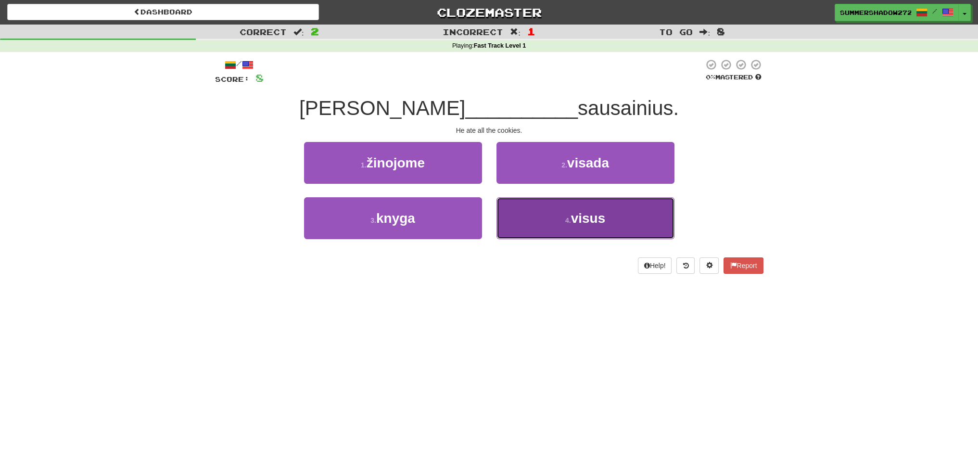
click at [584, 224] on span "visus" at bounding box center [588, 218] width 35 height 15
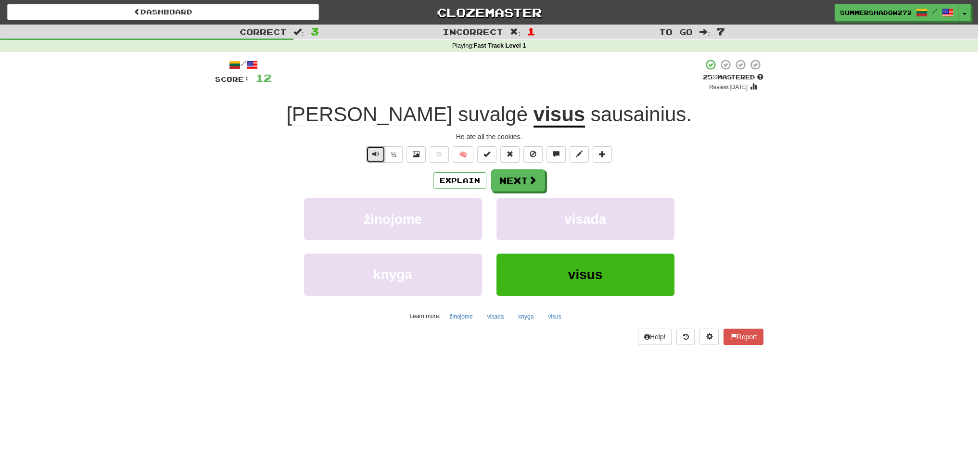
click at [377, 157] on span "Text-to-speech controls" at bounding box center [375, 154] width 7 height 7
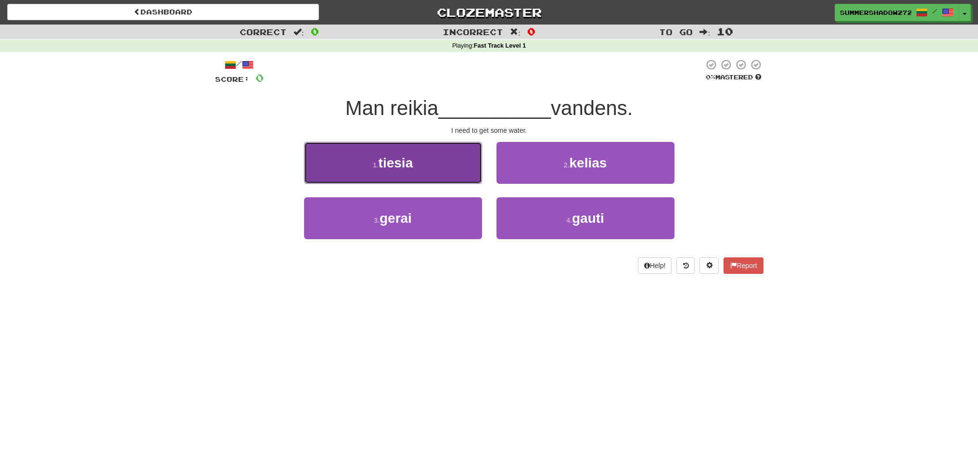
click at [442, 166] on button "1 . tiesia" at bounding box center [393, 163] width 178 height 42
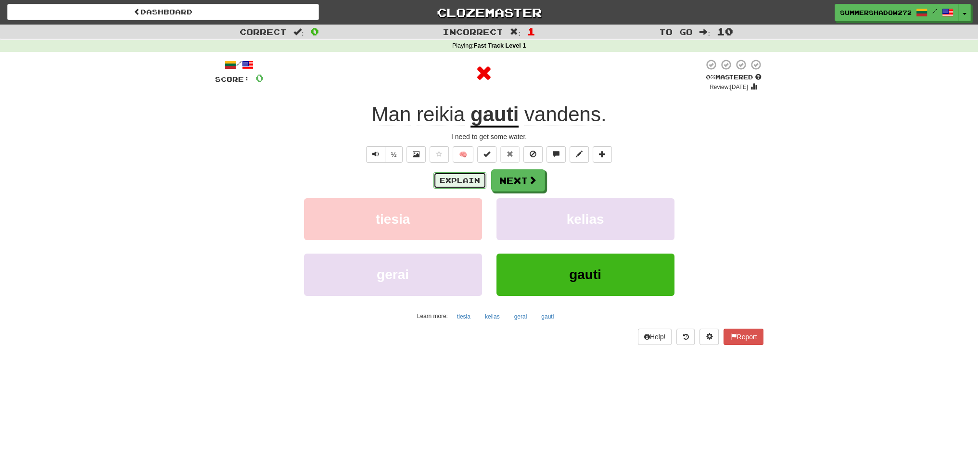
click at [456, 179] on button "Explain" at bounding box center [459, 180] width 53 height 16
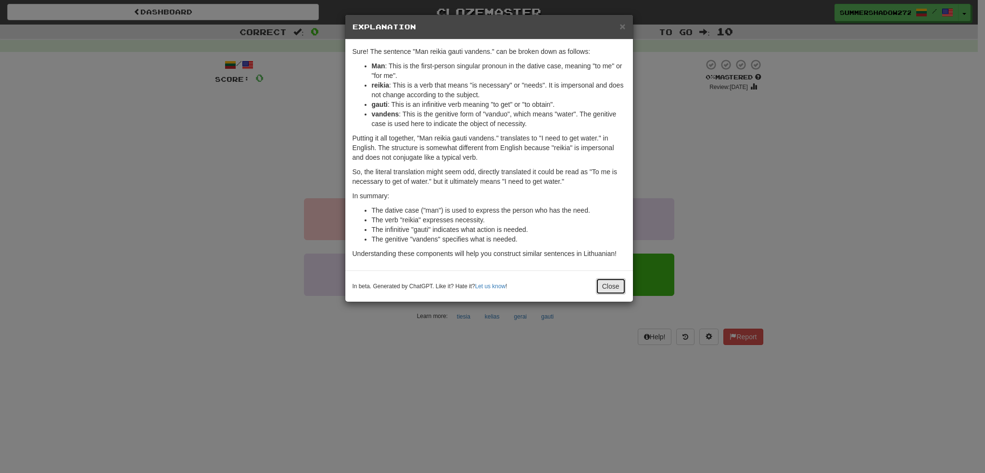
click at [605, 283] on button "Close" at bounding box center [611, 286] width 30 height 16
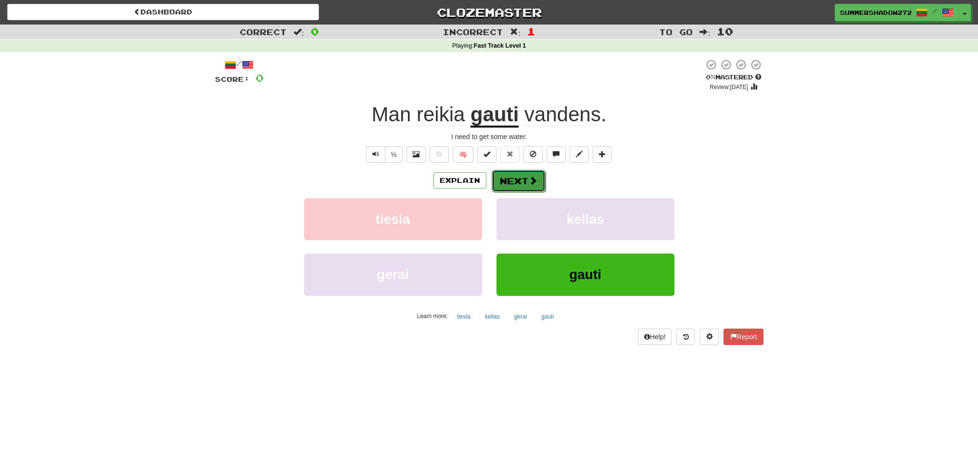
click at [523, 184] on button "Next" at bounding box center [519, 181] width 54 height 22
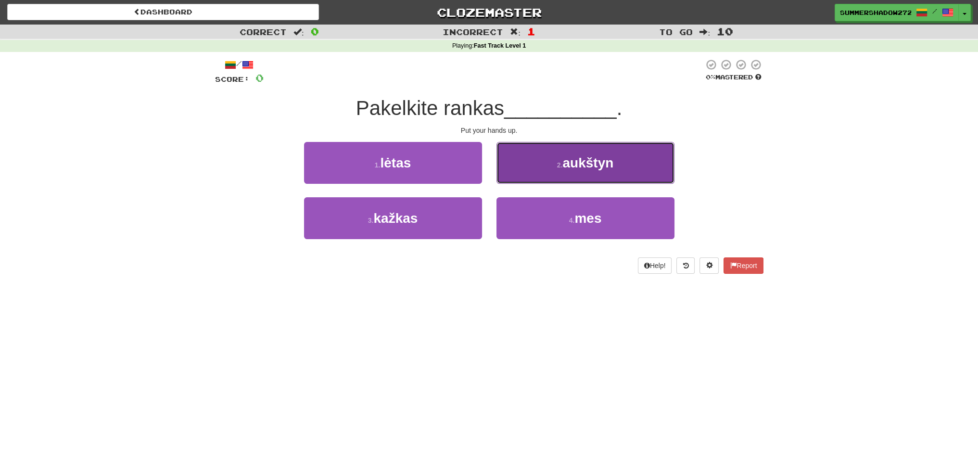
click at [623, 166] on button "2 . [GEOGRAPHIC_DATA]" at bounding box center [585, 163] width 178 height 42
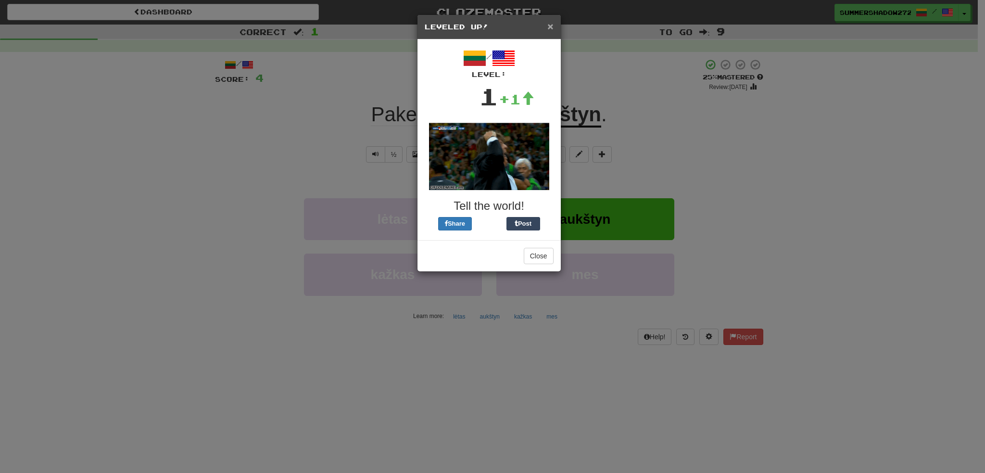
click at [550, 27] on span "×" at bounding box center [550, 26] width 6 height 11
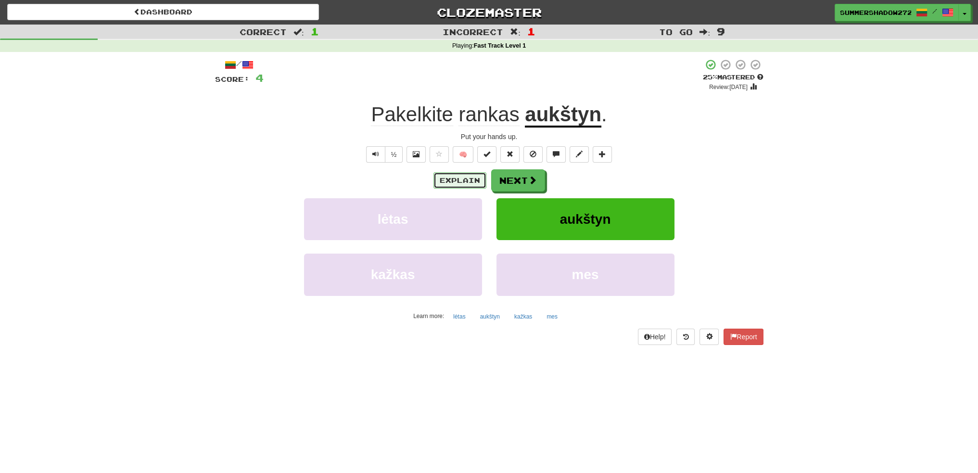
click at [465, 178] on button "Explain" at bounding box center [459, 180] width 53 height 16
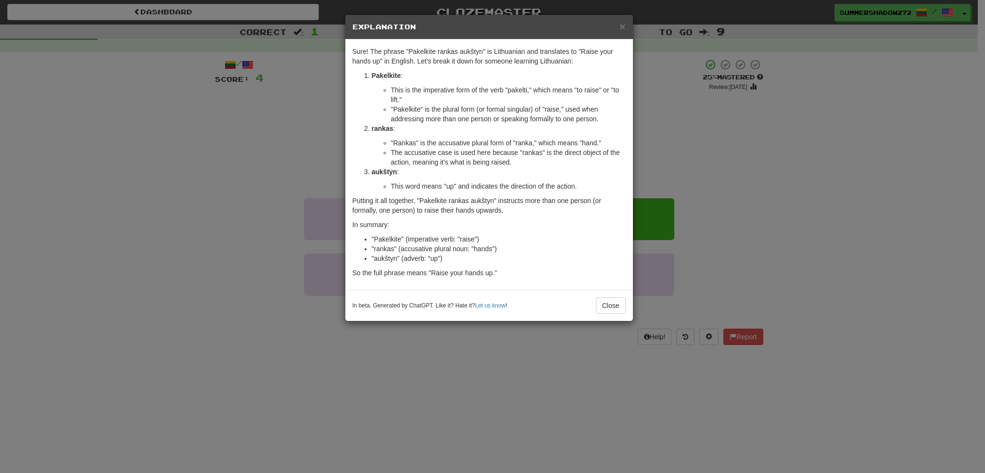
click at [619, 28] on h5 "Explanation" at bounding box center [489, 27] width 273 height 10
click at [620, 26] on span "×" at bounding box center [623, 26] width 6 height 11
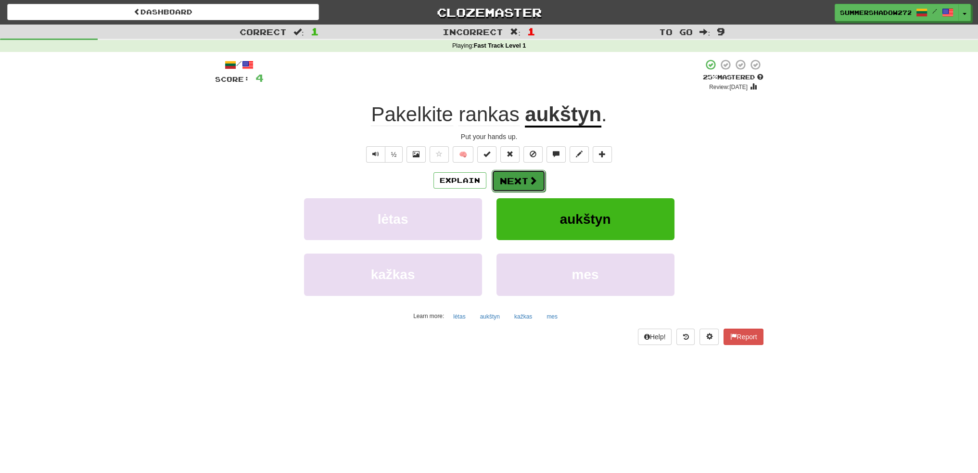
click at [529, 181] on span at bounding box center [533, 180] width 9 height 9
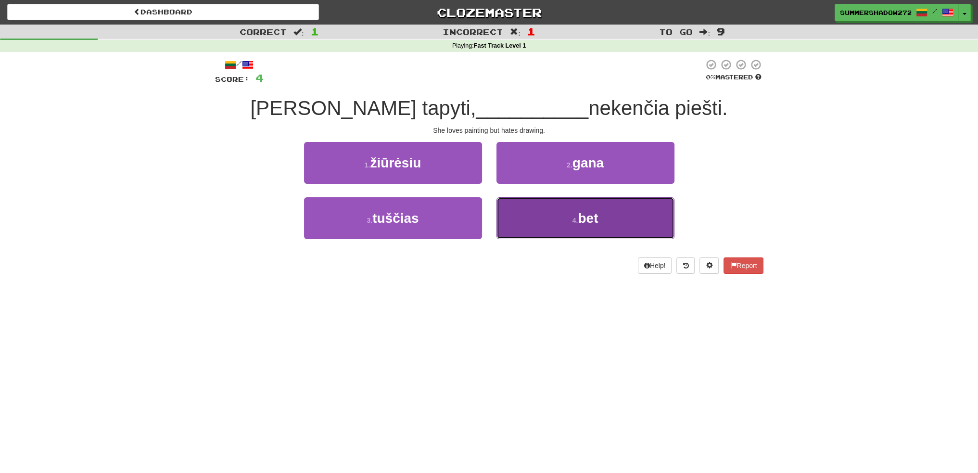
click at [629, 220] on button "4 . bet" at bounding box center [585, 218] width 178 height 42
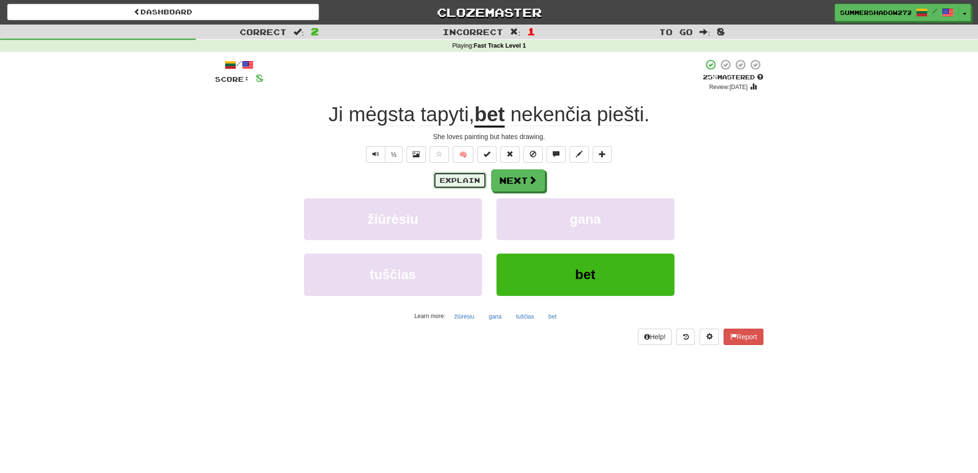
click at [460, 180] on button "Explain" at bounding box center [459, 180] width 53 height 16
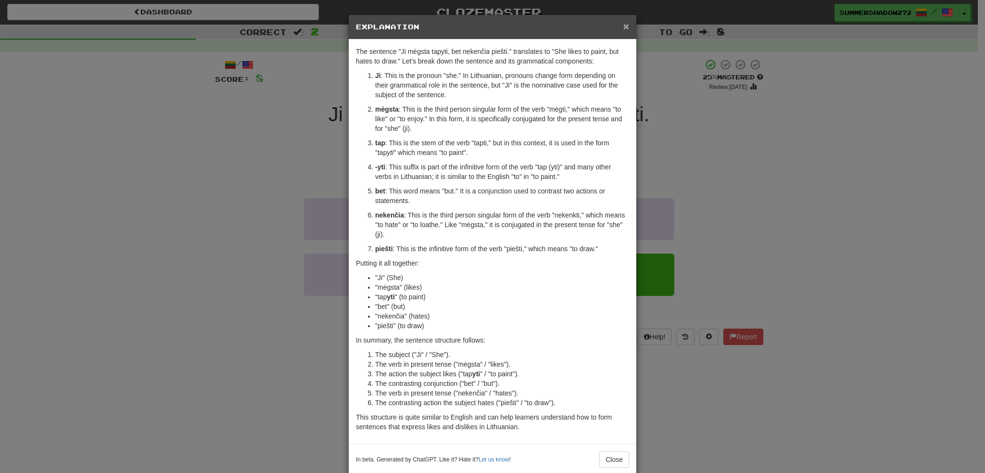
click at [625, 25] on span "×" at bounding box center [626, 26] width 6 height 11
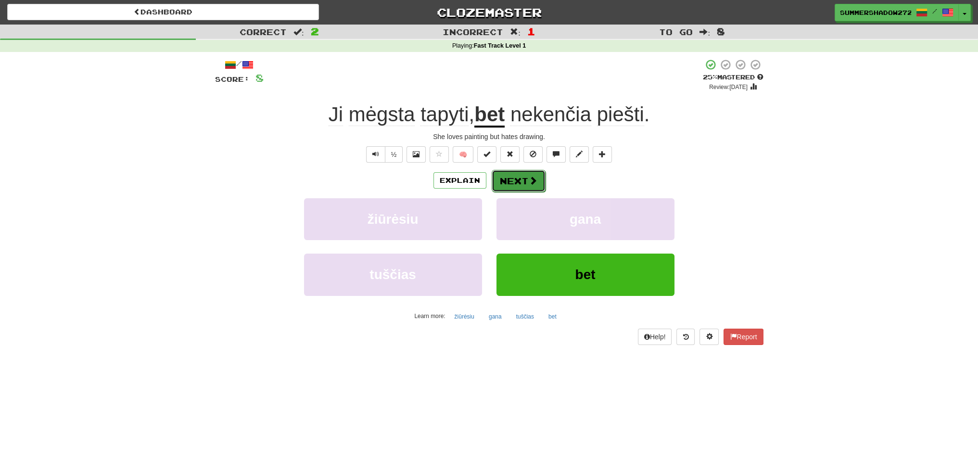
click at [529, 180] on span at bounding box center [533, 180] width 9 height 9
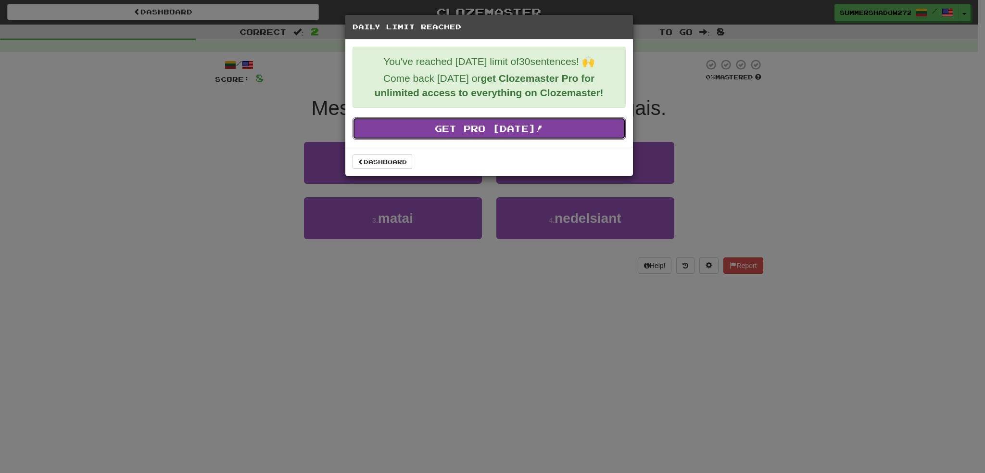
click at [516, 128] on link "Get Pro Today!" at bounding box center [489, 128] width 273 height 22
